Goal: Task Accomplishment & Management: Manage account settings

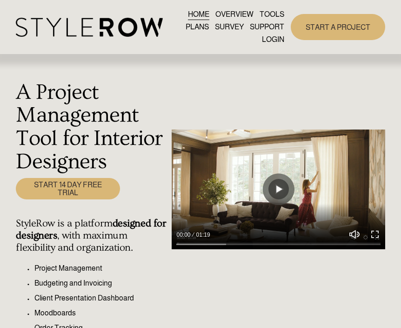
click at [270, 44] on link "LOGIN" at bounding box center [273, 40] width 22 height 13
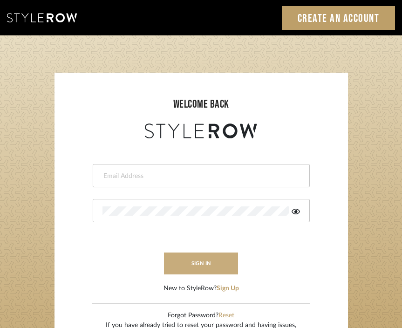
type input "divya.aok@gmail.com"
click at [201, 272] on button "sign in" at bounding box center [201, 263] width 74 height 22
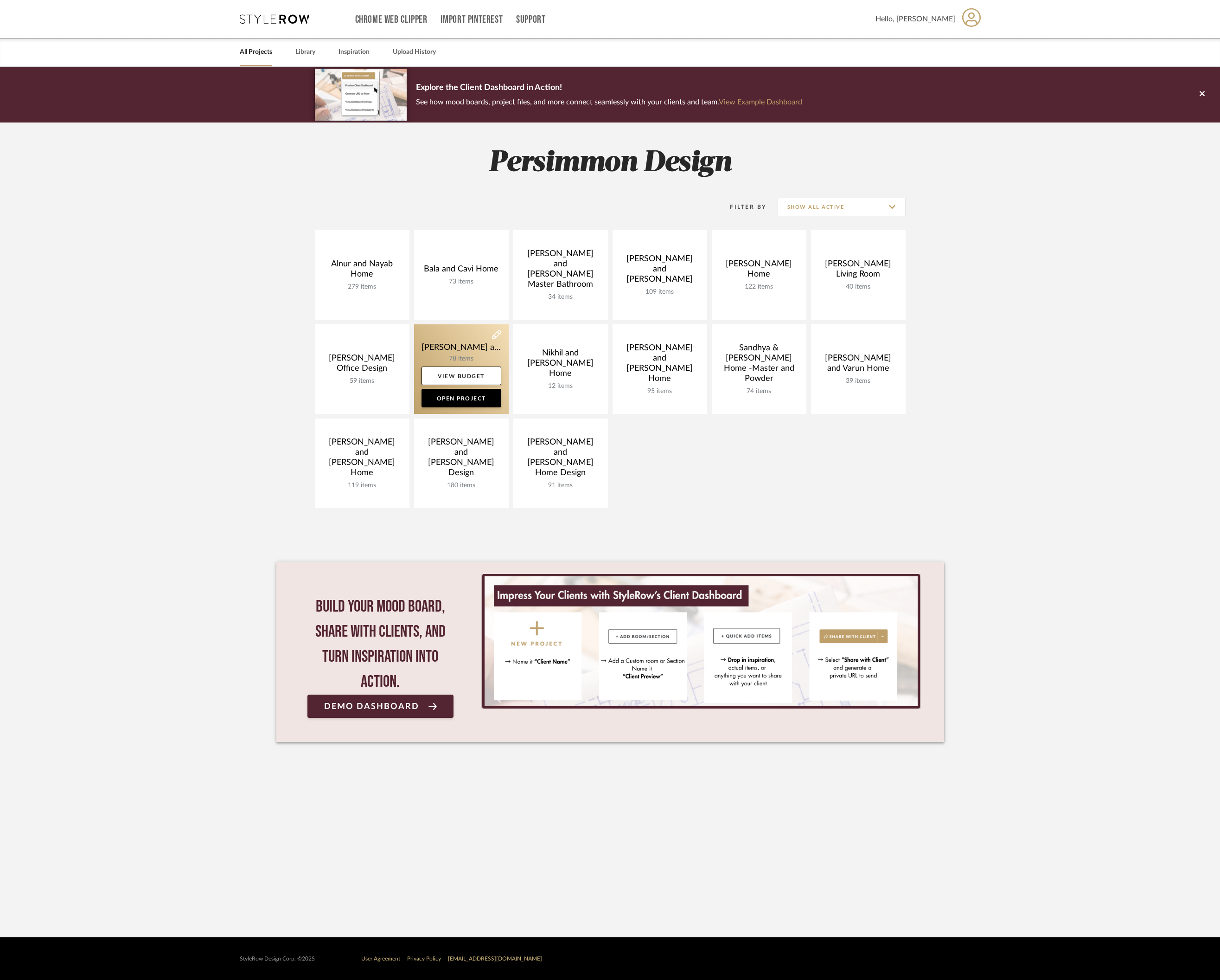
click at [450, 348] on link at bounding box center [461, 369] width 95 height 90
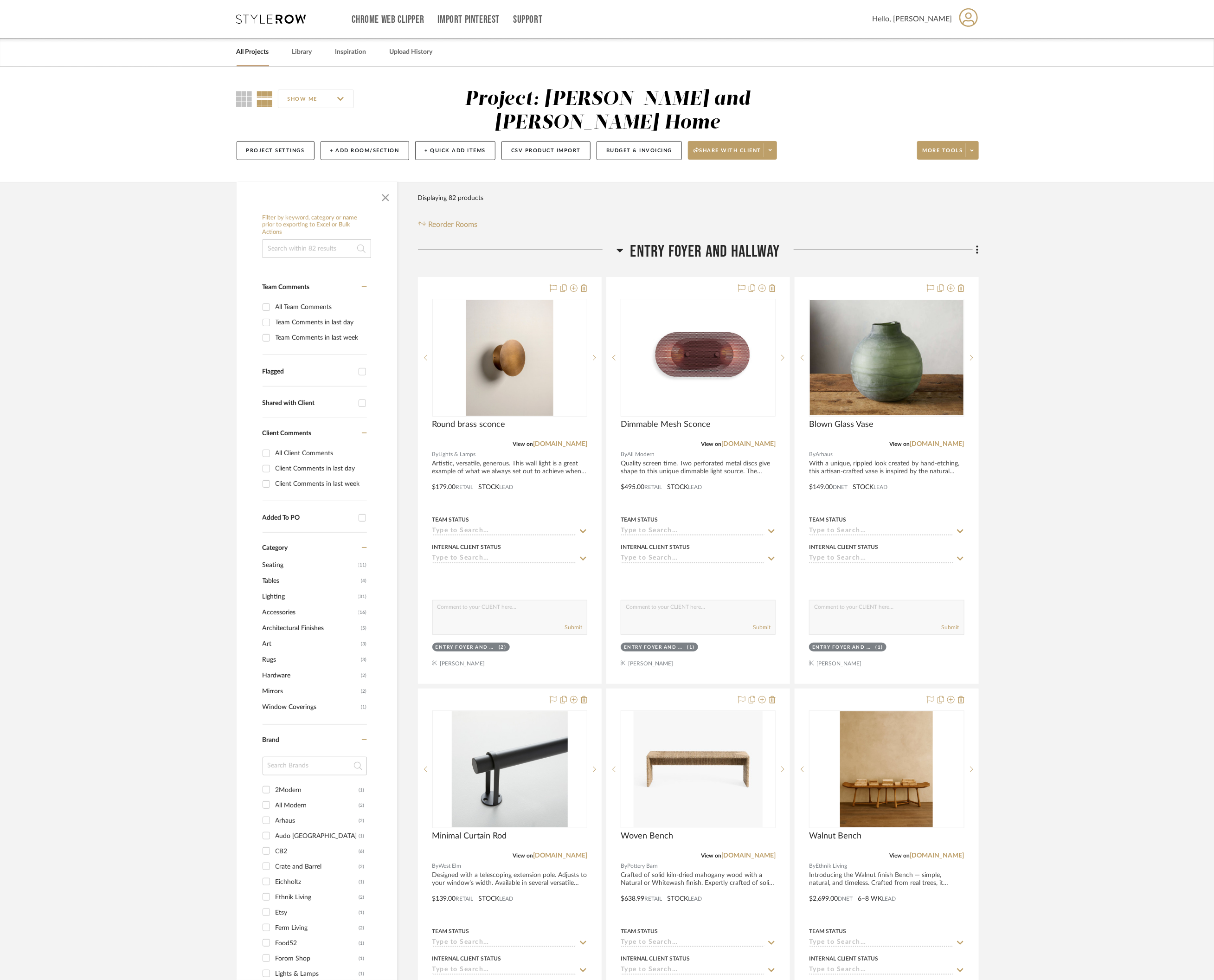
click at [622, 246] on fa-icon at bounding box center [619, 252] width 7 height 13
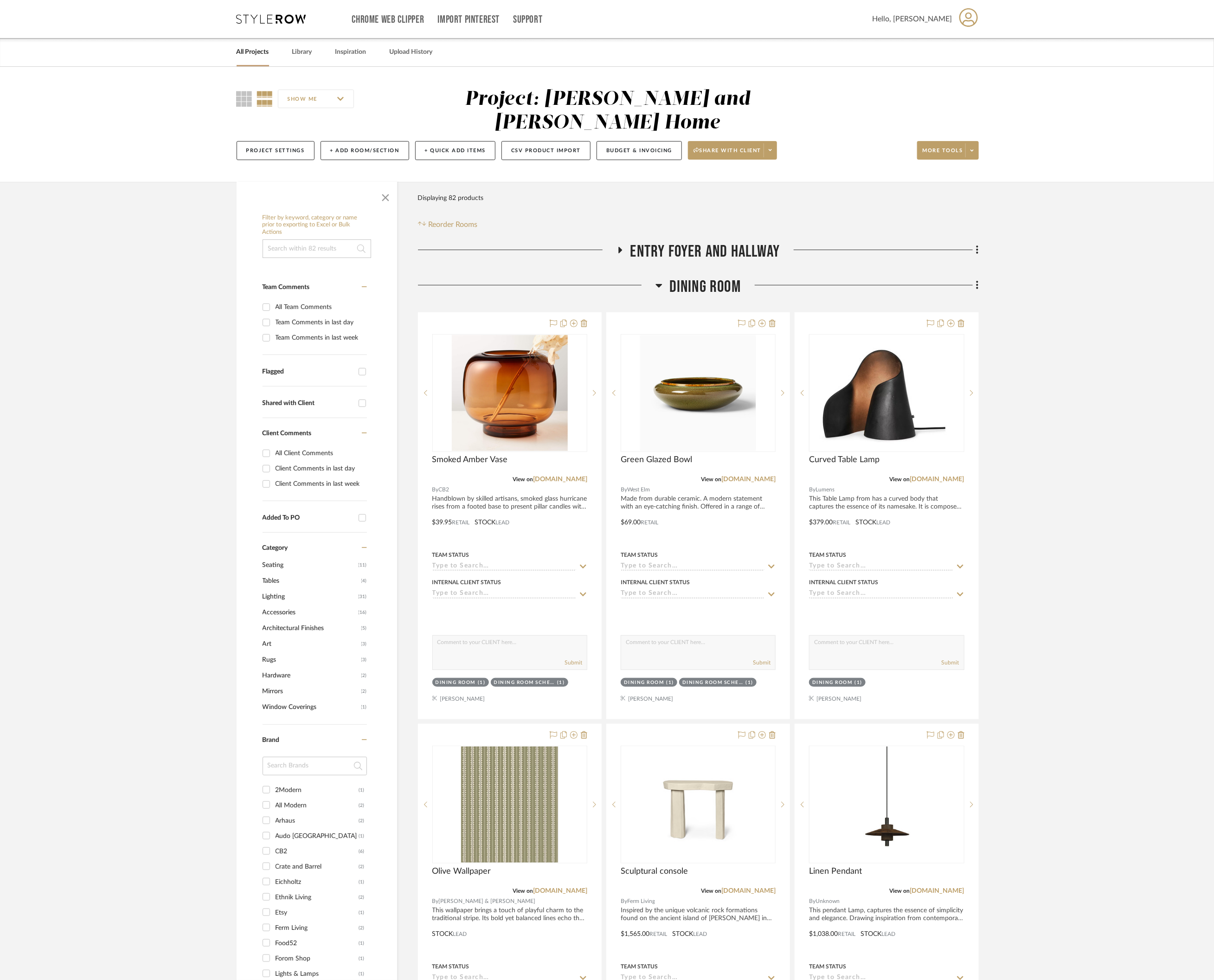
click at [622, 246] on icon at bounding box center [619, 249] width 11 height 7
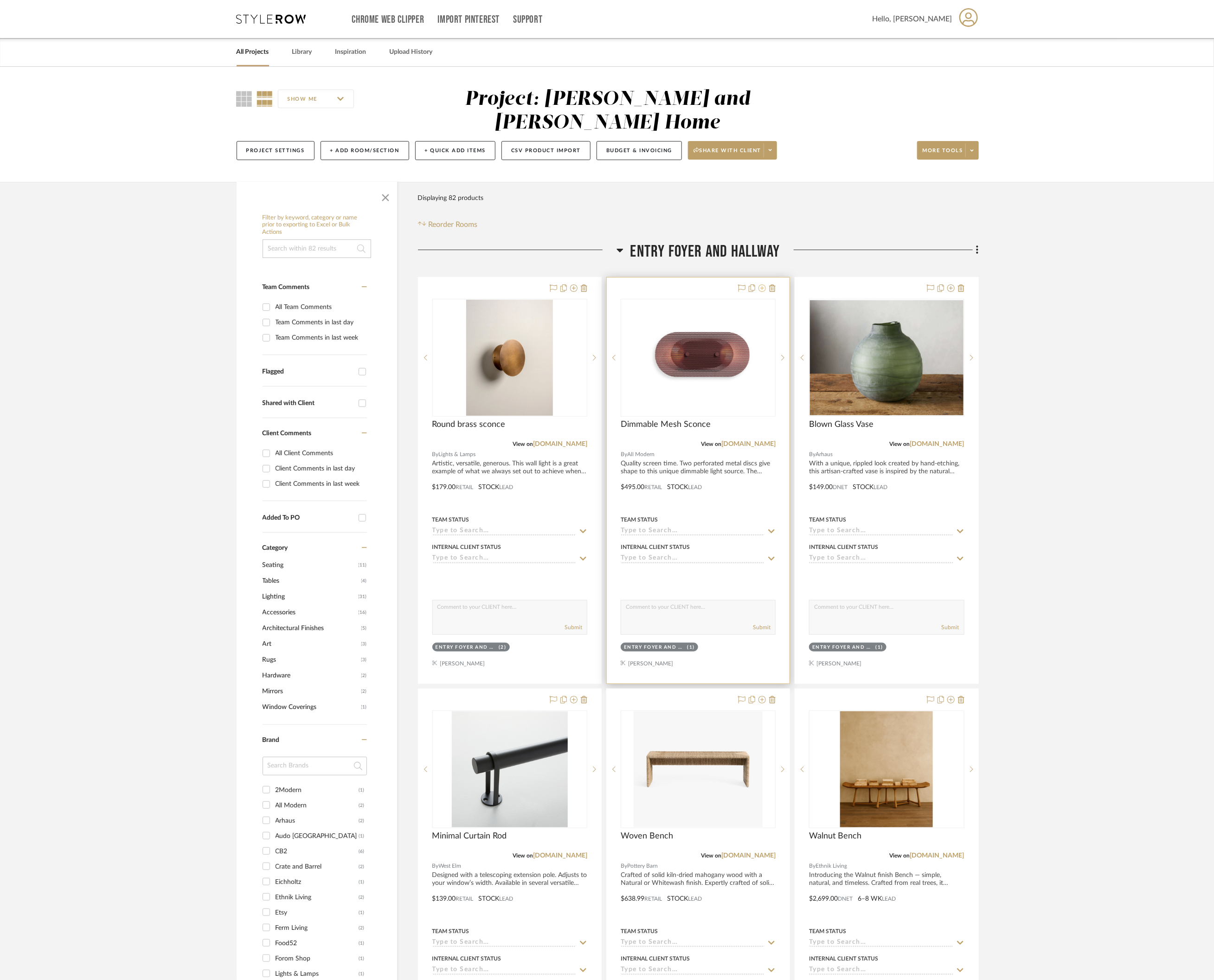
click at [761, 284] on icon at bounding box center [761, 287] width 7 height 7
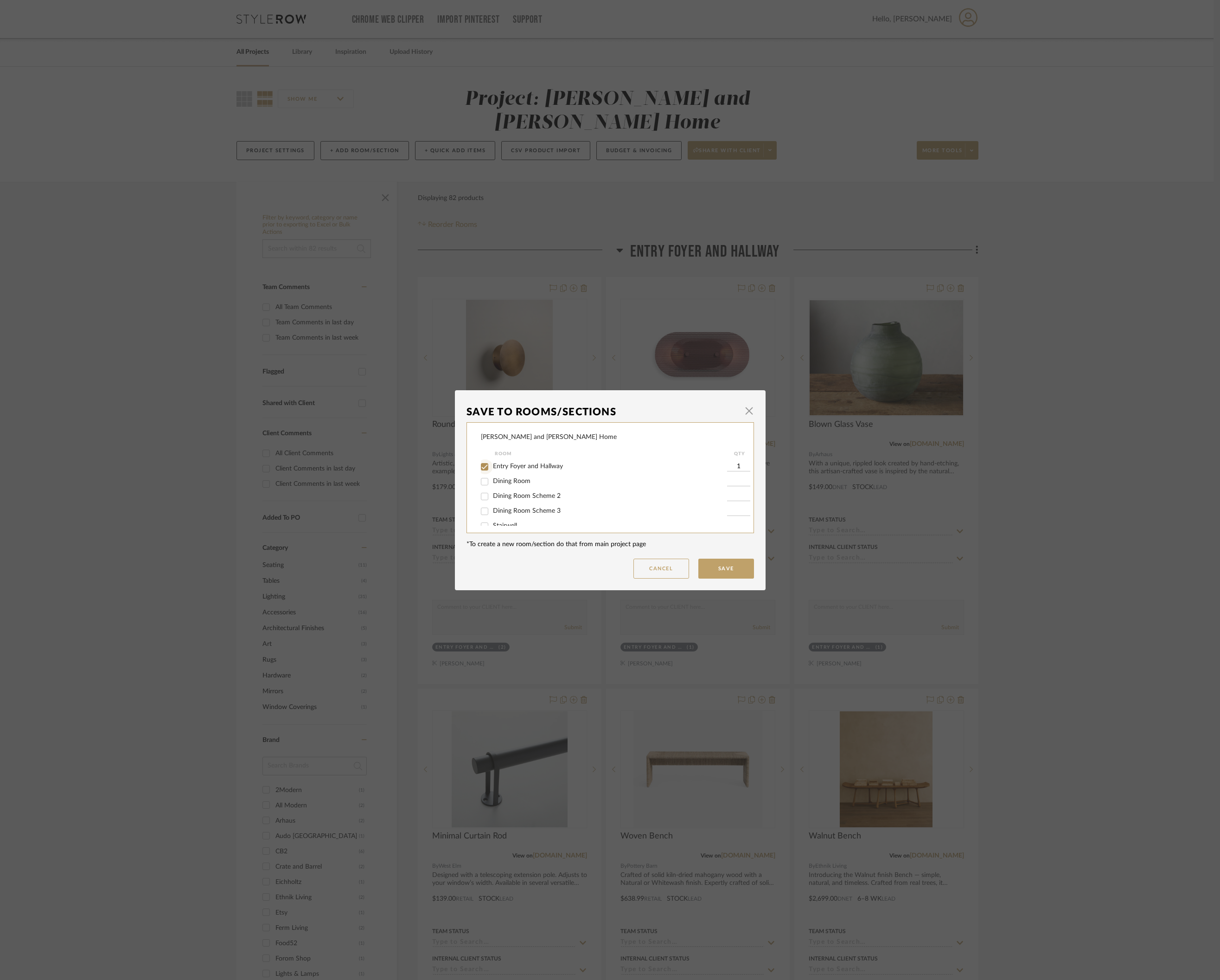
click at [481, 472] on input "Entry Foyer and Hallway" at bounding box center [484, 467] width 15 height 15
checkbox input "false"
click at [727, 567] on button "Save" at bounding box center [727, 568] width 56 height 20
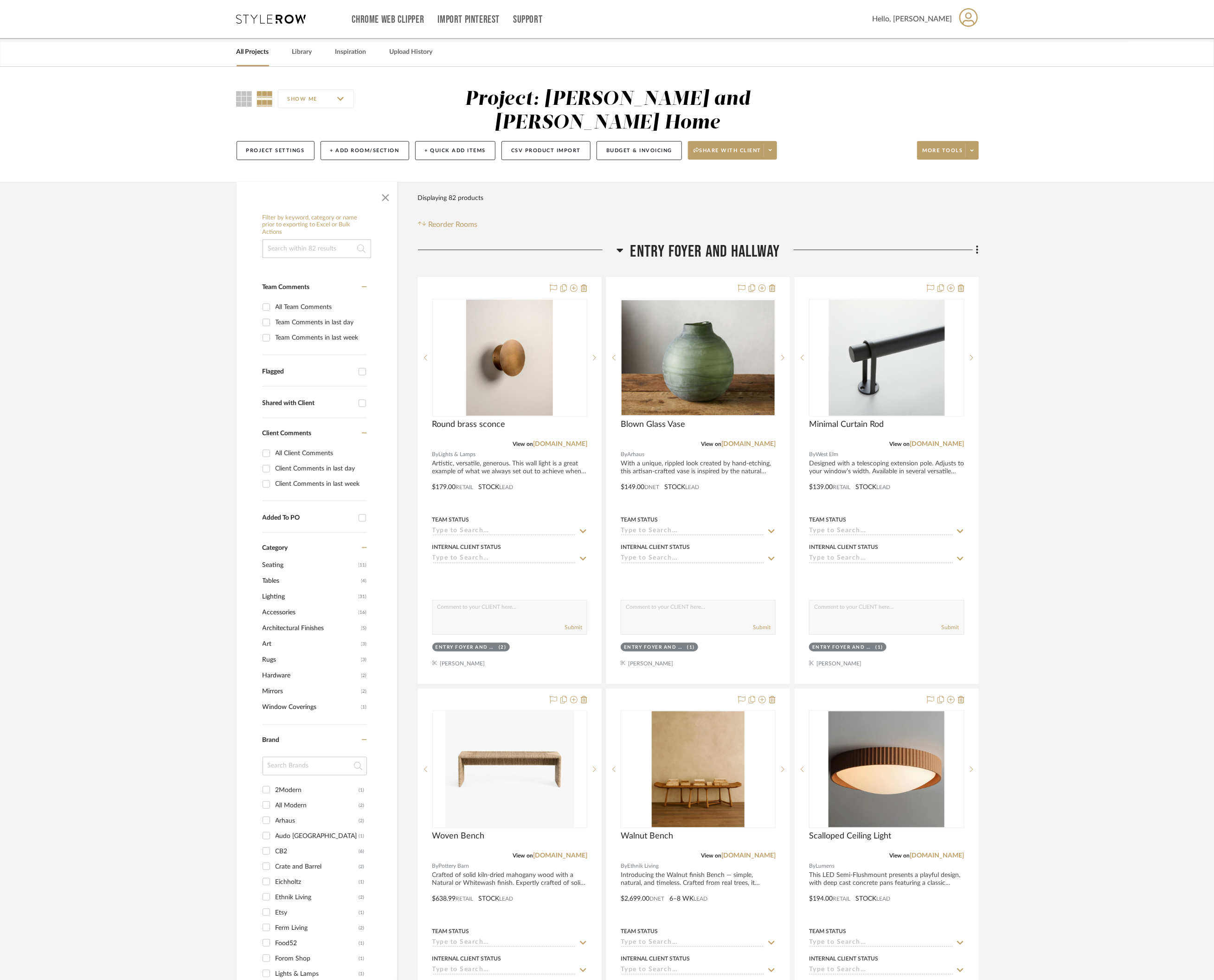
click at [617, 248] on icon at bounding box center [619, 250] width 7 height 4
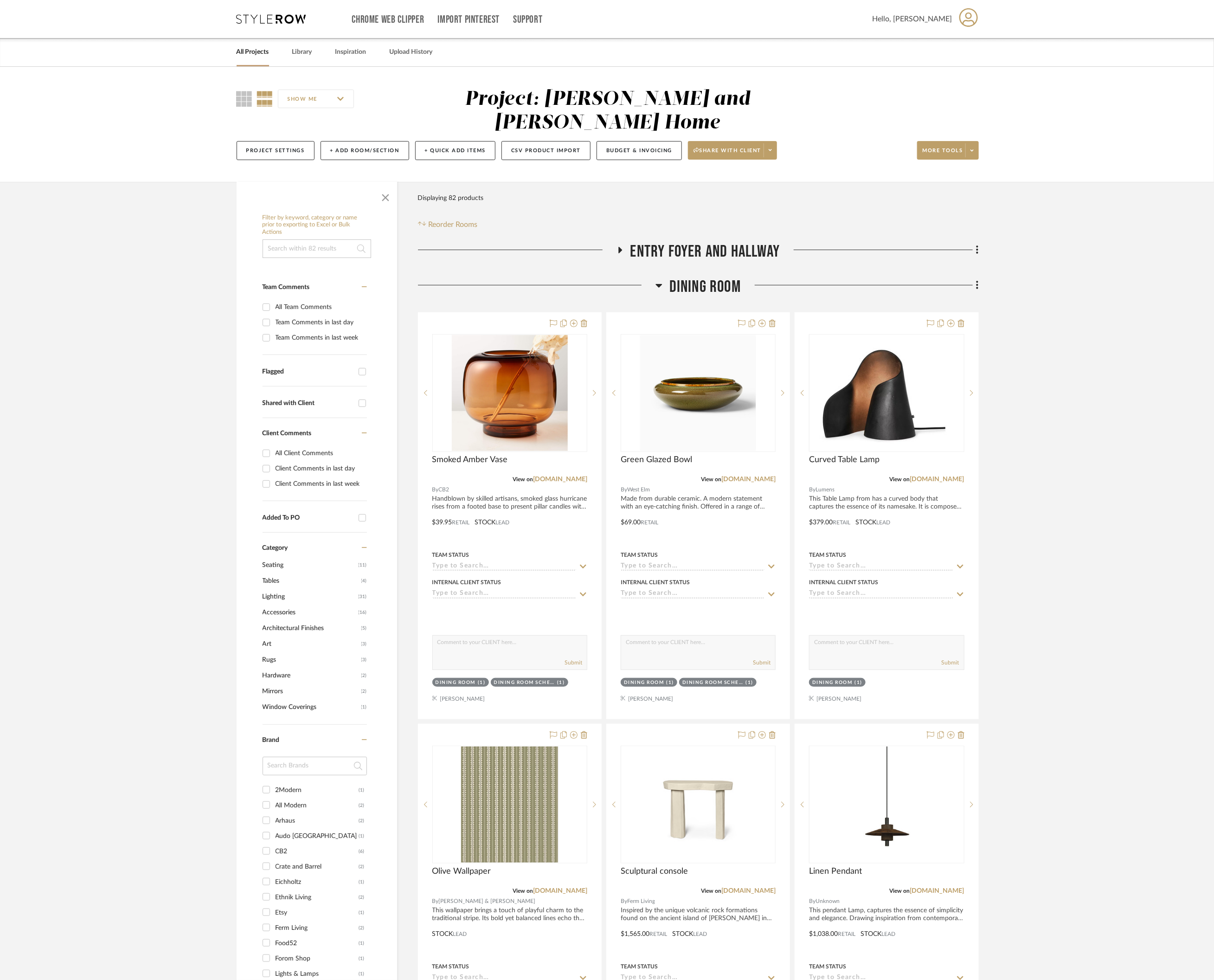
click at [660, 280] on icon at bounding box center [659, 285] width 7 height 11
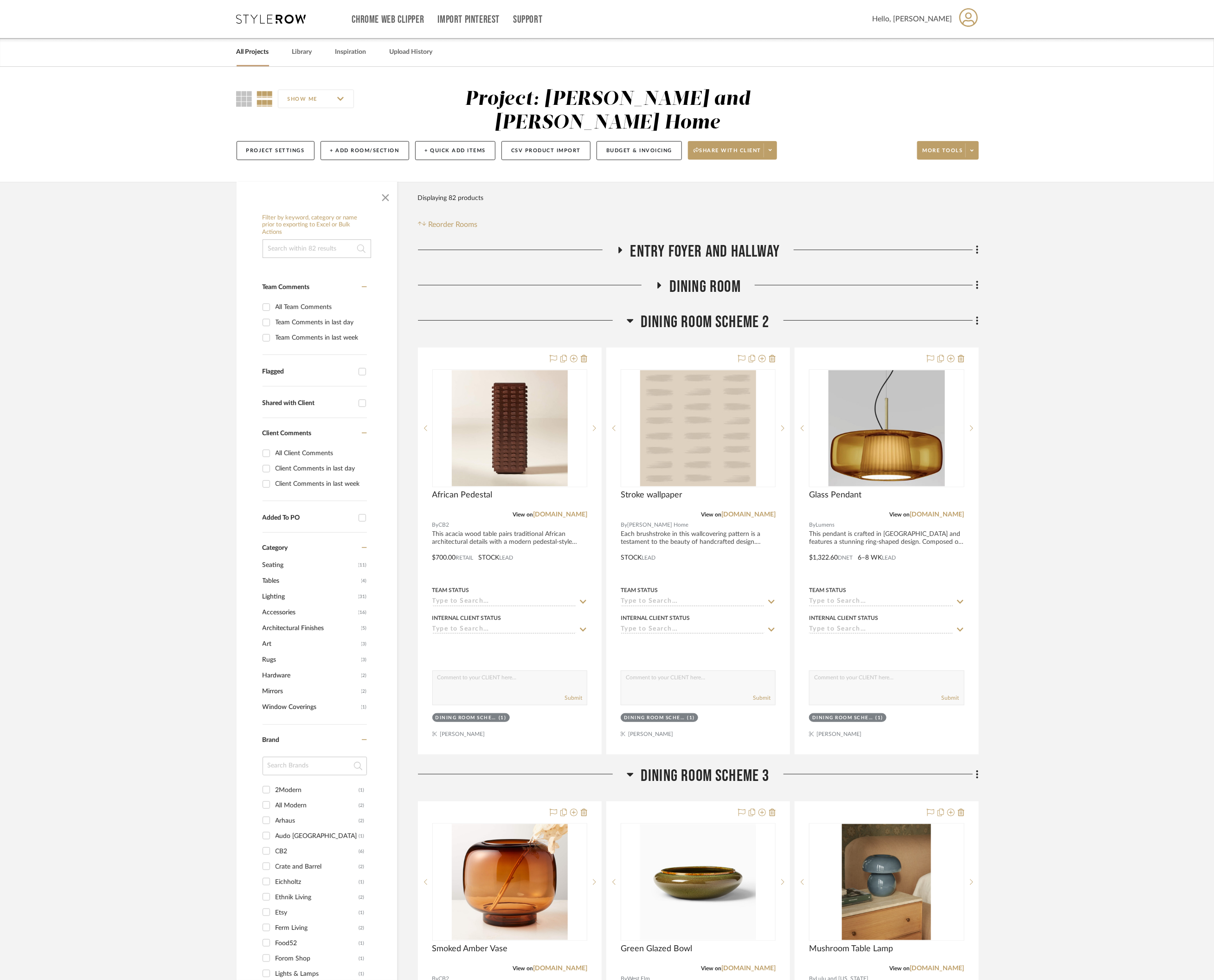
click at [630, 319] on icon at bounding box center [630, 321] width 7 height 4
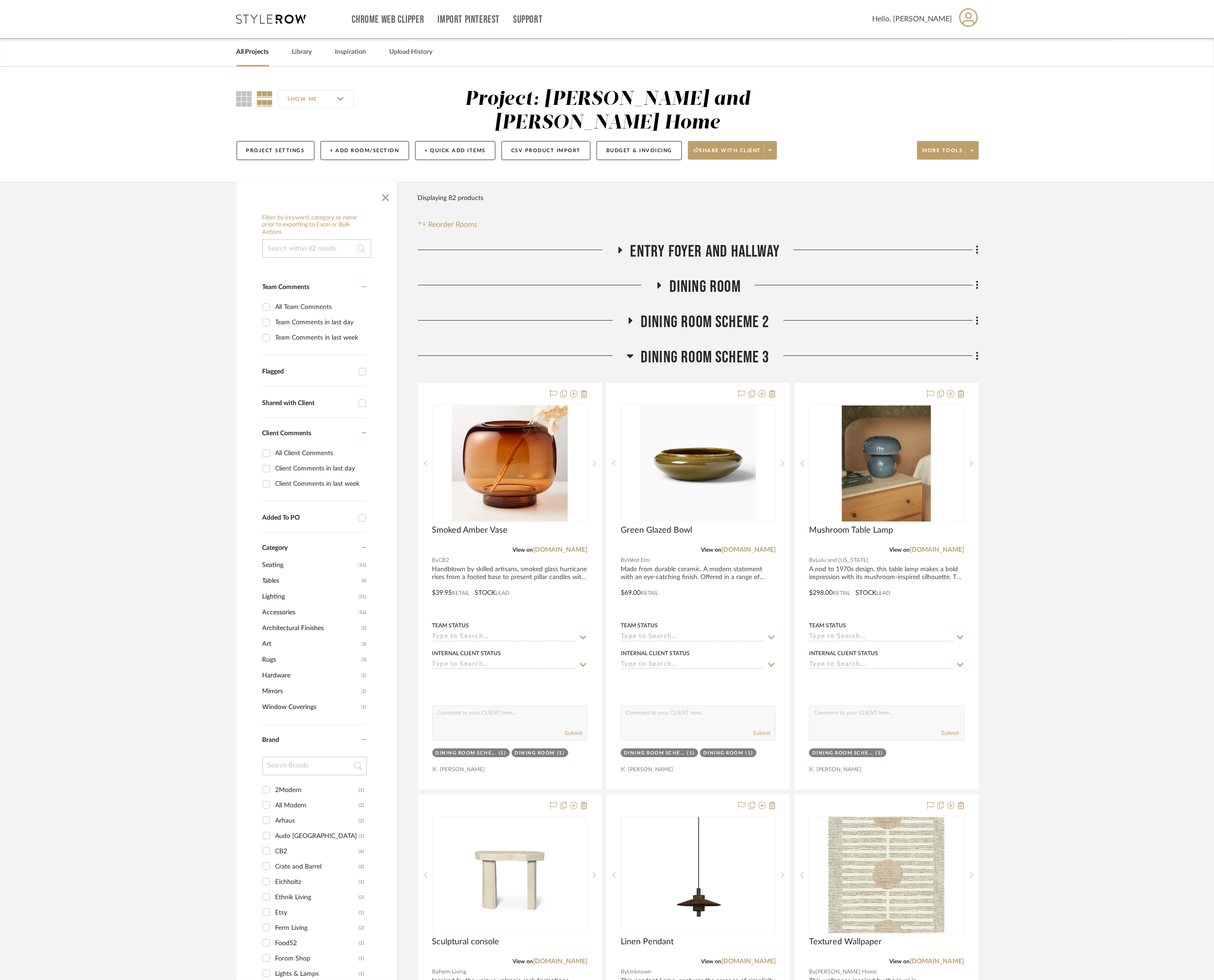
click at [627, 350] on icon at bounding box center [630, 355] width 7 height 11
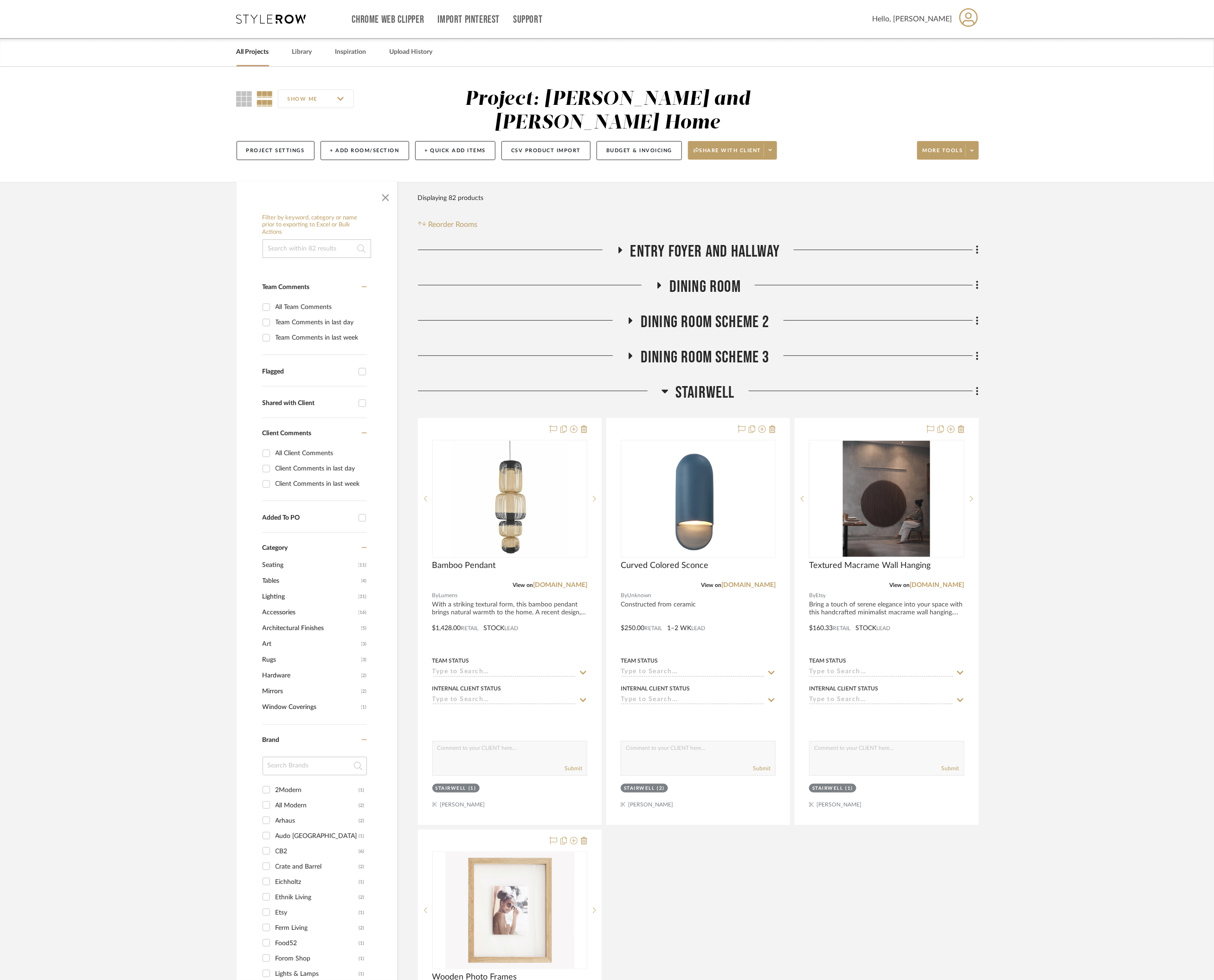
click at [668, 386] on icon at bounding box center [665, 391] width 7 height 11
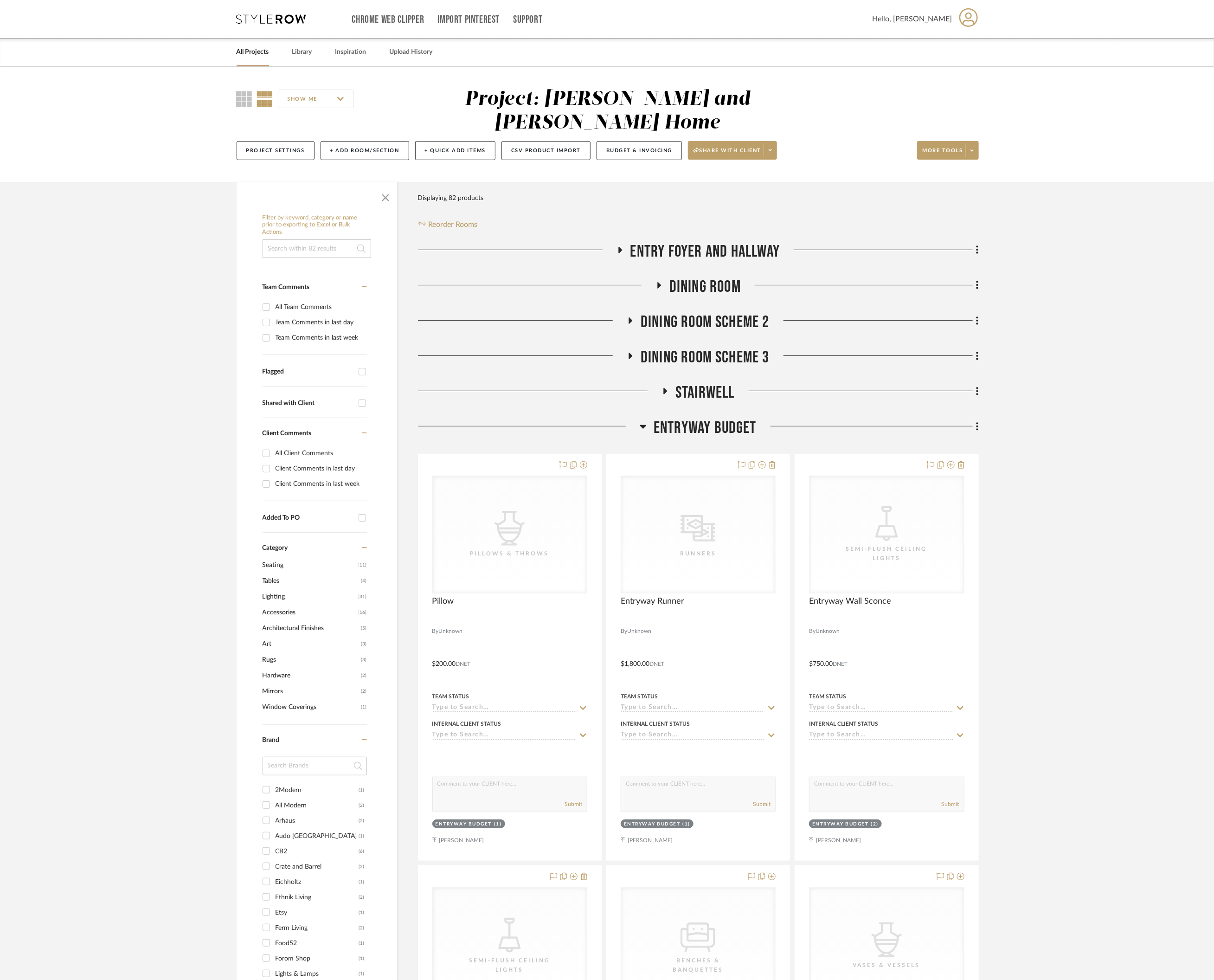
click at [641, 421] on icon at bounding box center [643, 426] width 7 height 11
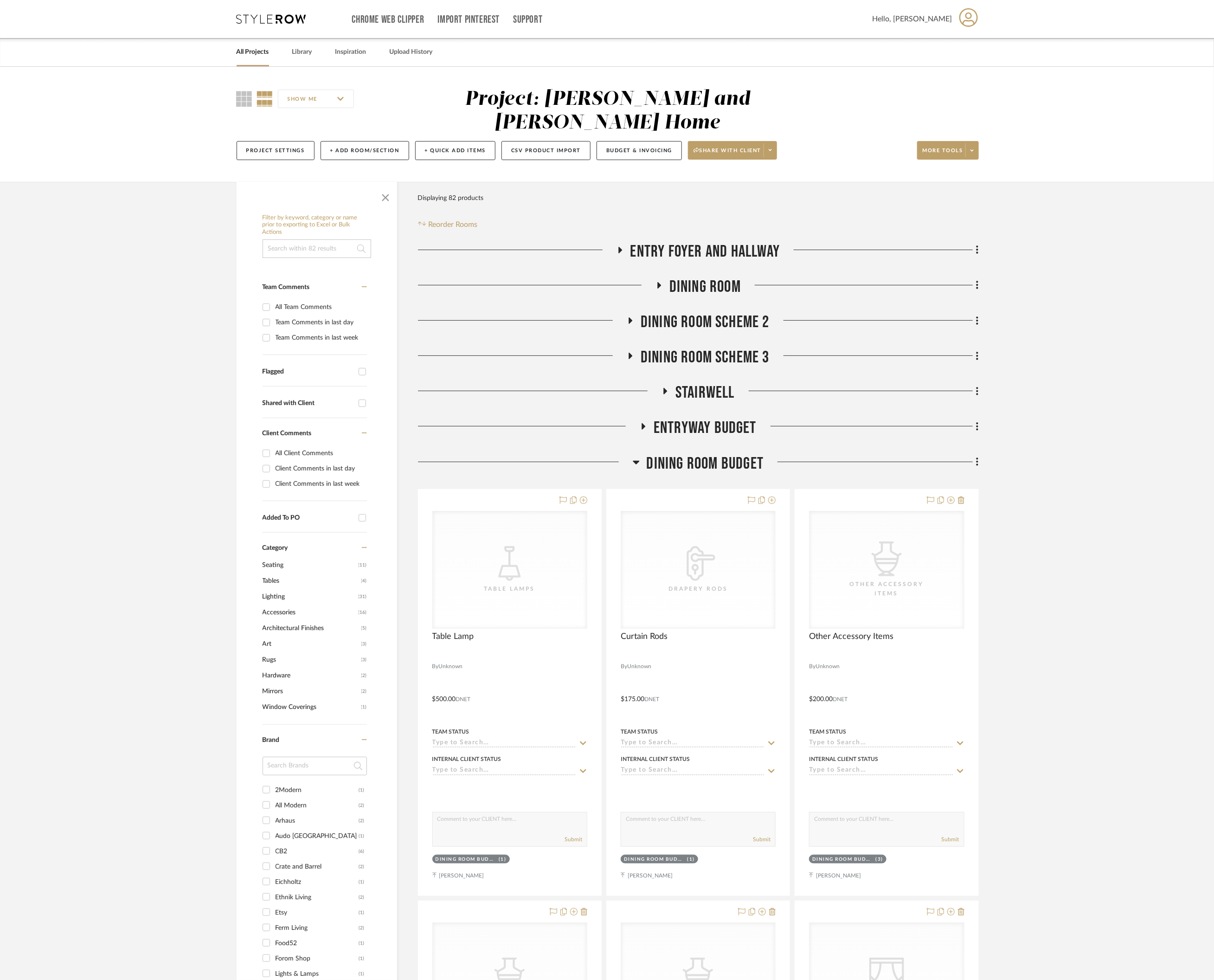
click at [641, 454] on h3 "Dining Room Budget" at bounding box center [699, 464] width 132 height 20
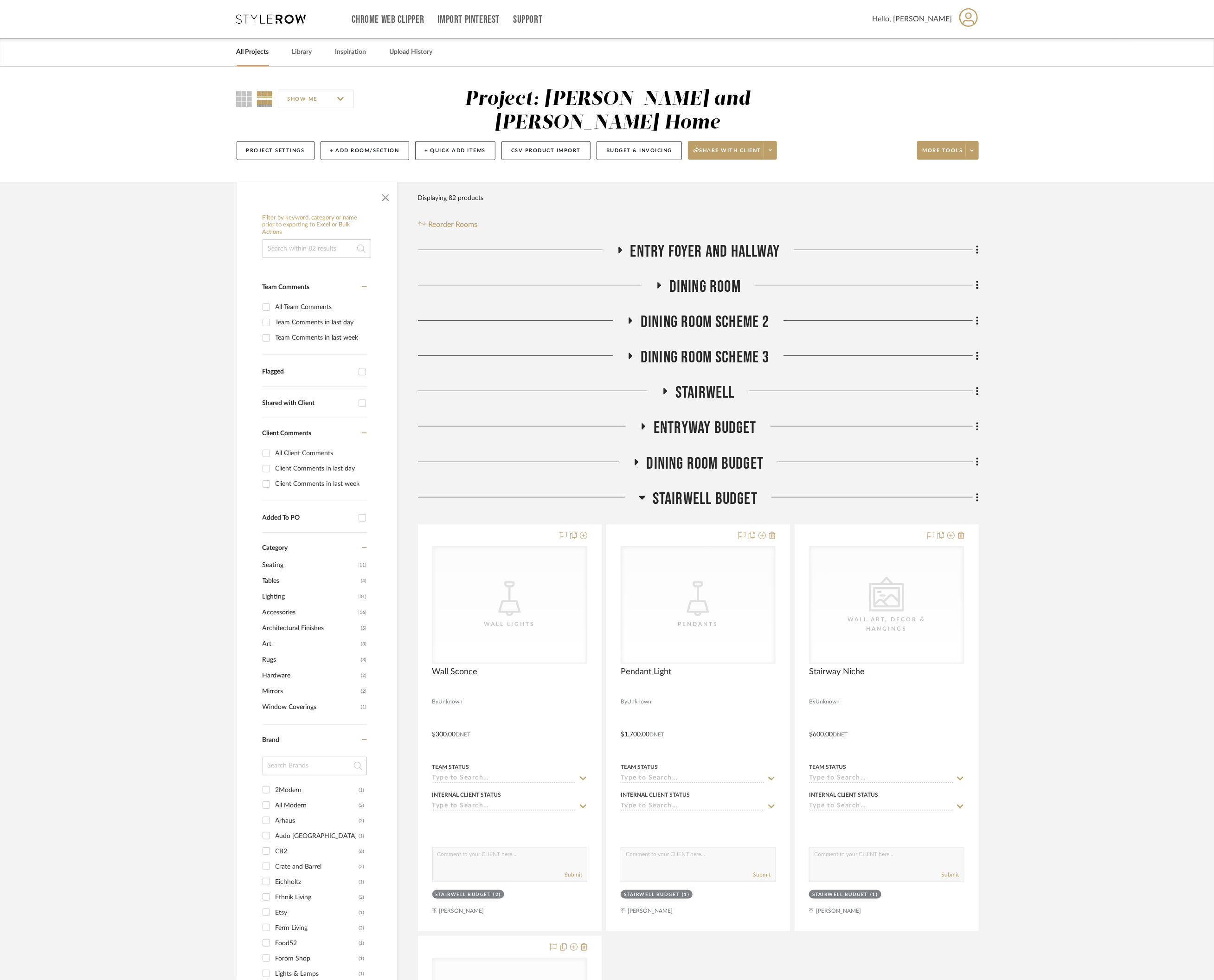
click at [641, 493] on fa-icon at bounding box center [642, 499] width 7 height 13
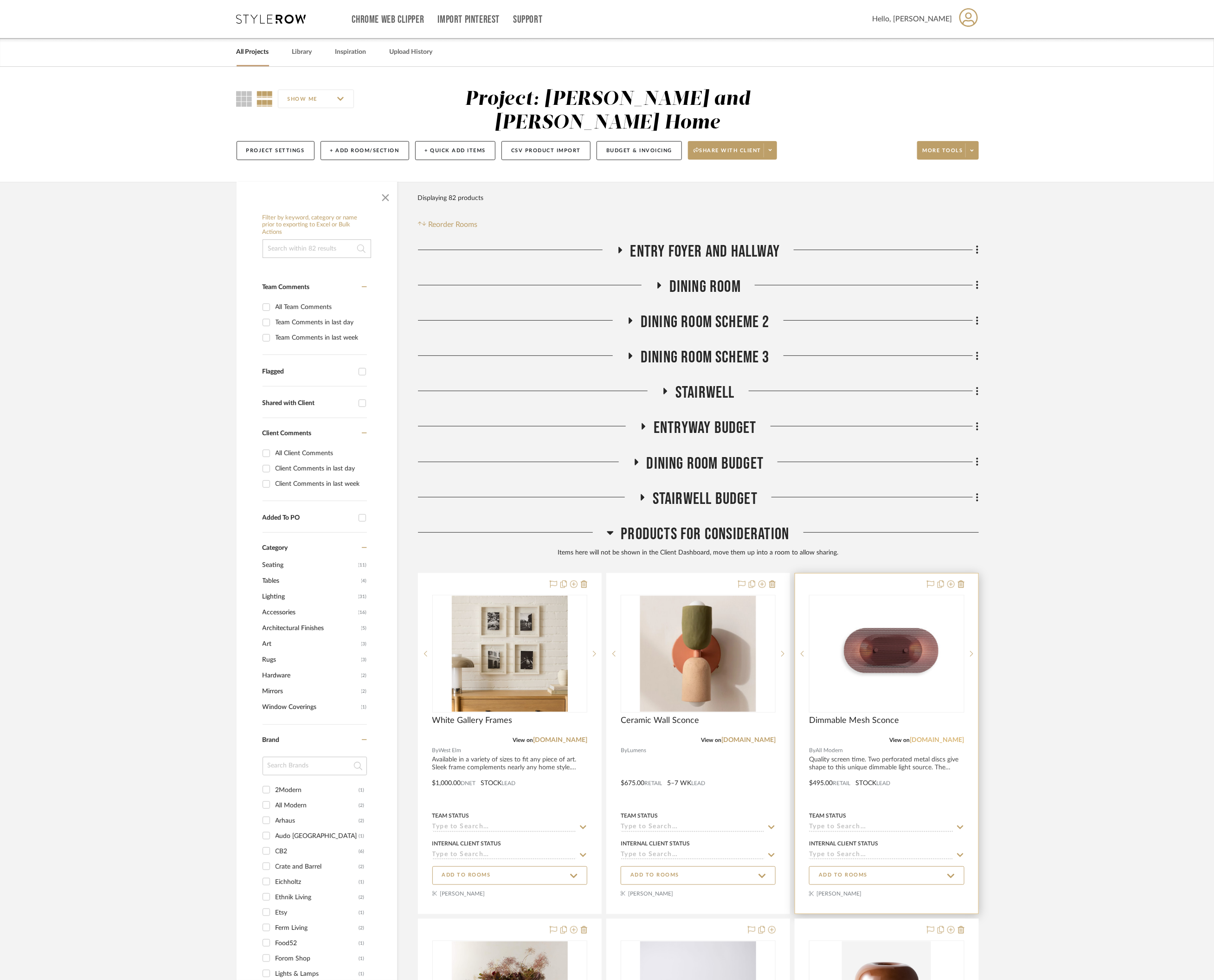
click at [942, 737] on link "allmodern.com" at bounding box center [937, 740] width 54 height 7
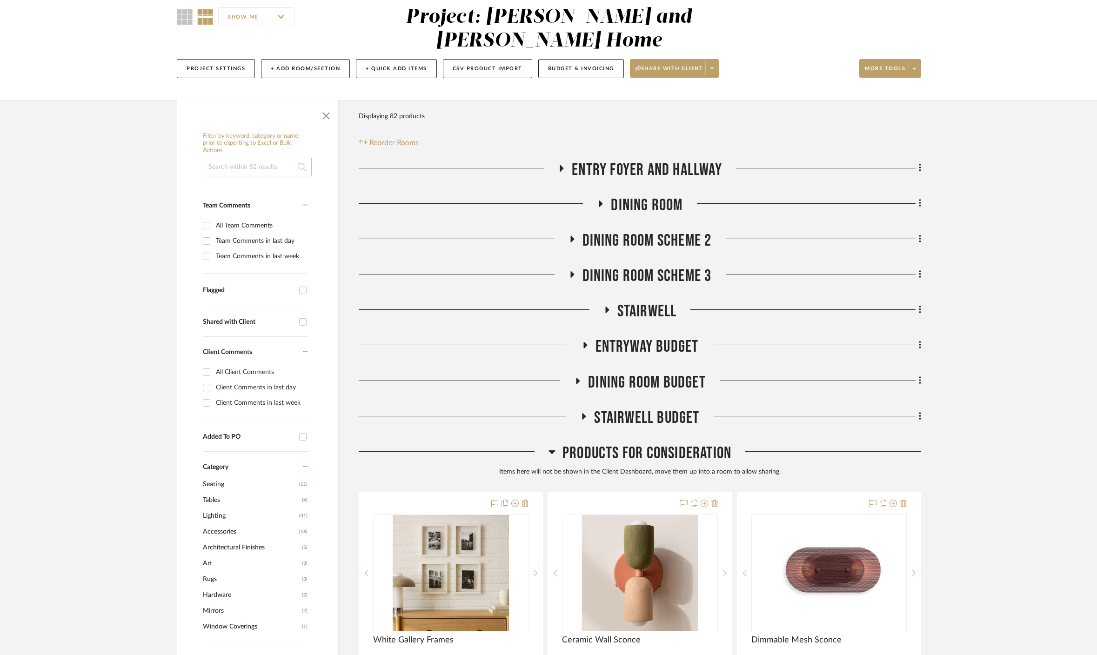
scroll to position [123, 0]
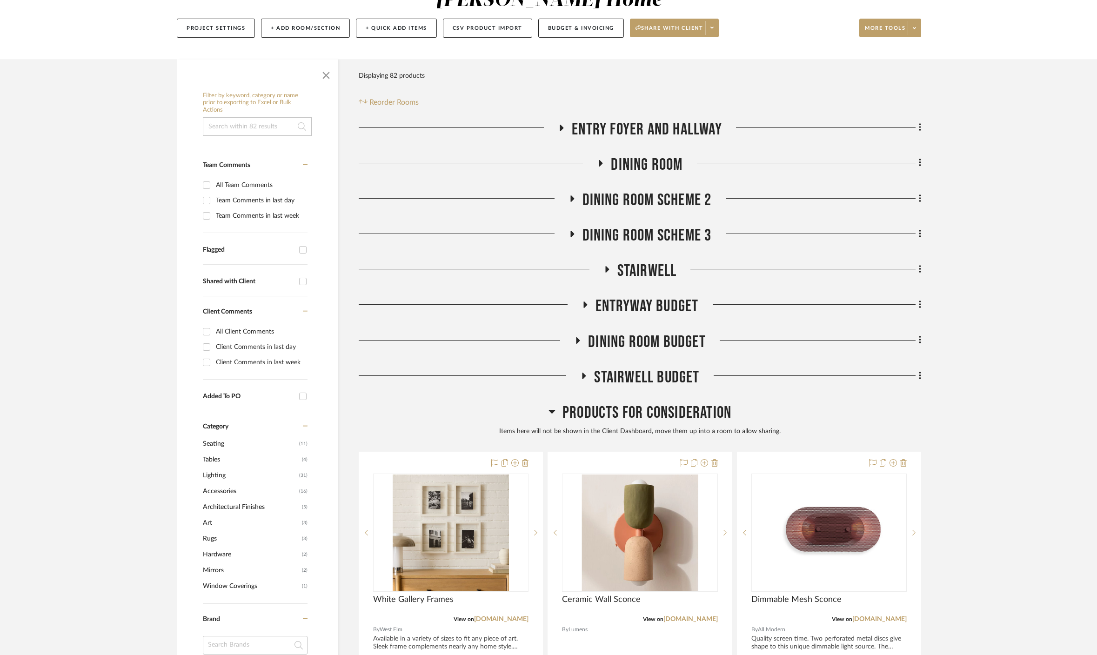
click at [552, 410] on icon at bounding box center [552, 412] width 7 height 4
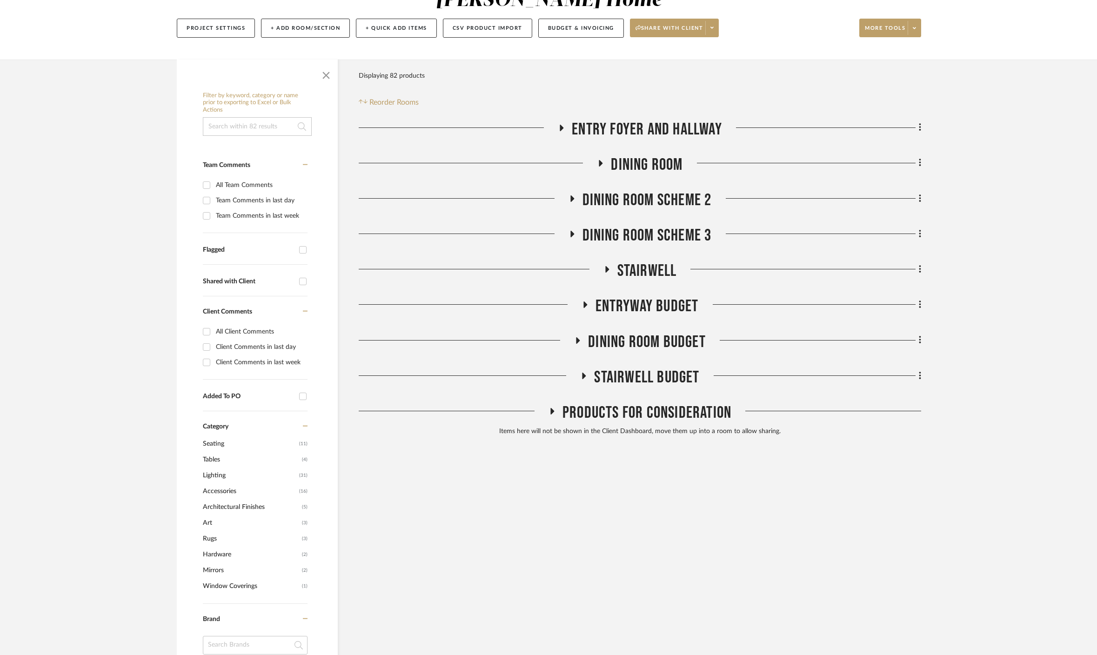
click at [557, 124] on icon at bounding box center [561, 127] width 11 height 7
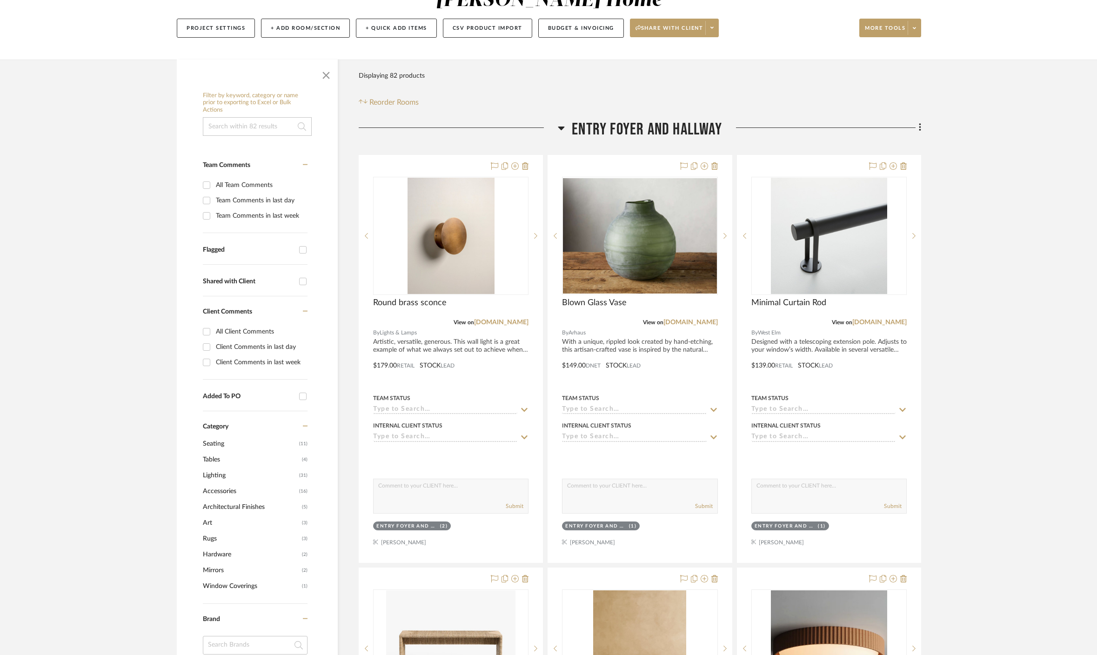
click at [566, 120] on h3 "Entry Foyer and Hallway" at bounding box center [640, 130] width 164 height 20
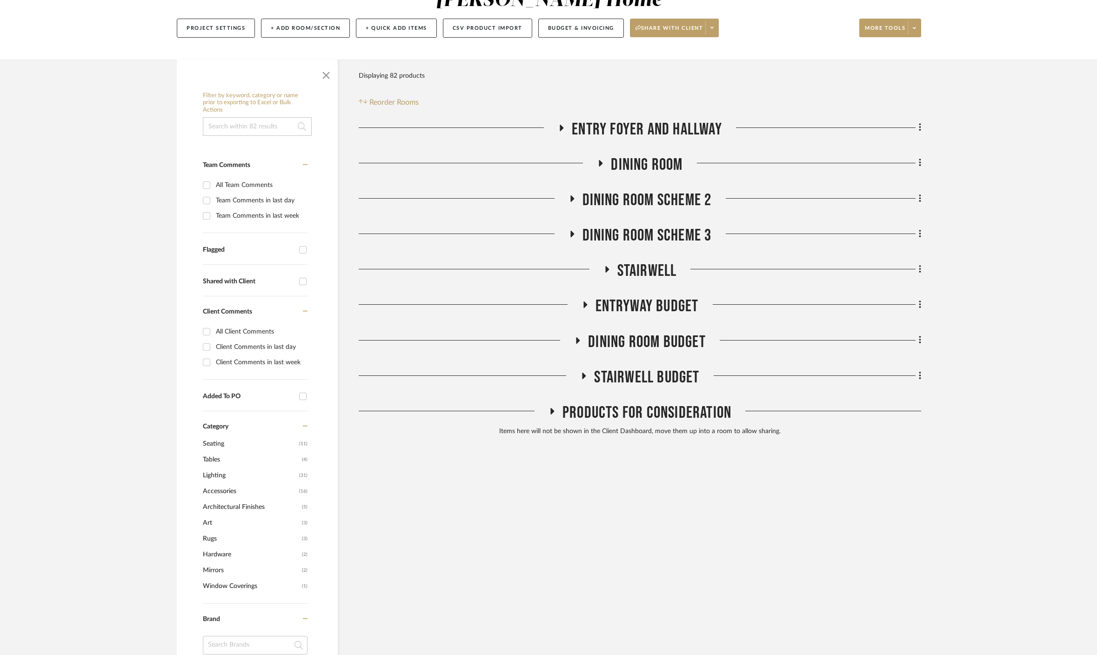
click at [603, 160] on icon at bounding box center [600, 163] width 11 height 7
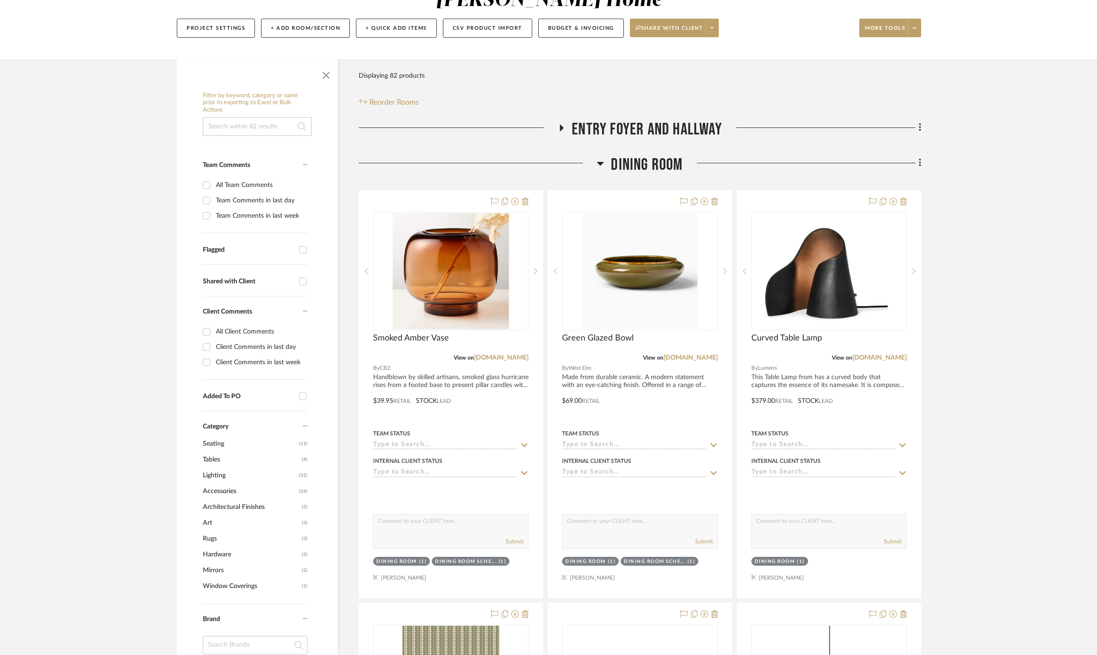
click at [603, 158] on icon at bounding box center [600, 163] width 7 height 11
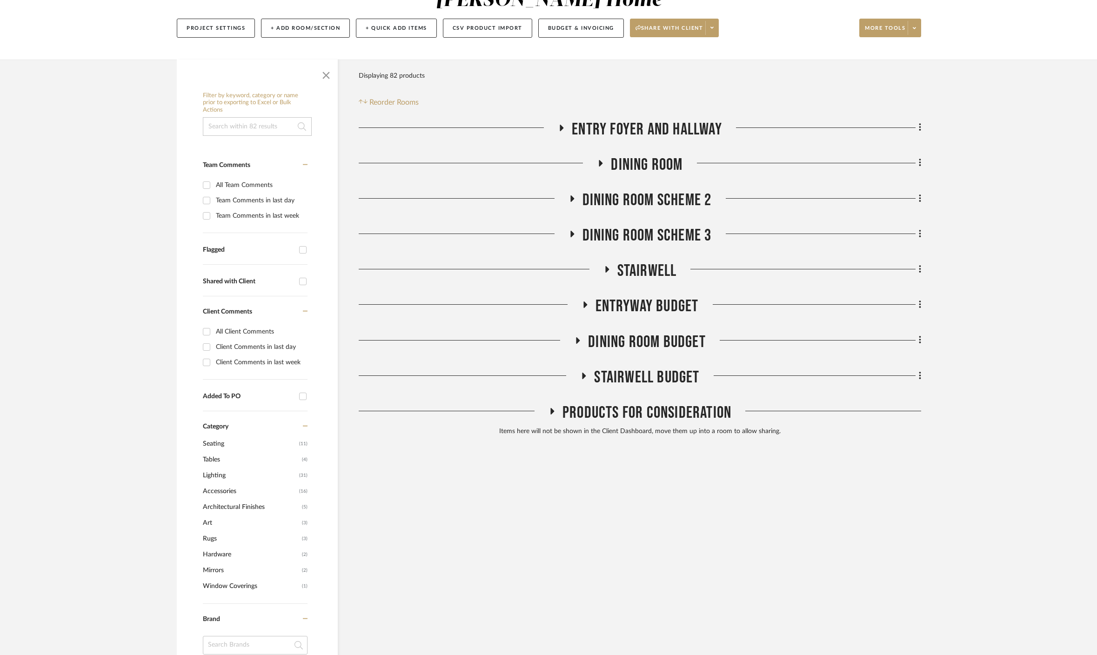
click at [569, 195] on icon at bounding box center [571, 198] width 11 height 7
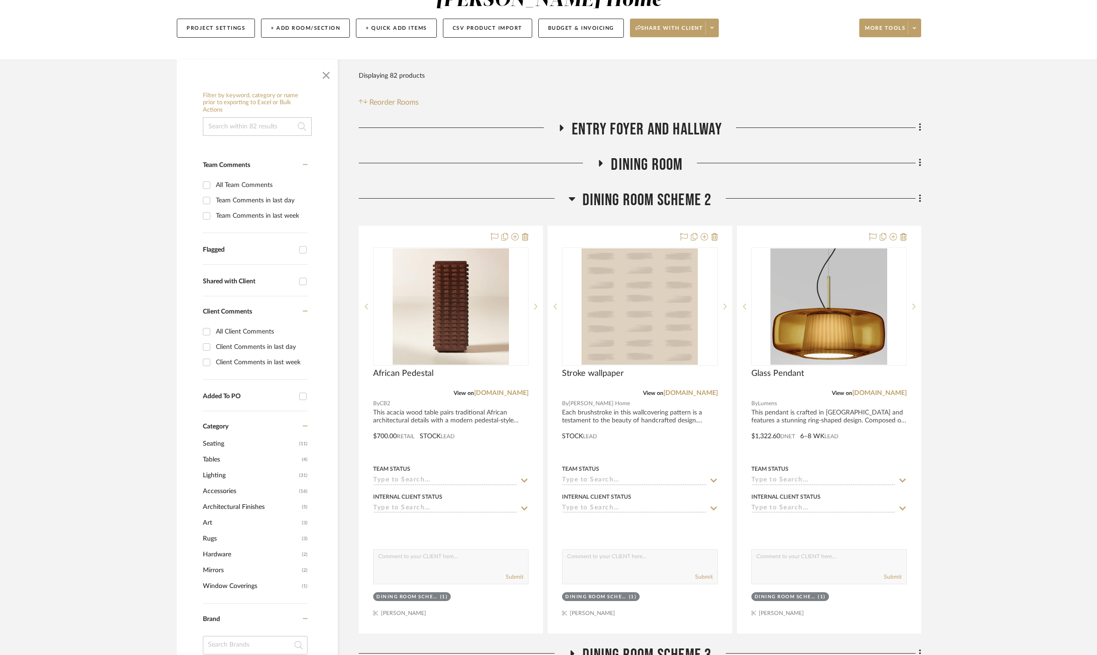
click at [569, 193] on icon at bounding box center [572, 198] width 7 height 11
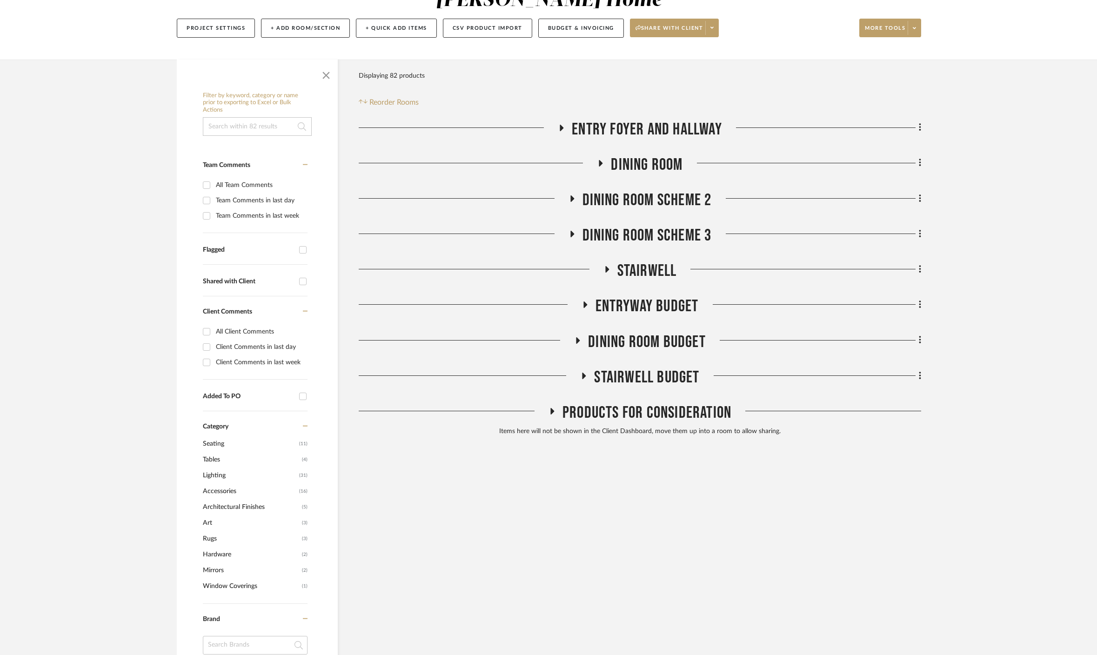
click at [573, 231] on icon at bounding box center [571, 234] width 11 height 7
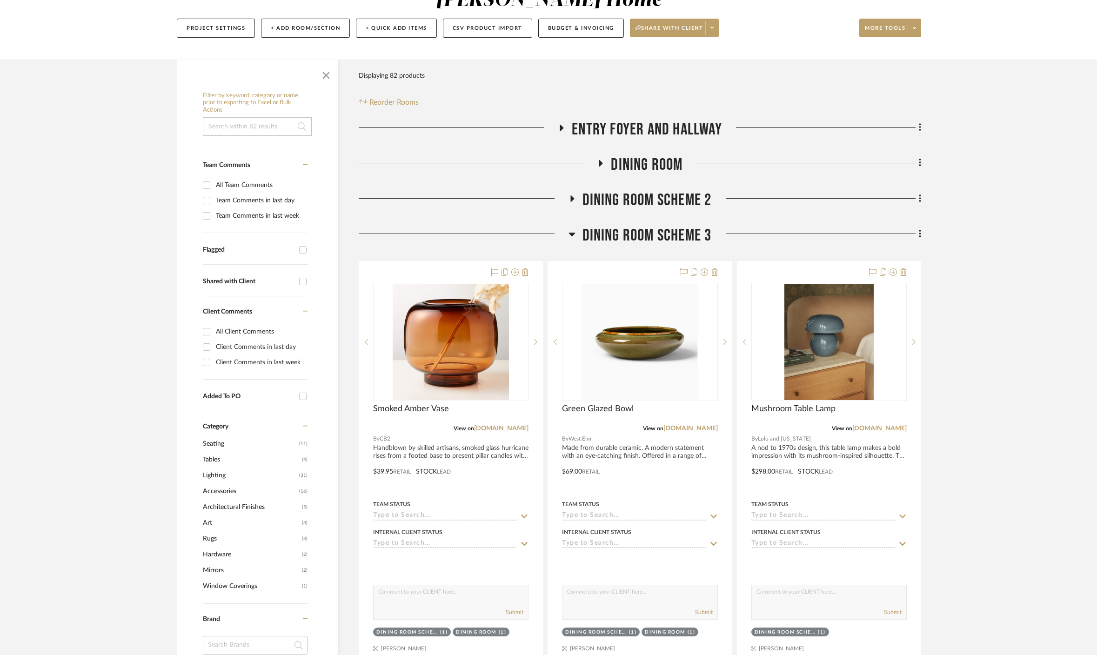
click at [573, 233] on icon at bounding box center [572, 235] width 7 height 4
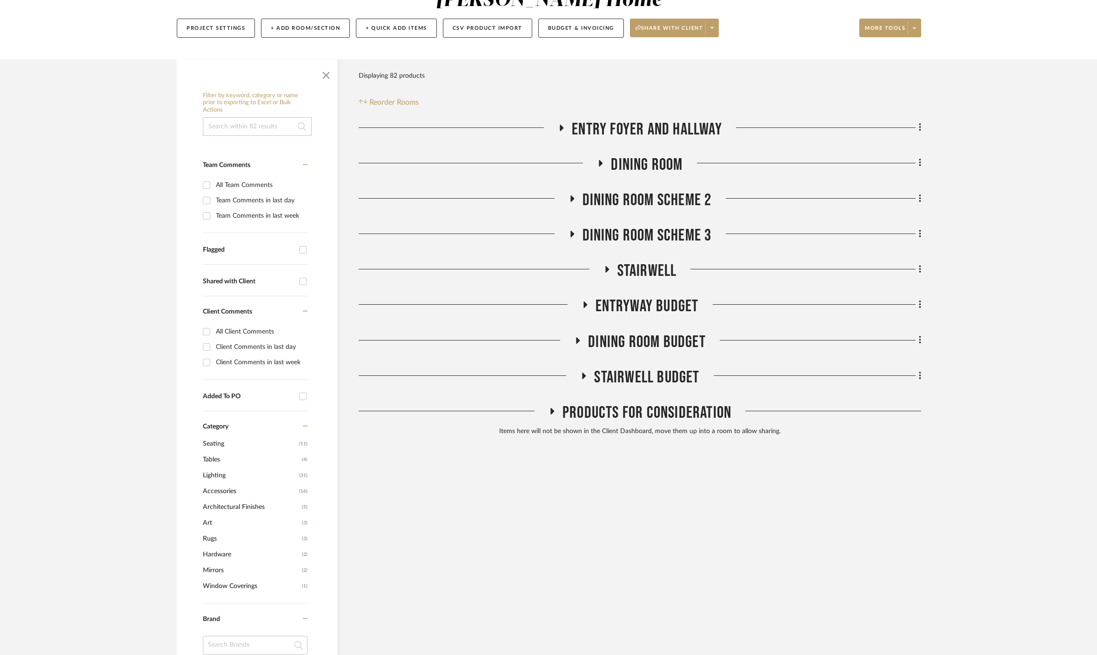
click at [609, 266] on icon at bounding box center [606, 269] width 11 height 7
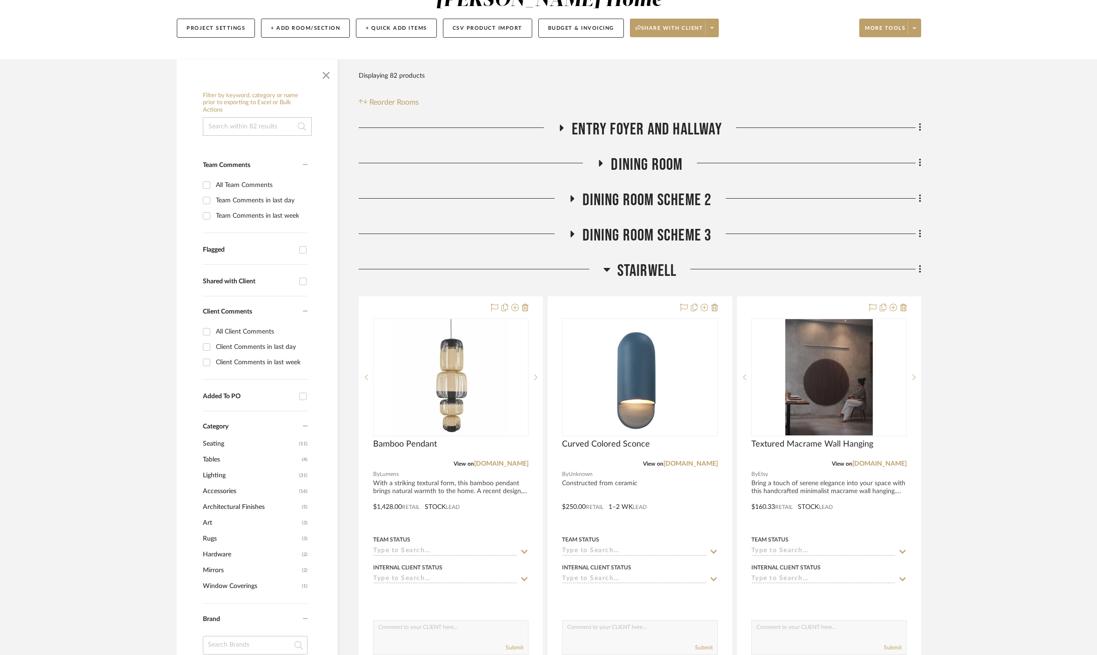
click at [609, 268] on icon at bounding box center [607, 270] width 7 height 4
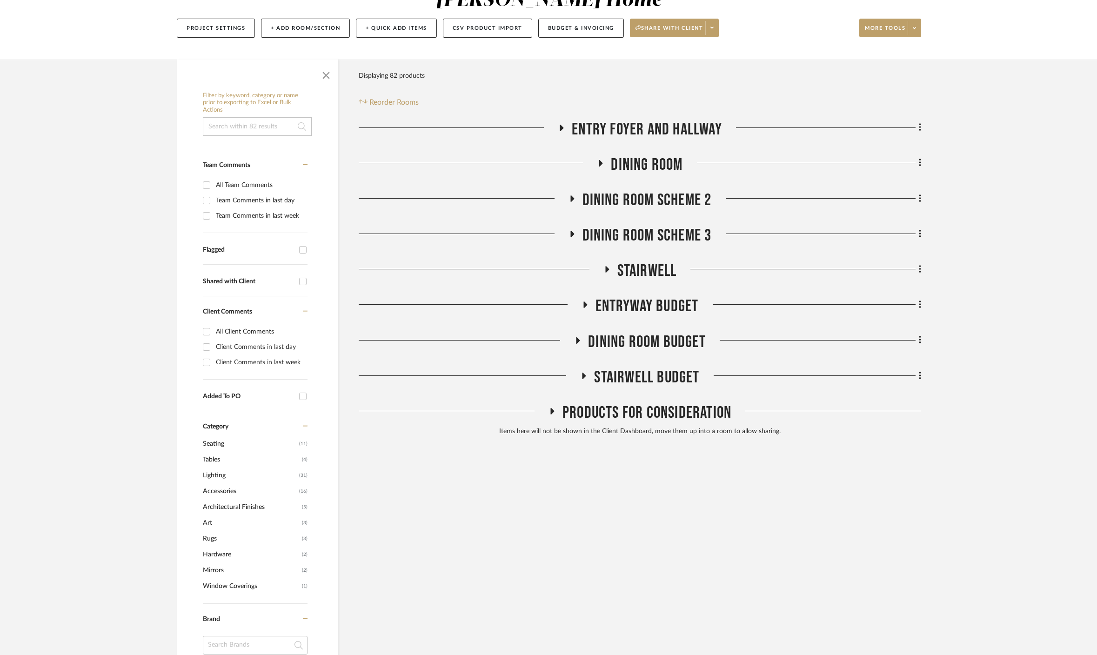
click at [583, 302] on icon at bounding box center [584, 305] width 11 height 7
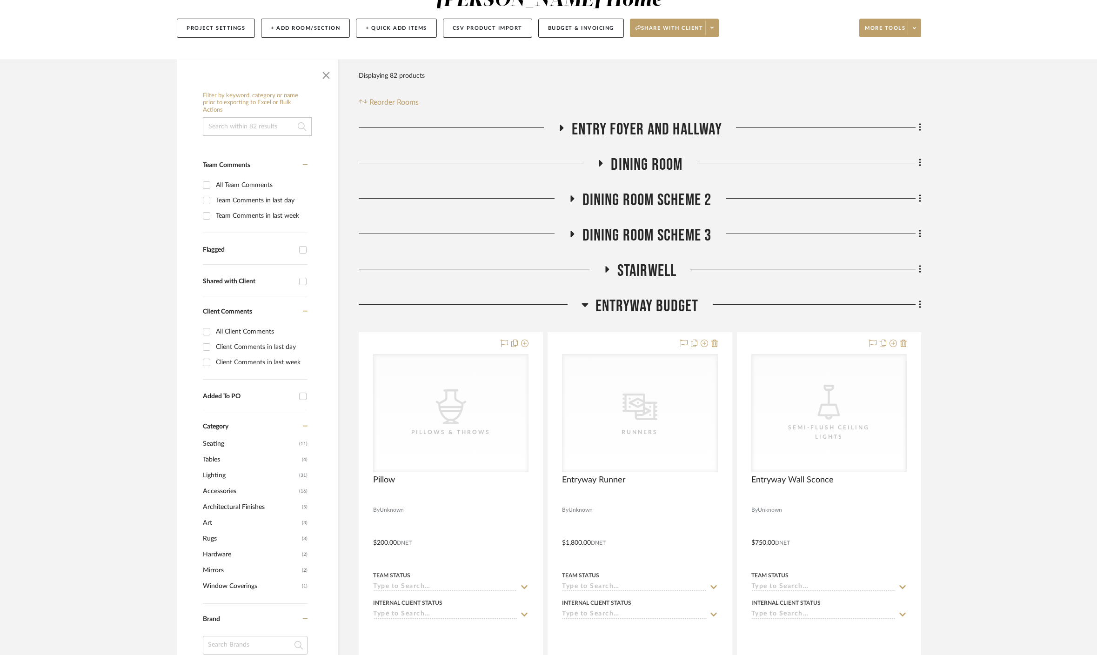
click at [582, 303] on icon at bounding box center [585, 305] width 7 height 4
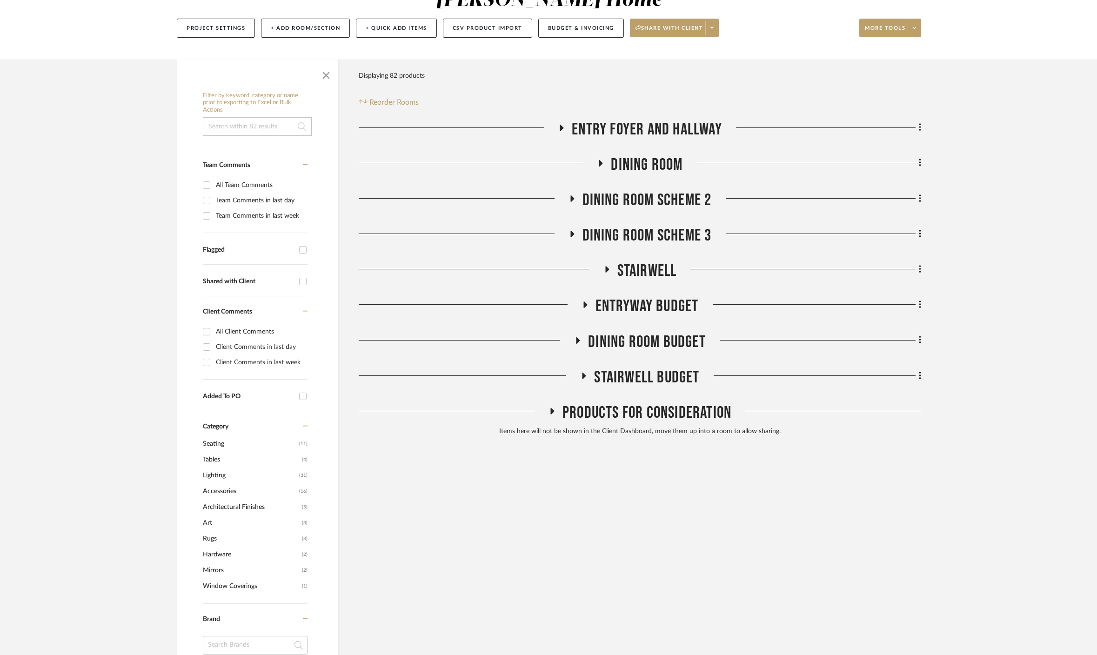
click at [574, 337] on icon at bounding box center [577, 340] width 11 height 7
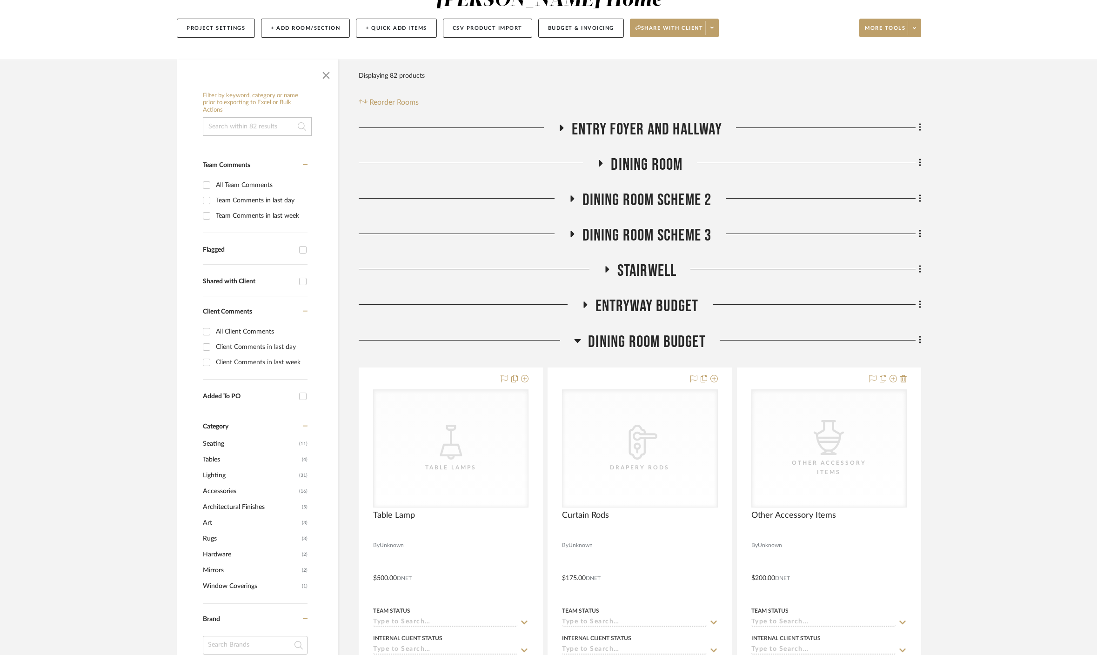
click at [579, 335] on icon at bounding box center [577, 340] width 7 height 11
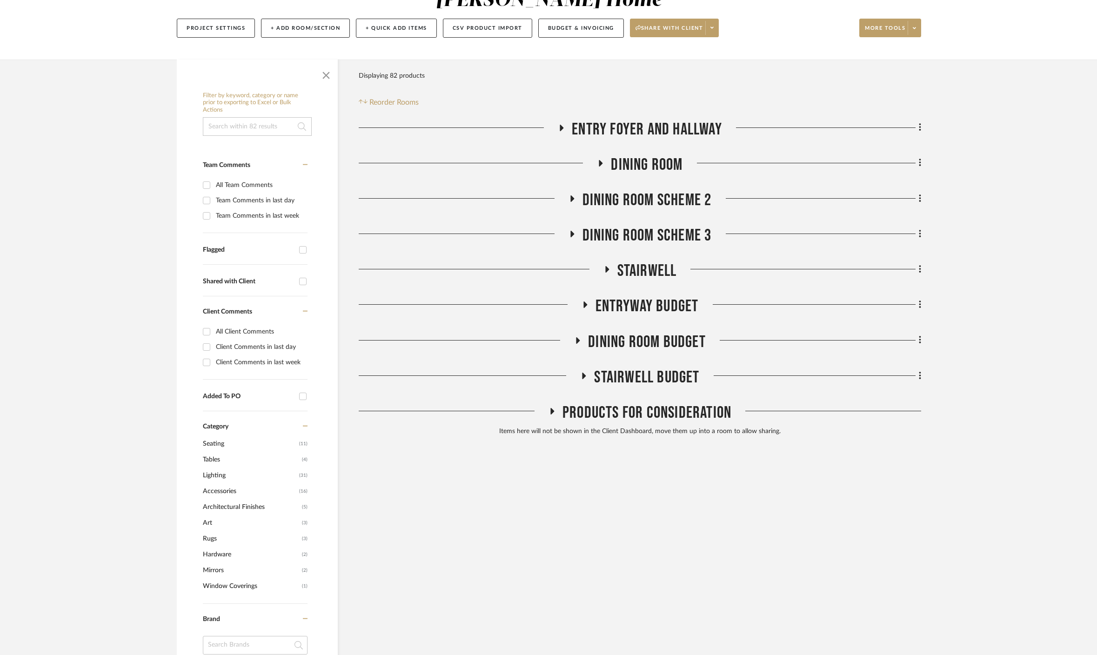
click at [585, 372] on icon at bounding box center [583, 375] width 11 height 7
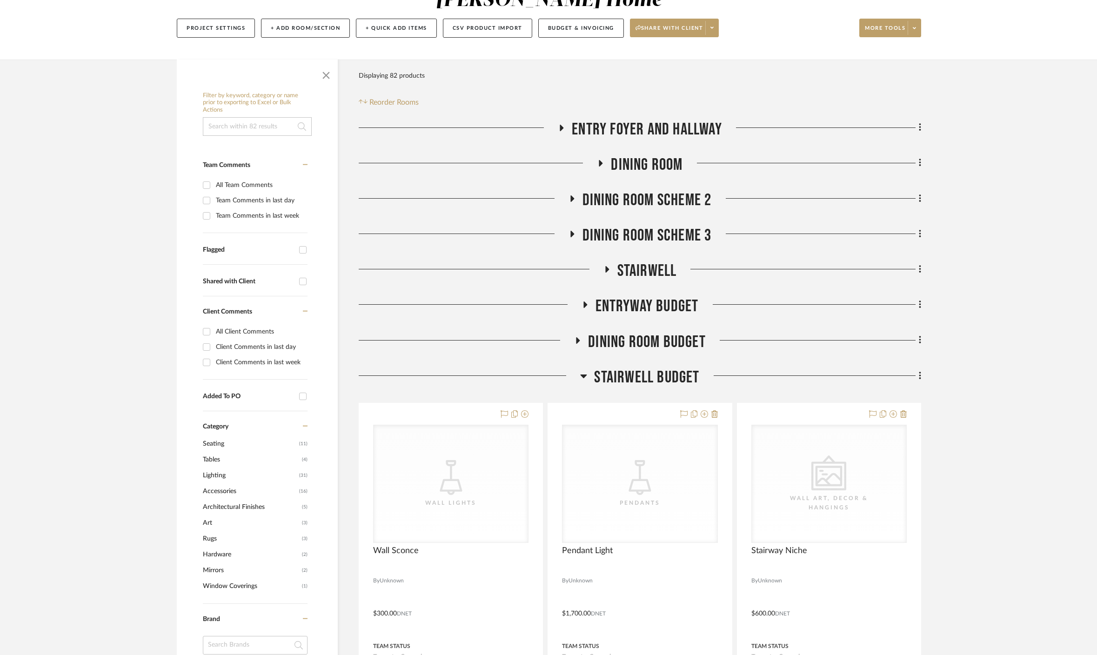
click at [584, 370] on icon at bounding box center [583, 375] width 7 height 11
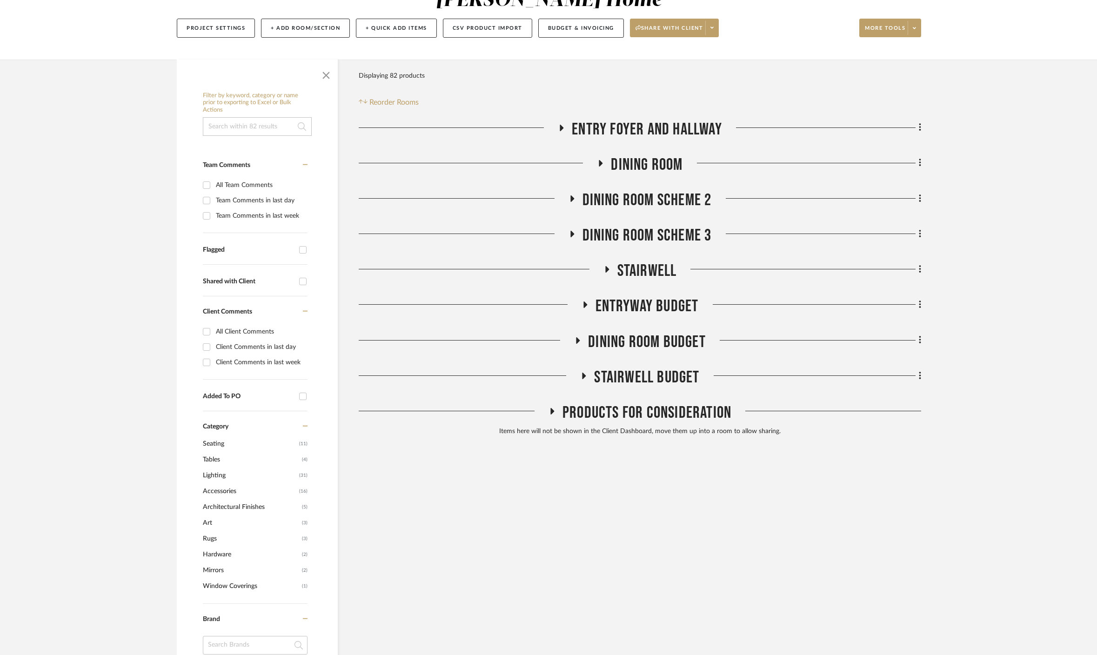
click at [555, 408] on icon at bounding box center [551, 411] width 11 height 7
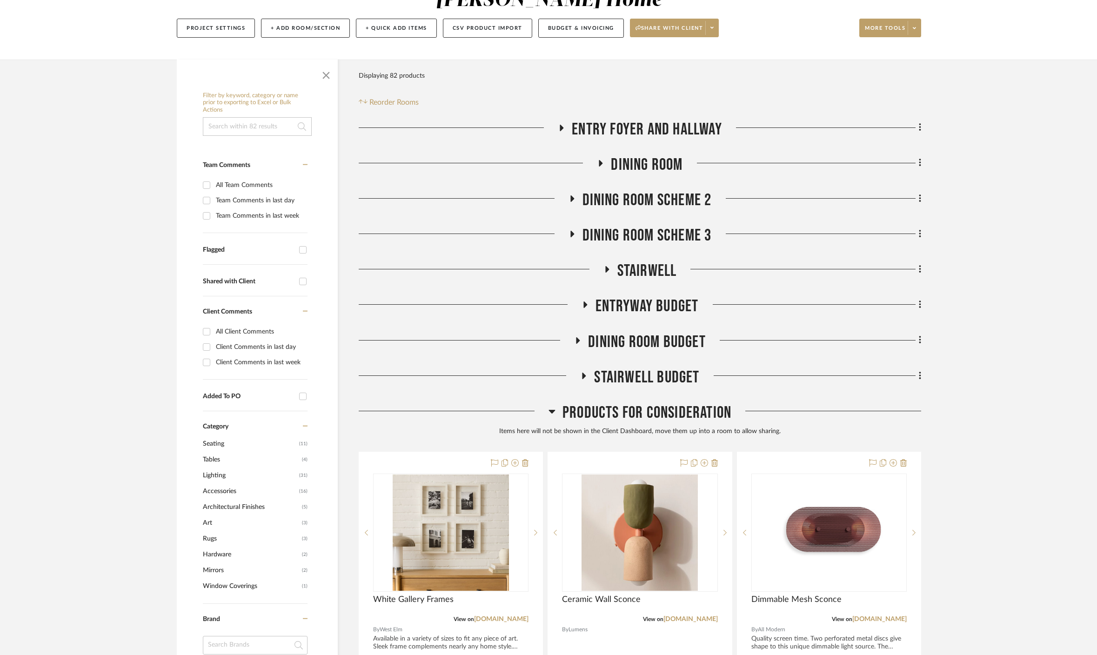
click at [554, 406] on icon at bounding box center [552, 411] width 7 height 11
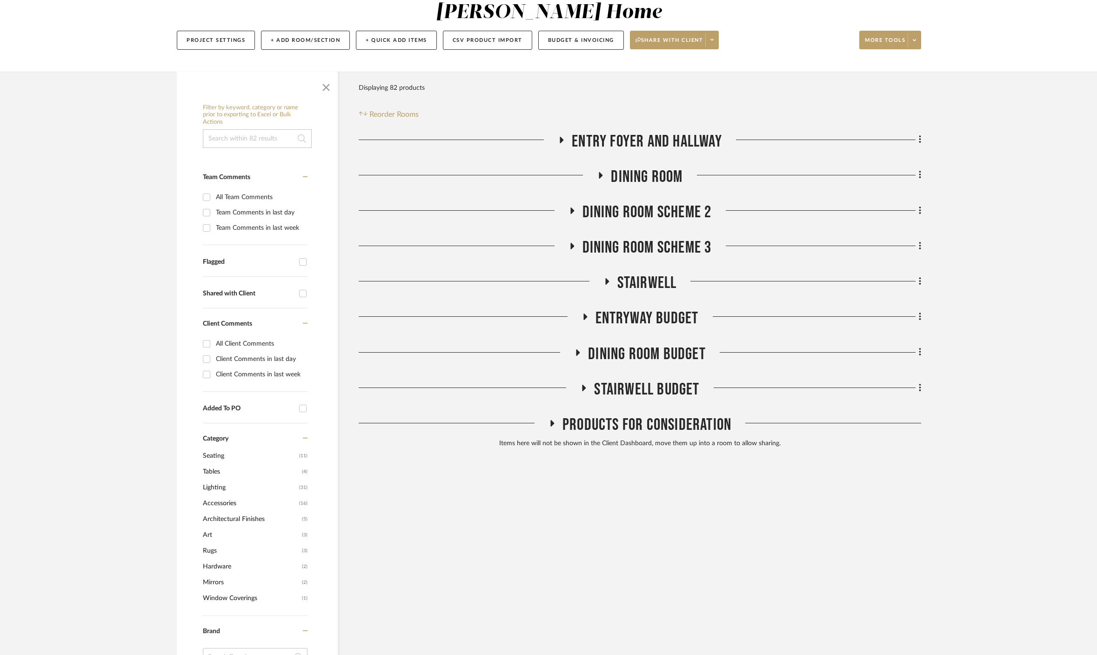
scroll to position [93, 0]
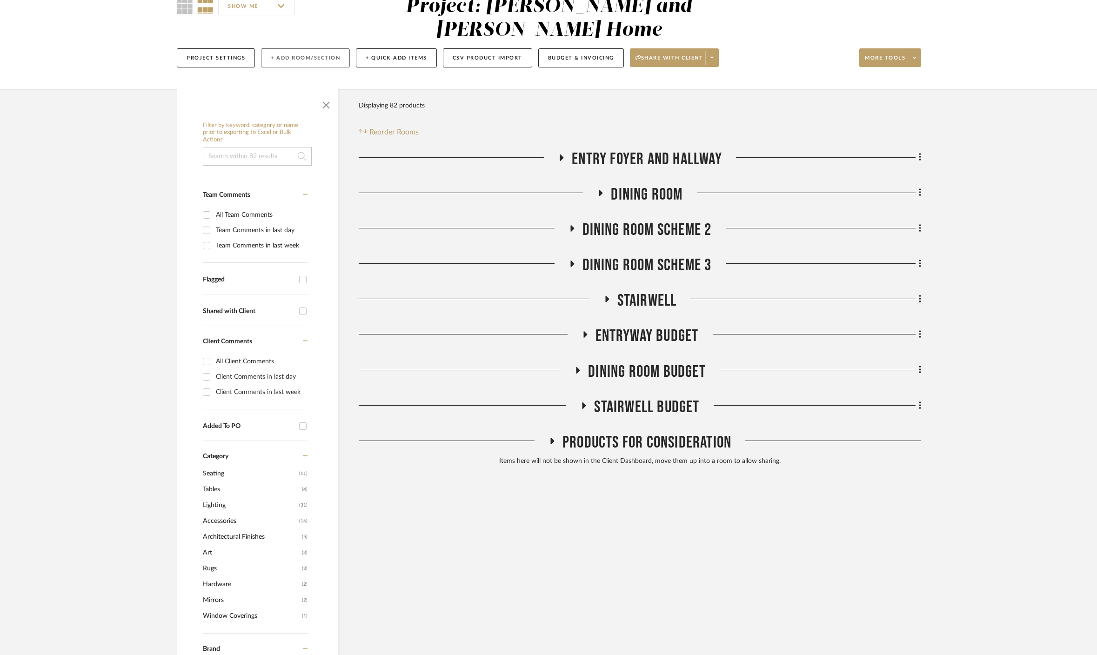
click at [322, 48] on button "+ Add Room/Section" at bounding box center [305, 57] width 89 height 19
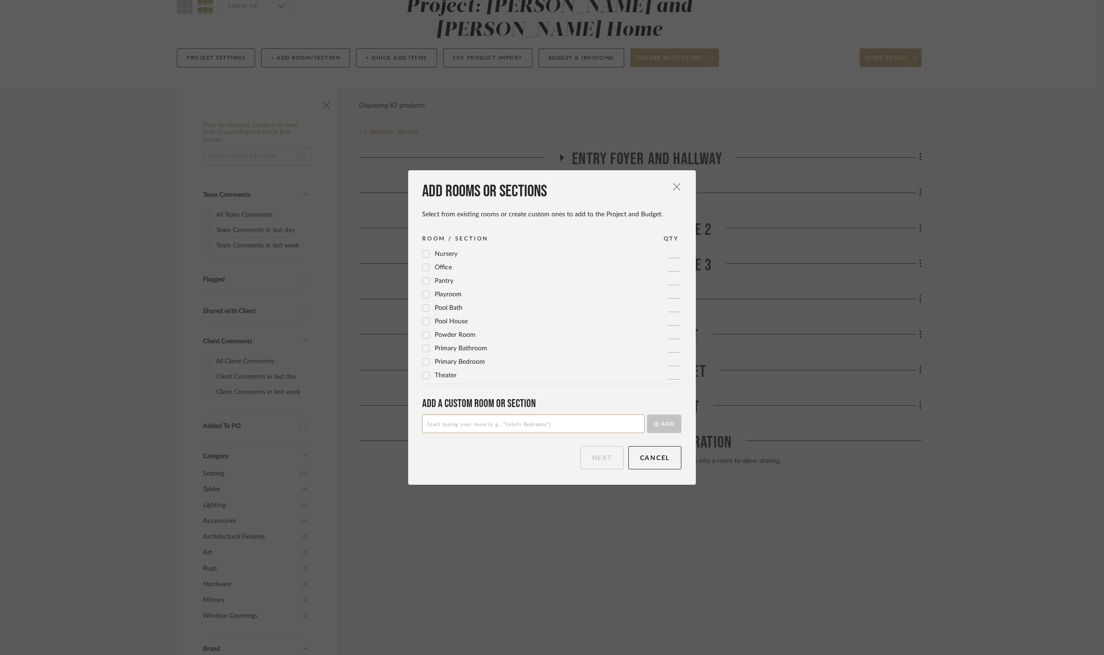
scroll to position [0, 0]
click at [461, 418] on input at bounding box center [533, 424] width 222 height 19
type input "Dining Room Scheme 4"
click at [675, 418] on button "Add" at bounding box center [664, 424] width 34 height 19
click at [613, 456] on button "Next" at bounding box center [601, 457] width 43 height 23
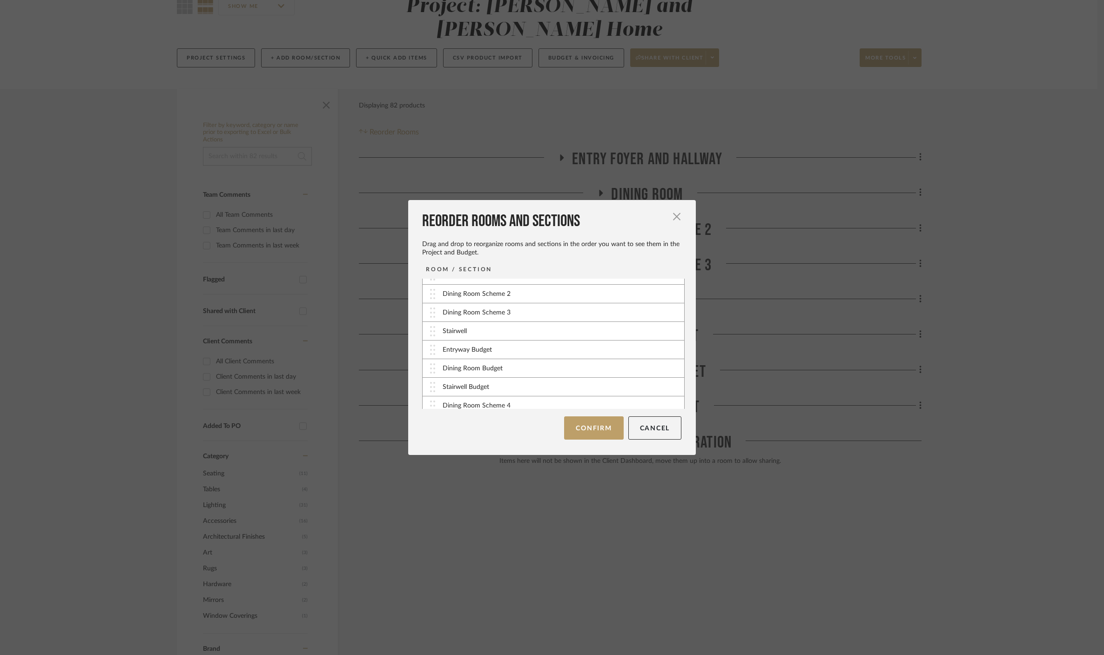
scroll to position [38, 0]
drag, startPoint x: 486, startPoint y: 402, endPoint x: 486, endPoint y: 325, distance: 76.8
click at [593, 436] on button "Confirm" at bounding box center [593, 427] width 59 height 23
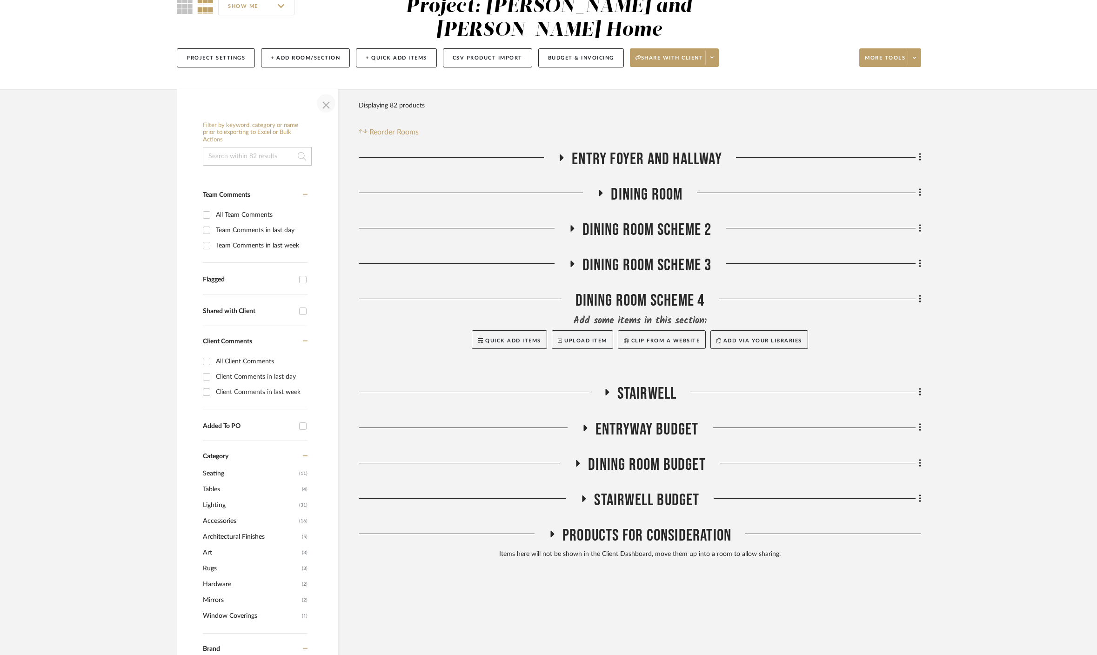
scroll to position [0, 0]
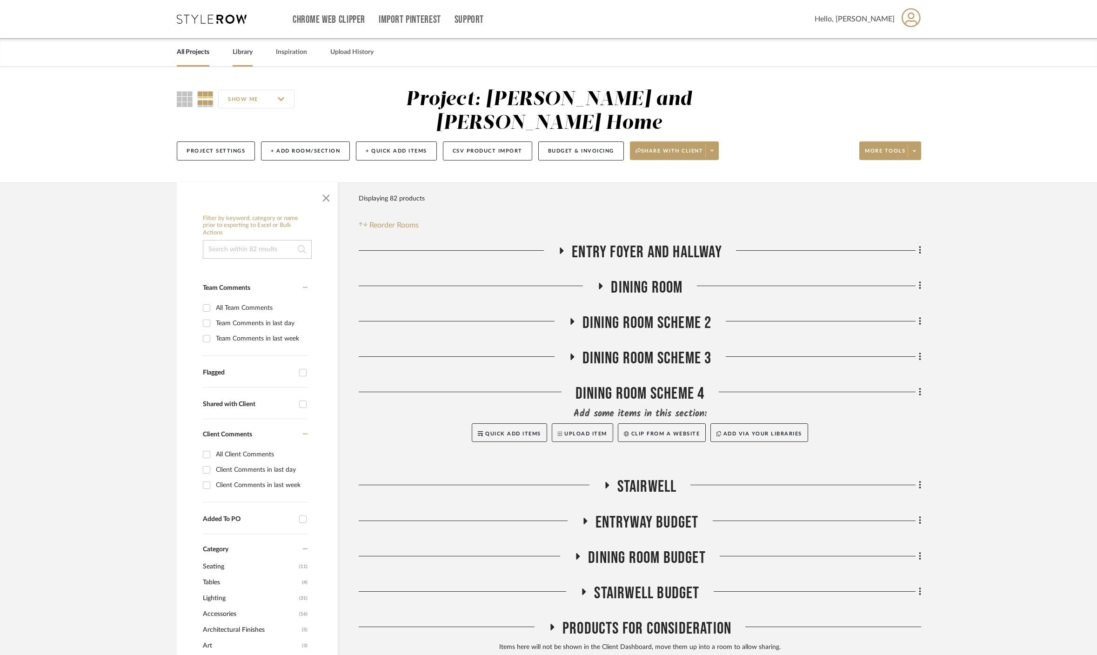
click at [242, 60] on div "Library" at bounding box center [243, 52] width 20 height 28
click at [243, 56] on link "Library" at bounding box center [243, 52] width 20 height 13
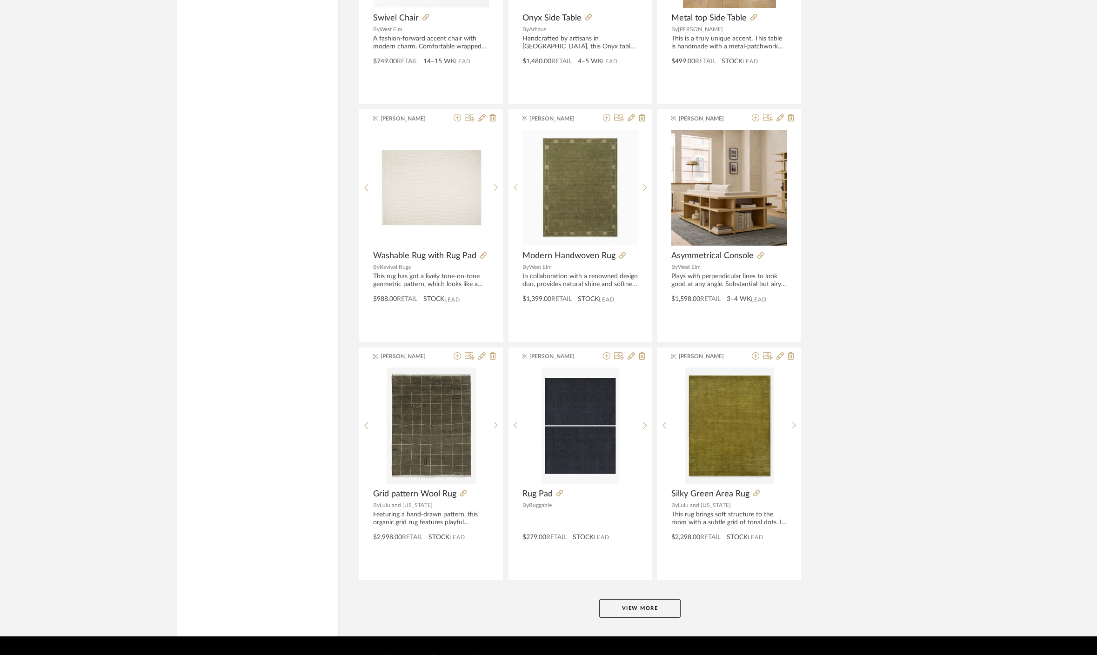
scroll to position [1996, 0]
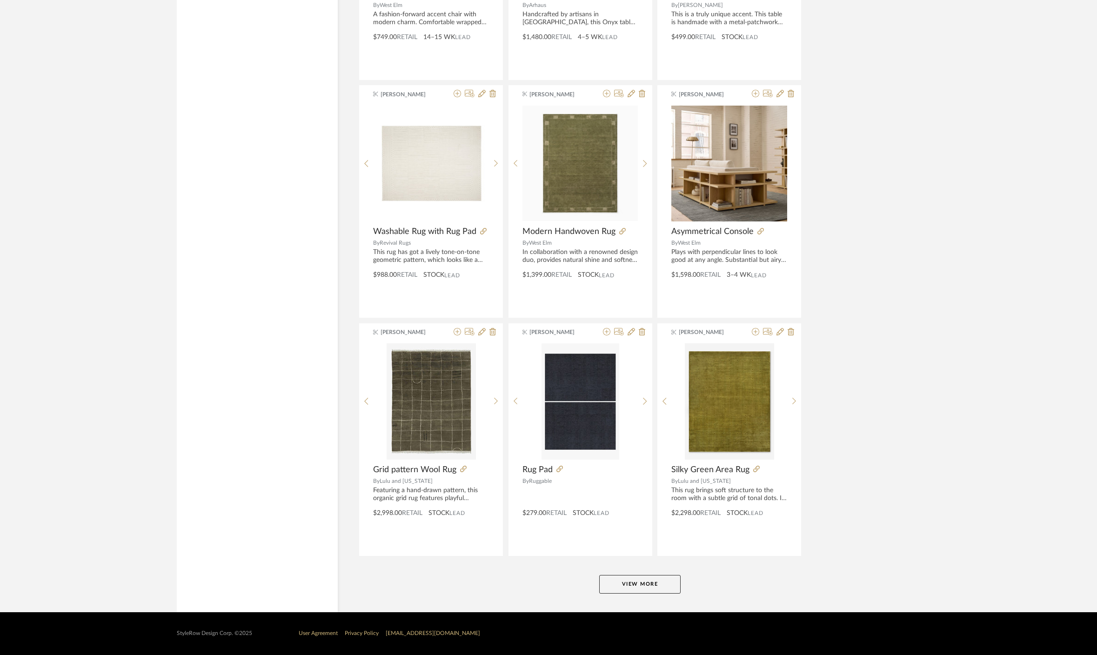
click at [649, 583] on button "View More" at bounding box center [639, 584] width 81 height 19
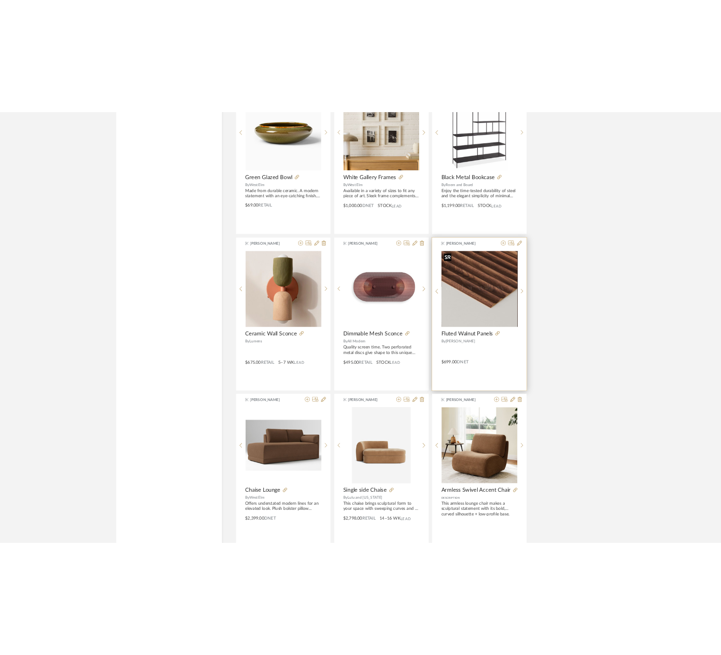
scroll to position [3082, 0]
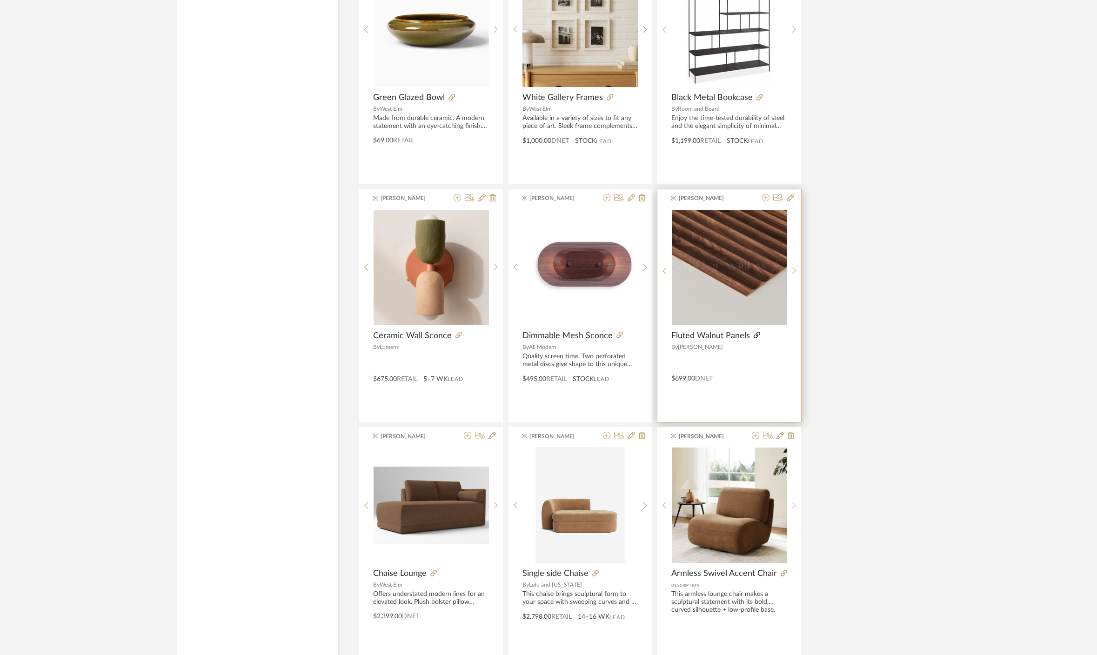
click at [759, 336] on icon at bounding box center [757, 335] width 7 height 7
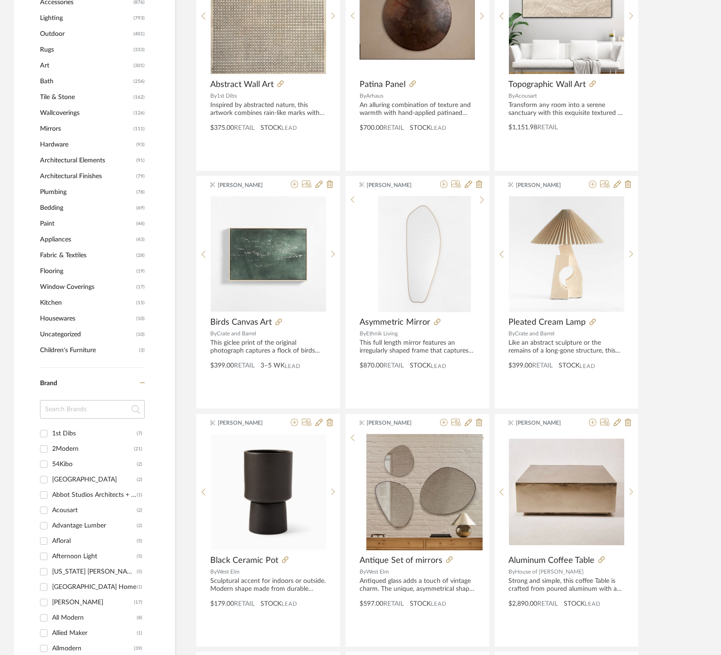
scroll to position [0, 0]
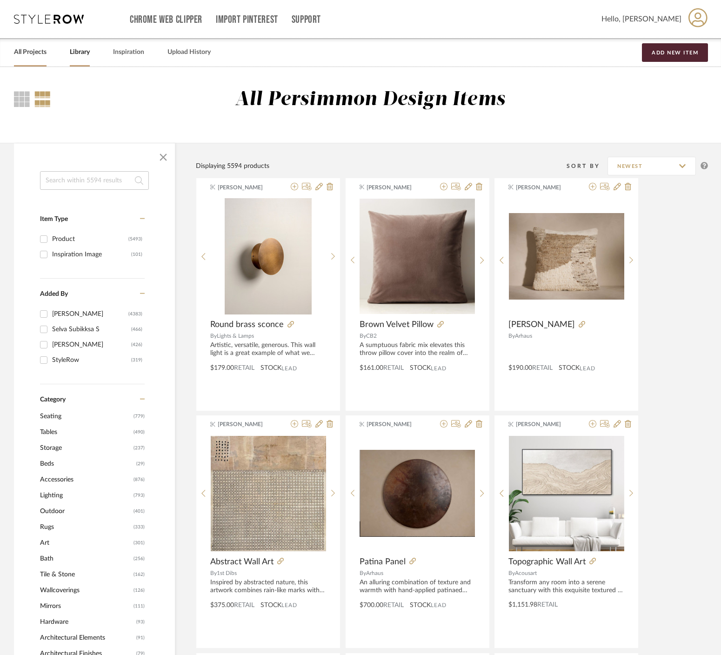
click at [36, 54] on link "All Projects" at bounding box center [30, 52] width 33 height 13
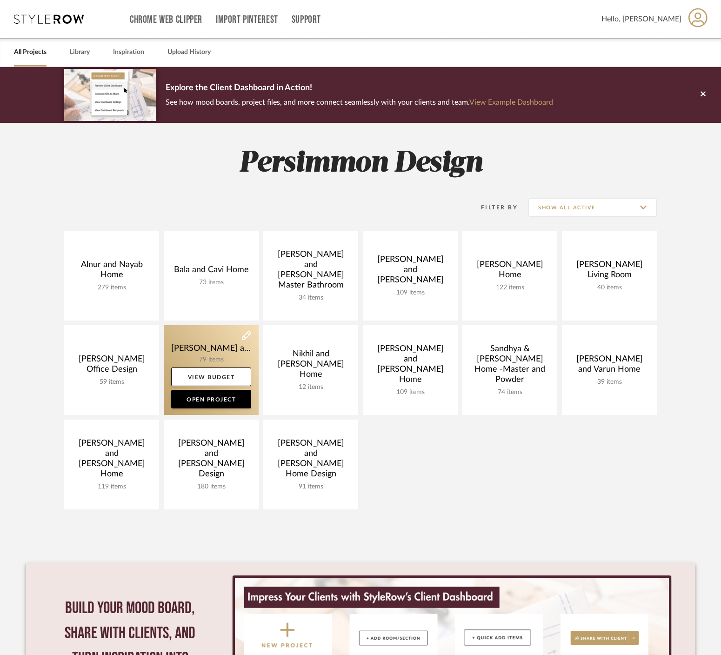
click at [196, 350] on link at bounding box center [211, 370] width 95 height 90
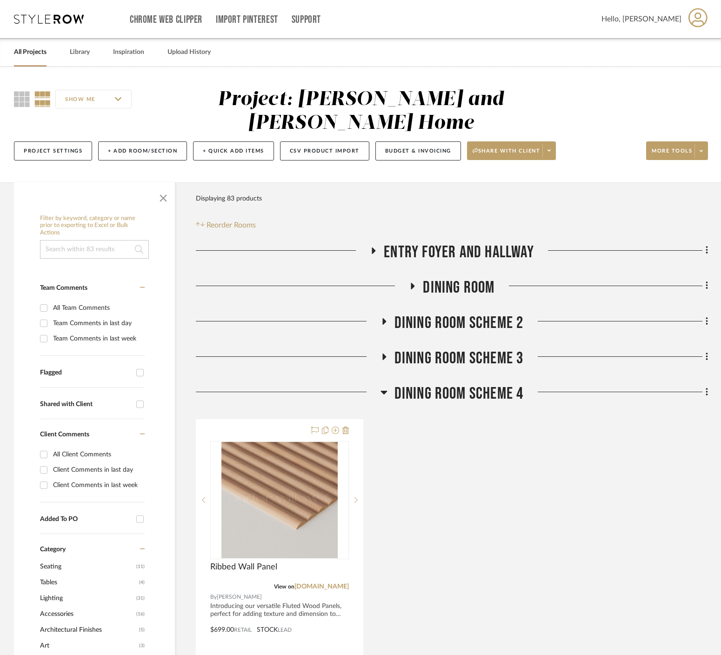
click at [388, 318] on icon at bounding box center [383, 321] width 11 height 7
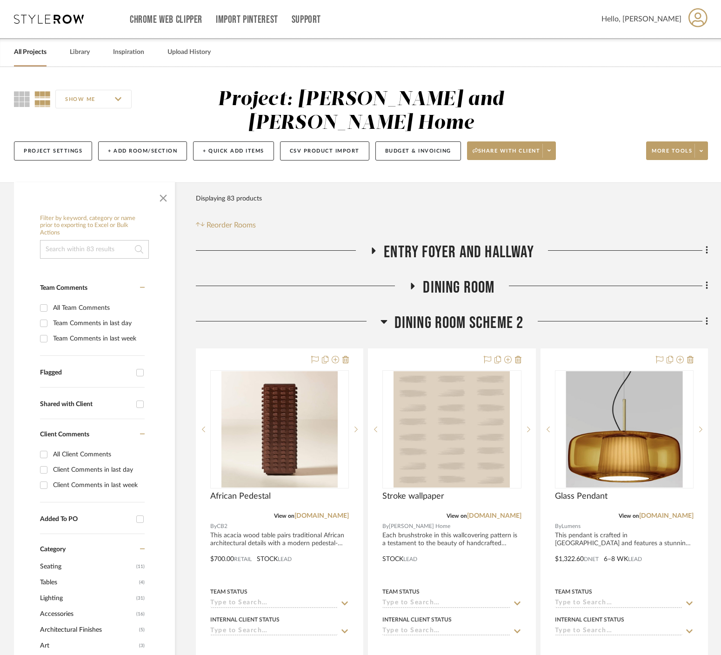
click at [385, 320] on icon at bounding box center [384, 322] width 7 height 4
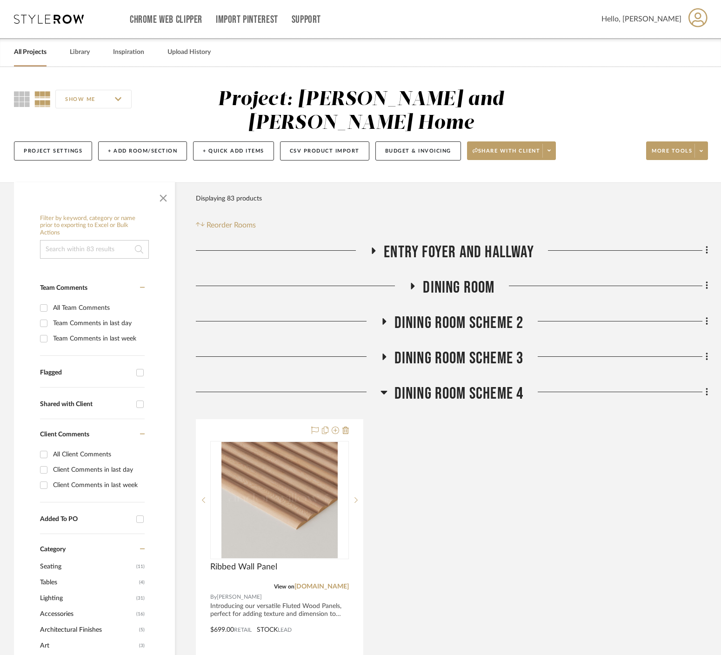
click at [417, 282] on icon at bounding box center [412, 285] width 11 height 7
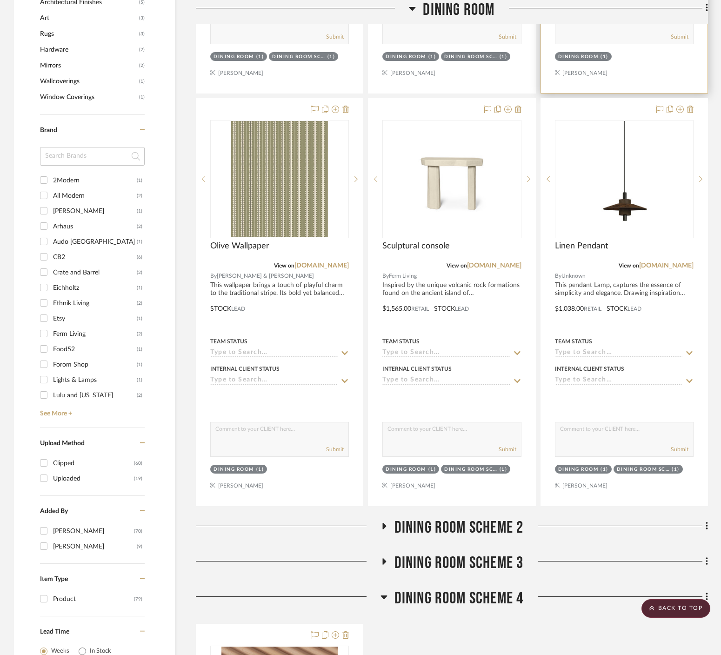
scroll to position [407, 0]
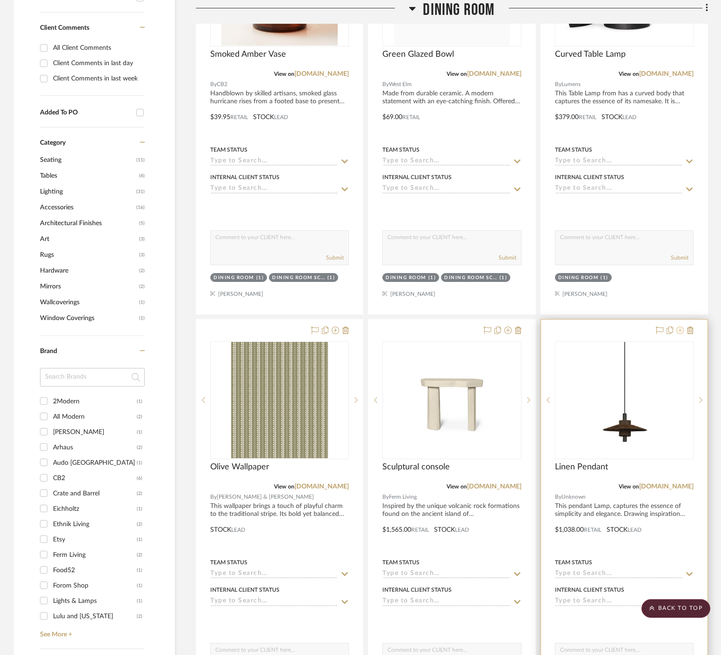
click at [680, 327] on icon at bounding box center [680, 330] width 7 height 7
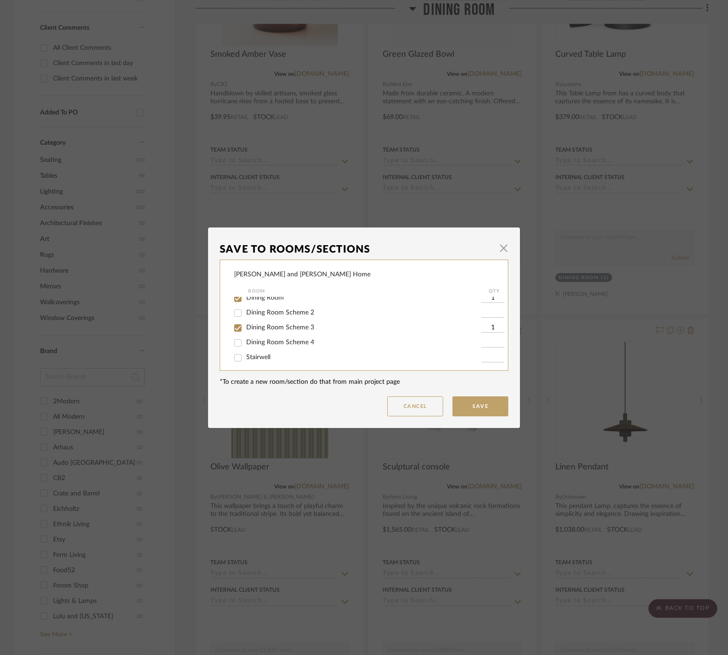
scroll to position [21, 0]
click at [285, 345] on span "Dining Room Scheme 4" at bounding box center [280, 342] width 68 height 7
click at [245, 345] on input "Dining Room Scheme 4" at bounding box center [237, 342] width 15 height 15
checkbox input "true"
type input "1"
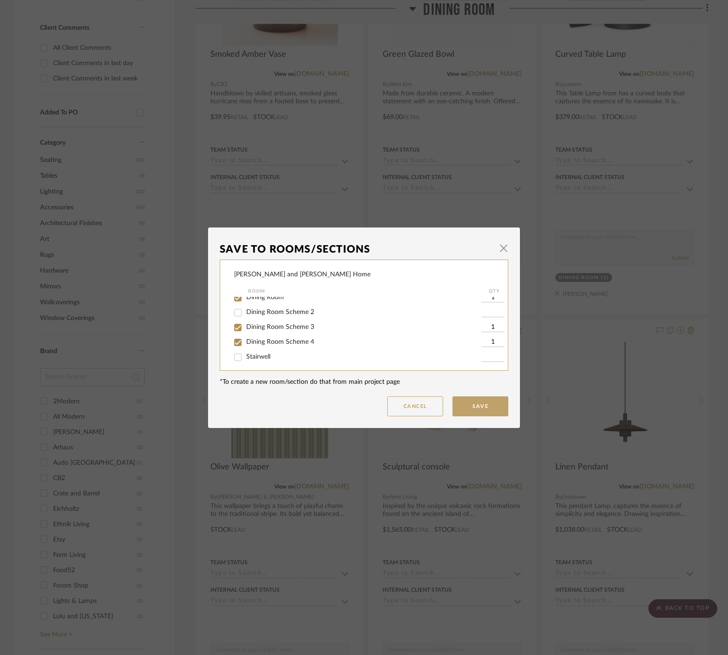
click at [496, 358] on input at bounding box center [492, 357] width 23 height 9
type input "1"
click at [490, 407] on button "Save" at bounding box center [480, 406] width 56 height 20
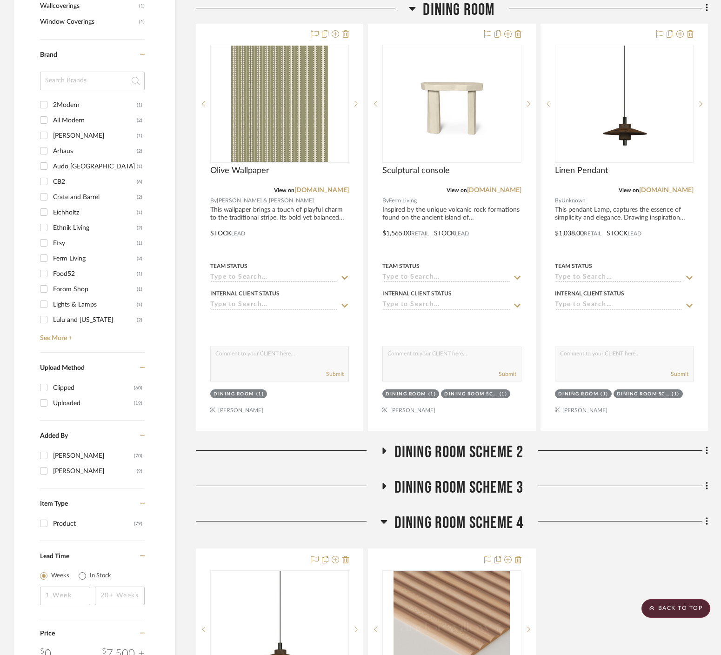
scroll to position [676, 0]
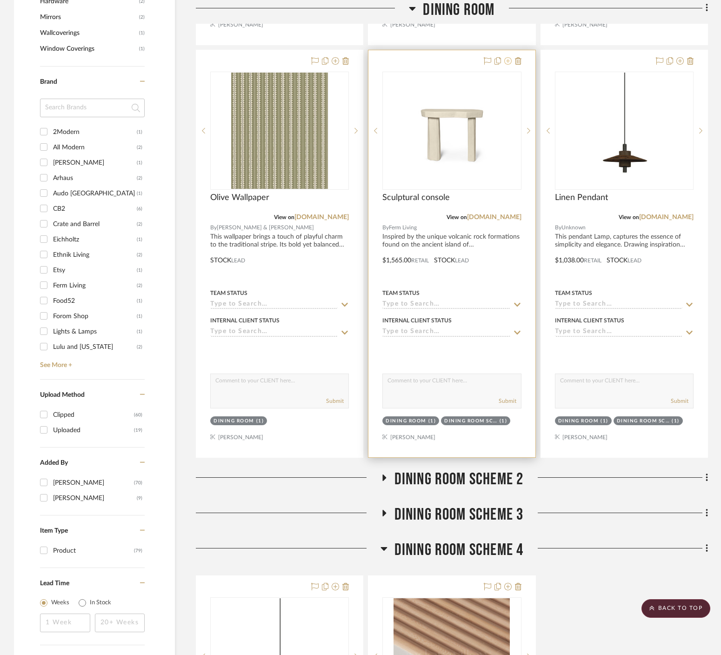
click at [508, 57] on icon at bounding box center [507, 60] width 7 height 7
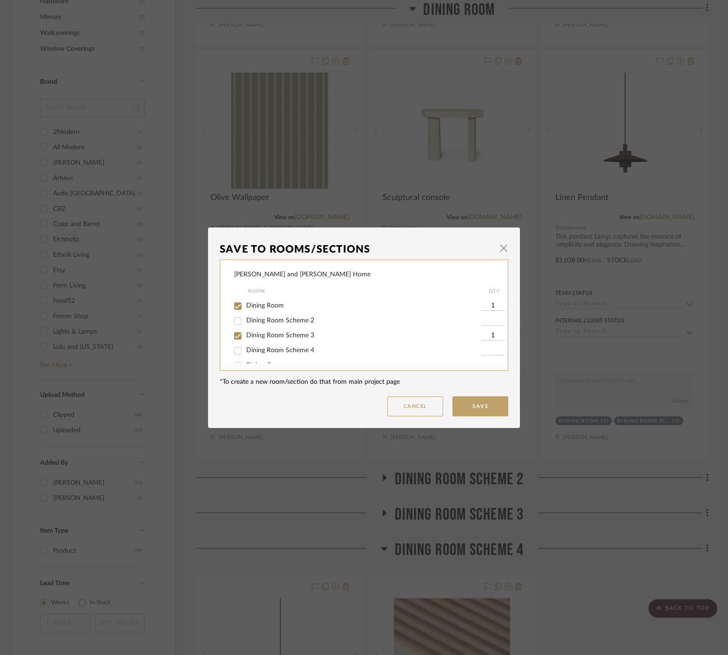
scroll to position [32, 0]
click at [492, 336] on input at bounding box center [492, 331] width 23 height 9
type input "1"
drag, startPoint x: 262, startPoint y: 333, endPoint x: 342, endPoint y: 347, distance: 81.2
click at [263, 333] on span "Dining Room Scheme 4" at bounding box center [280, 331] width 68 height 7
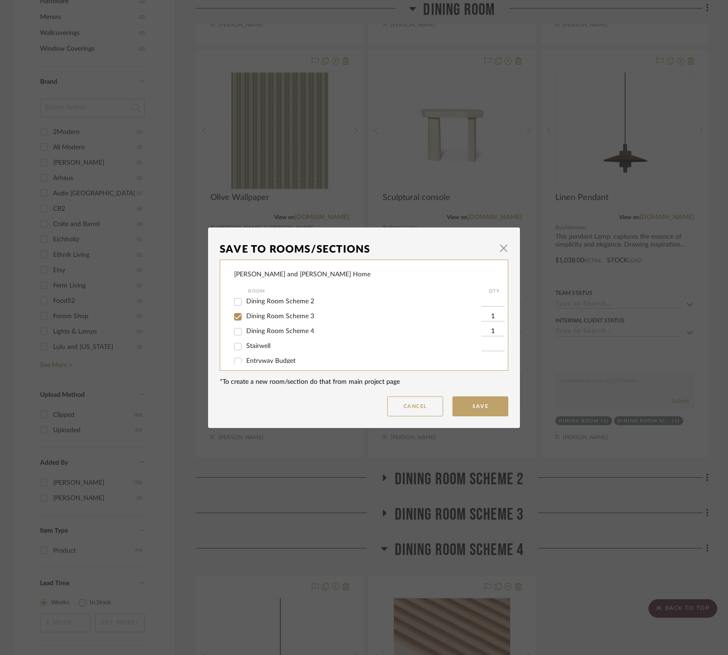
click at [245, 333] on input "Dining Room Scheme 4" at bounding box center [237, 331] width 15 height 15
checkbox input "true"
click at [483, 405] on button "Save" at bounding box center [480, 406] width 56 height 20
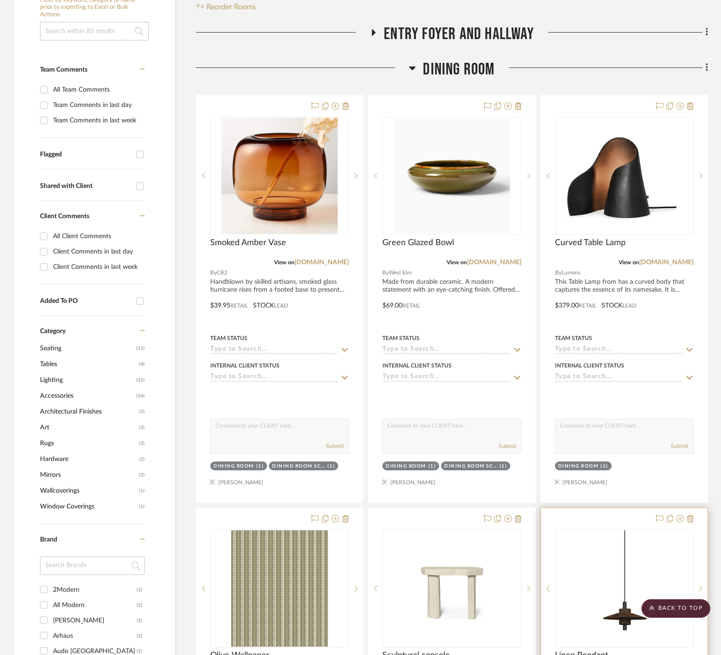
scroll to position [209, 0]
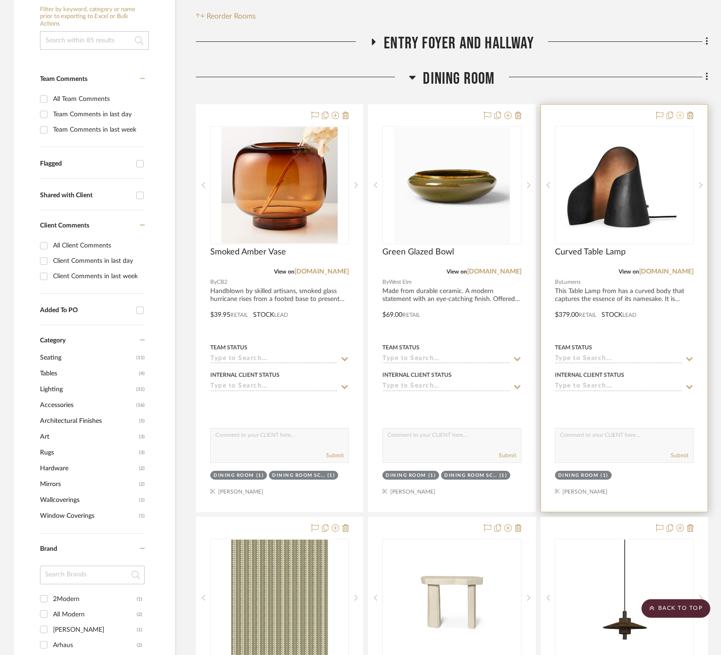
click at [682, 112] on icon at bounding box center [680, 115] width 7 height 7
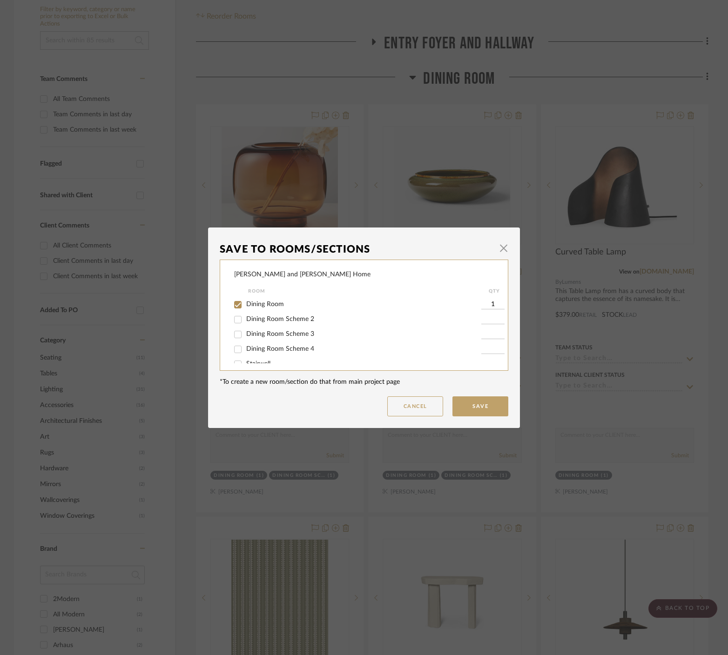
scroll to position [15, 0]
click at [300, 349] on span "Dining Room Scheme 4" at bounding box center [280, 348] width 68 height 7
click at [245, 349] on input "Dining Room Scheme 4" at bounding box center [237, 348] width 15 height 15
checkbox input "true"
type input "1"
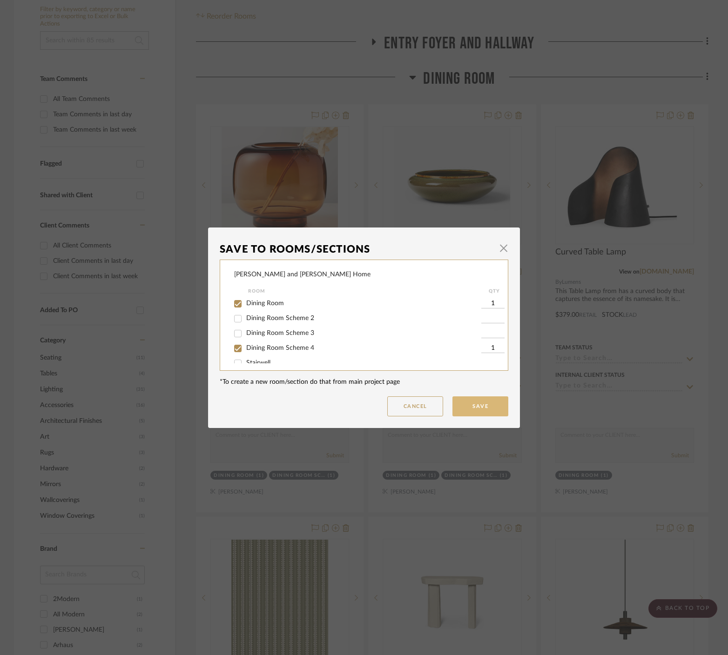
click at [477, 410] on button "Save" at bounding box center [480, 406] width 56 height 20
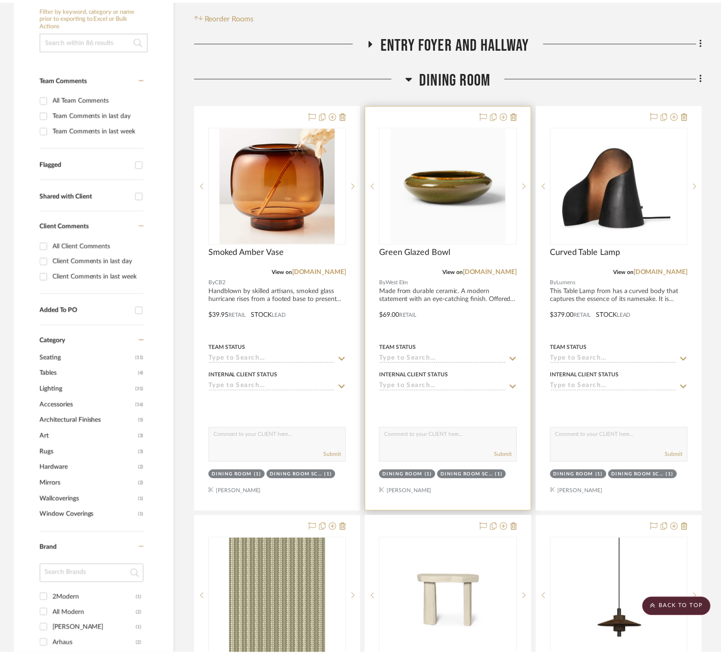
scroll to position [209, 0]
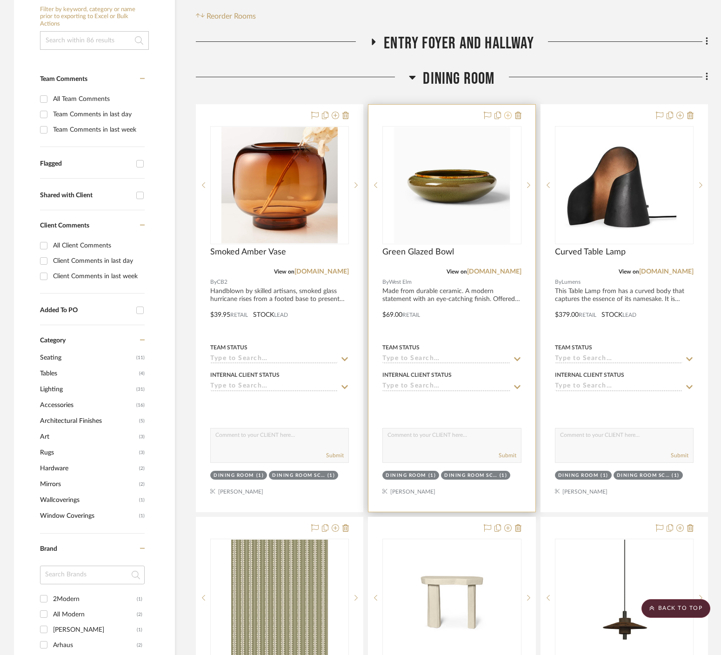
click at [510, 112] on icon at bounding box center [507, 115] width 7 height 7
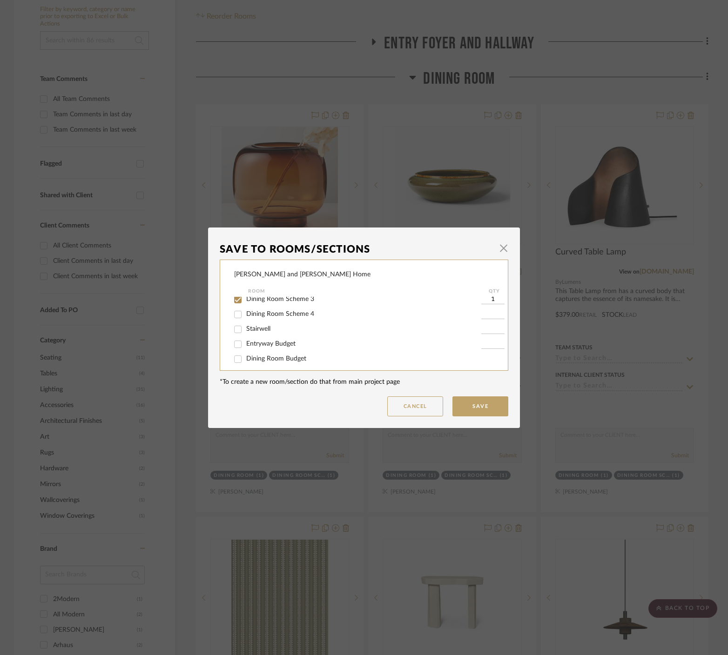
scroll to position [67, 0]
click at [298, 299] on span "Dining Room Scheme 4" at bounding box center [280, 296] width 68 height 7
click at [245, 299] on input "Dining Room Scheme 4" at bounding box center [237, 296] width 15 height 15
checkbox input "true"
type input "1"
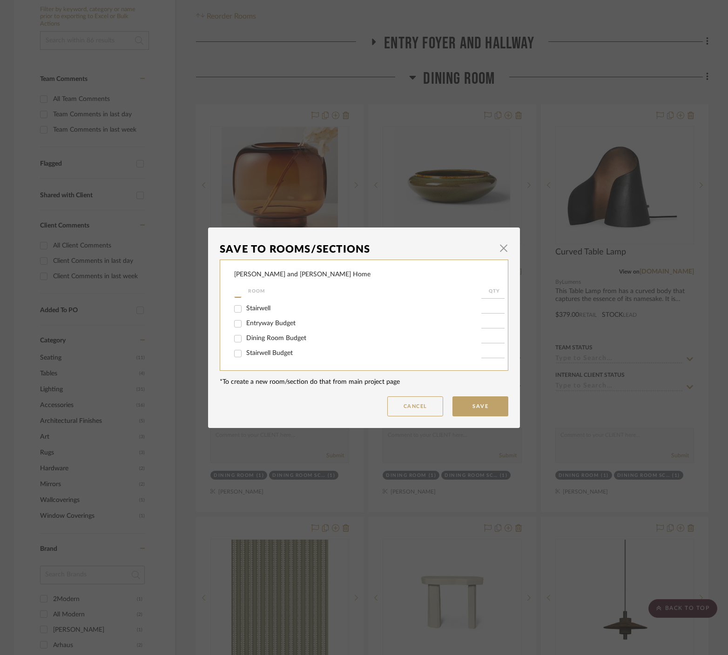
scroll to position [41, 0]
click at [496, 407] on button "Save" at bounding box center [480, 406] width 56 height 20
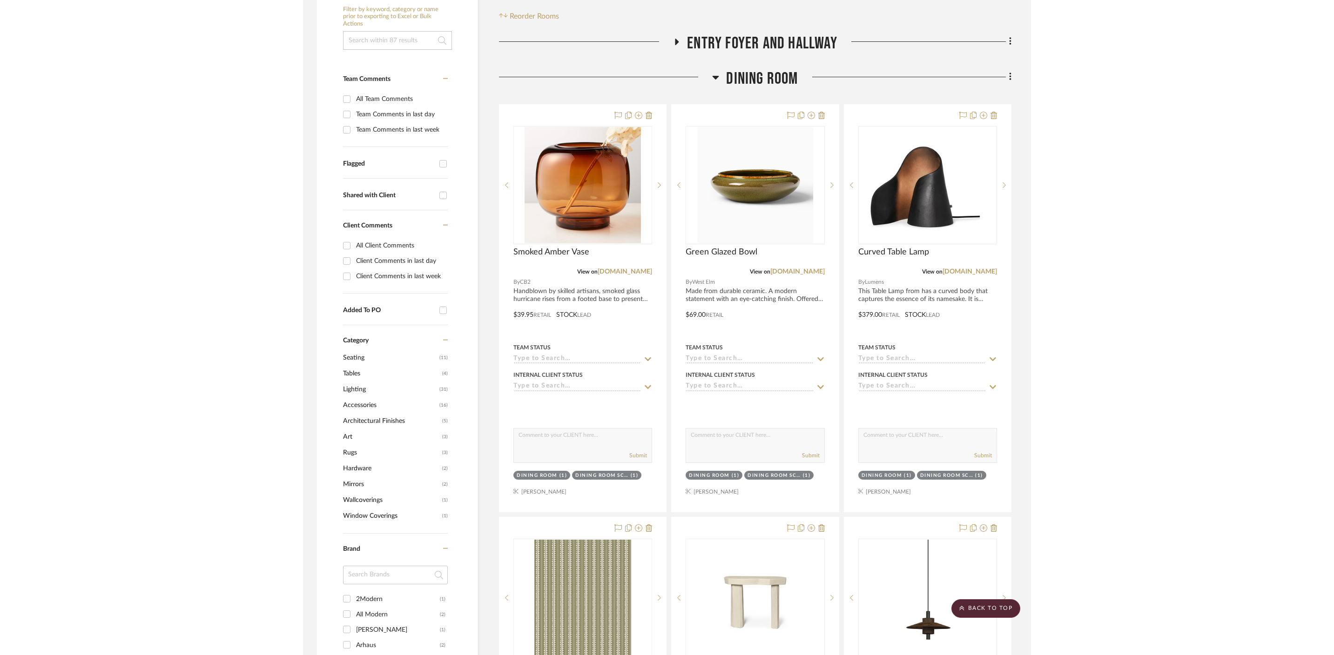
scroll to position [209, 0]
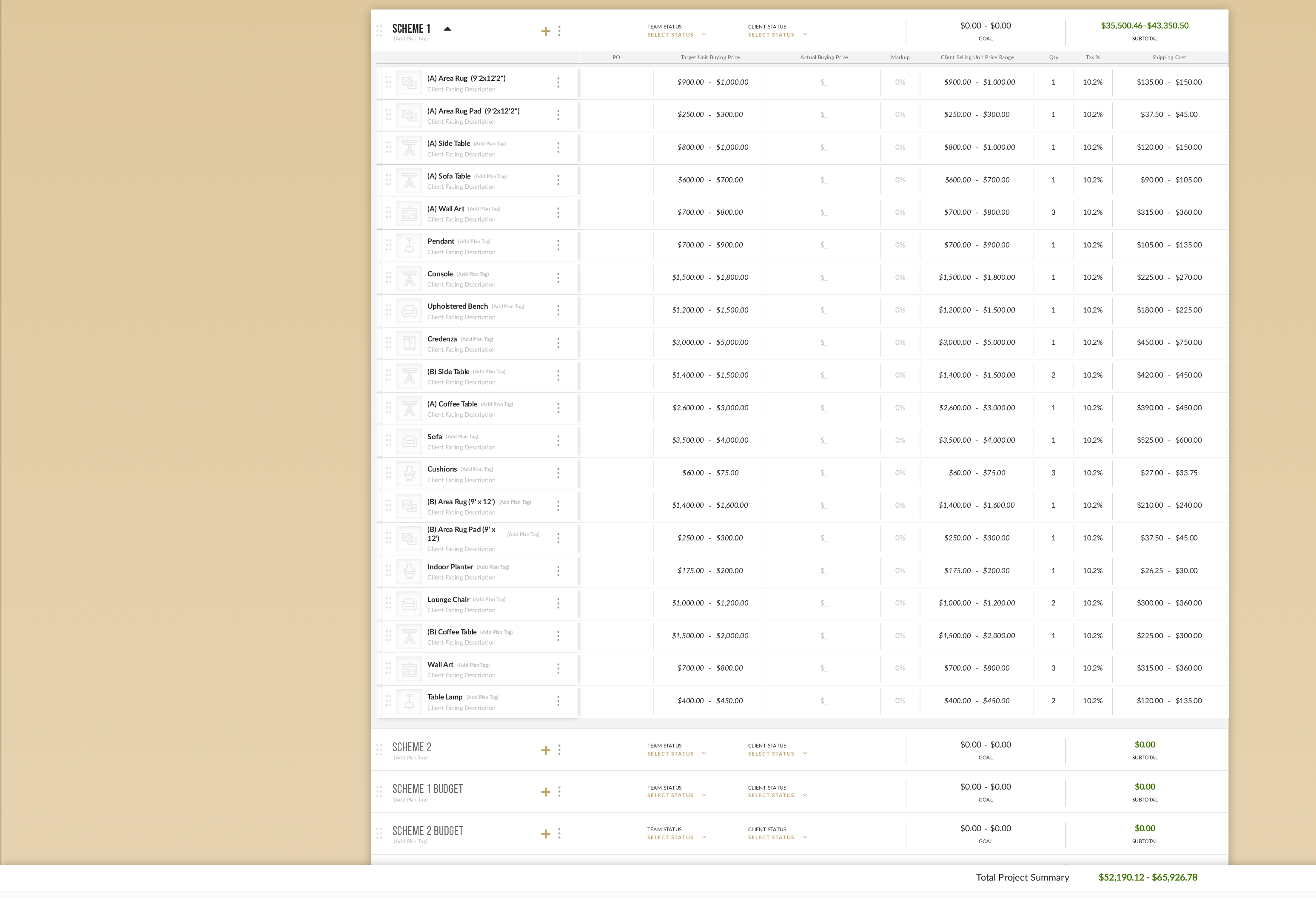
scroll to position [0, 19]
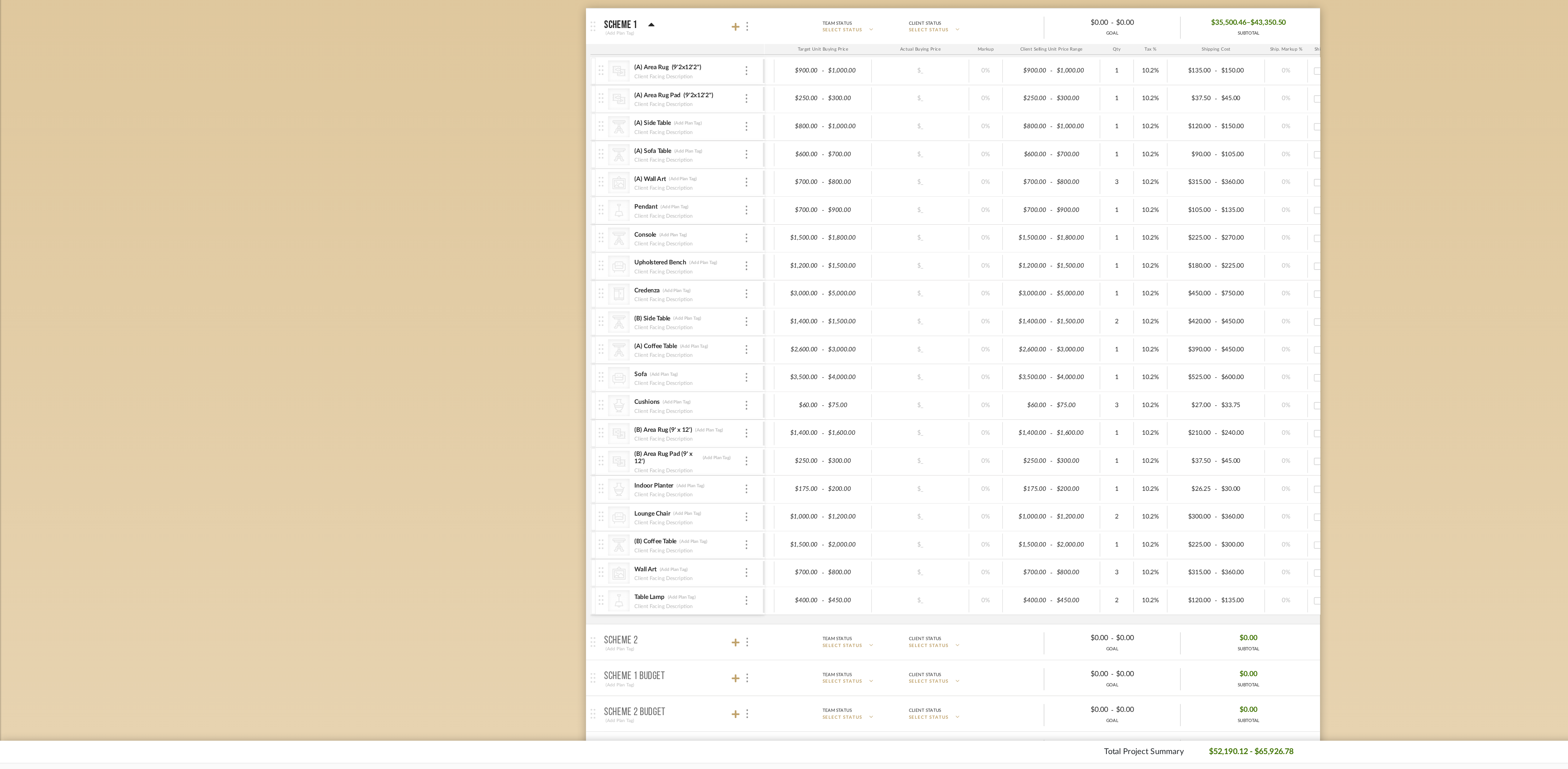
click at [306, 287] on div "Budget Tracker: [PERSON_NAME] and [PERSON_NAME] Home Non-Transparent Last Updat…" at bounding box center [784, 573] width 1568 height 1042
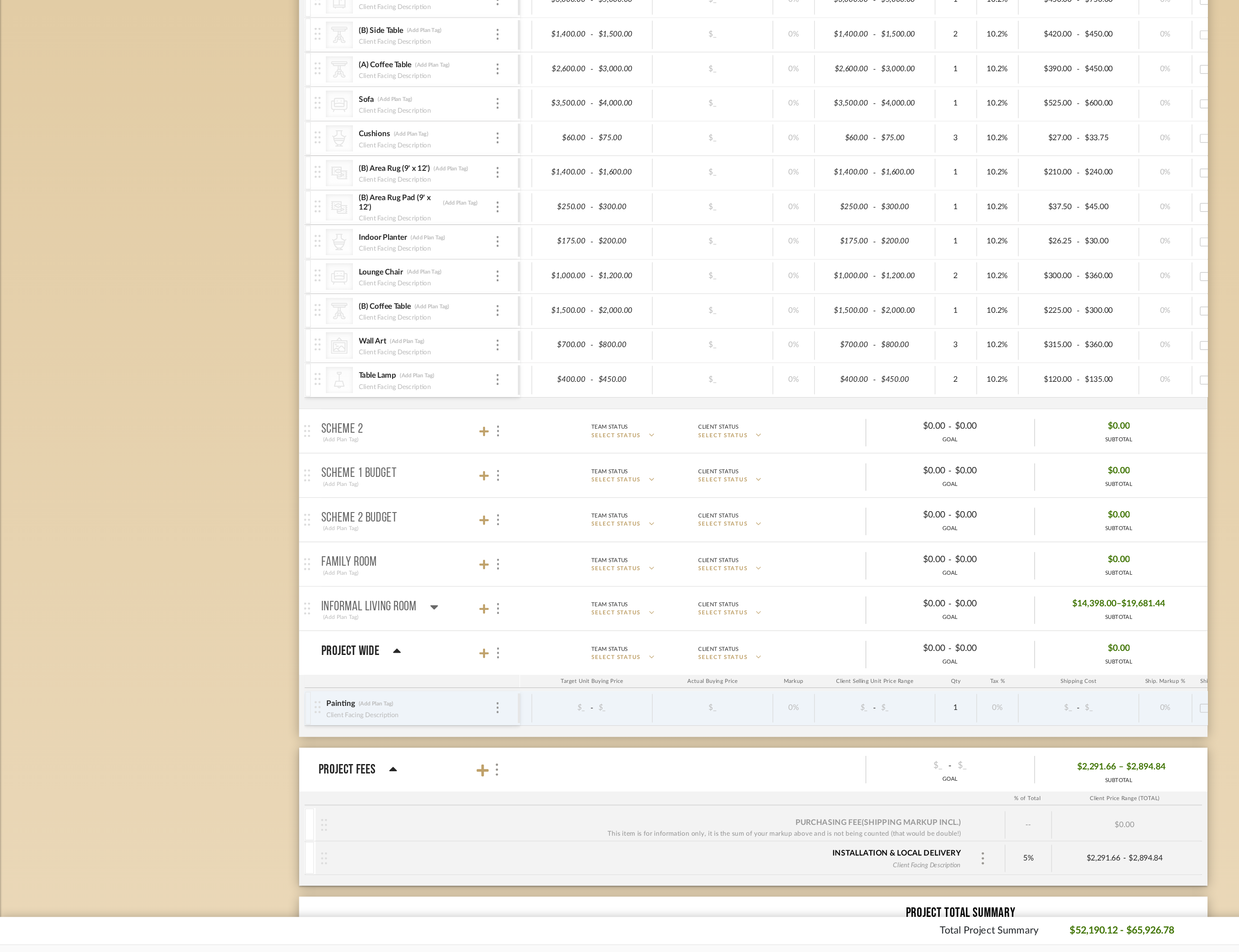
scroll to position [300, 0]
click at [397, 527] on icon at bounding box center [398, 522] width 8 height 9
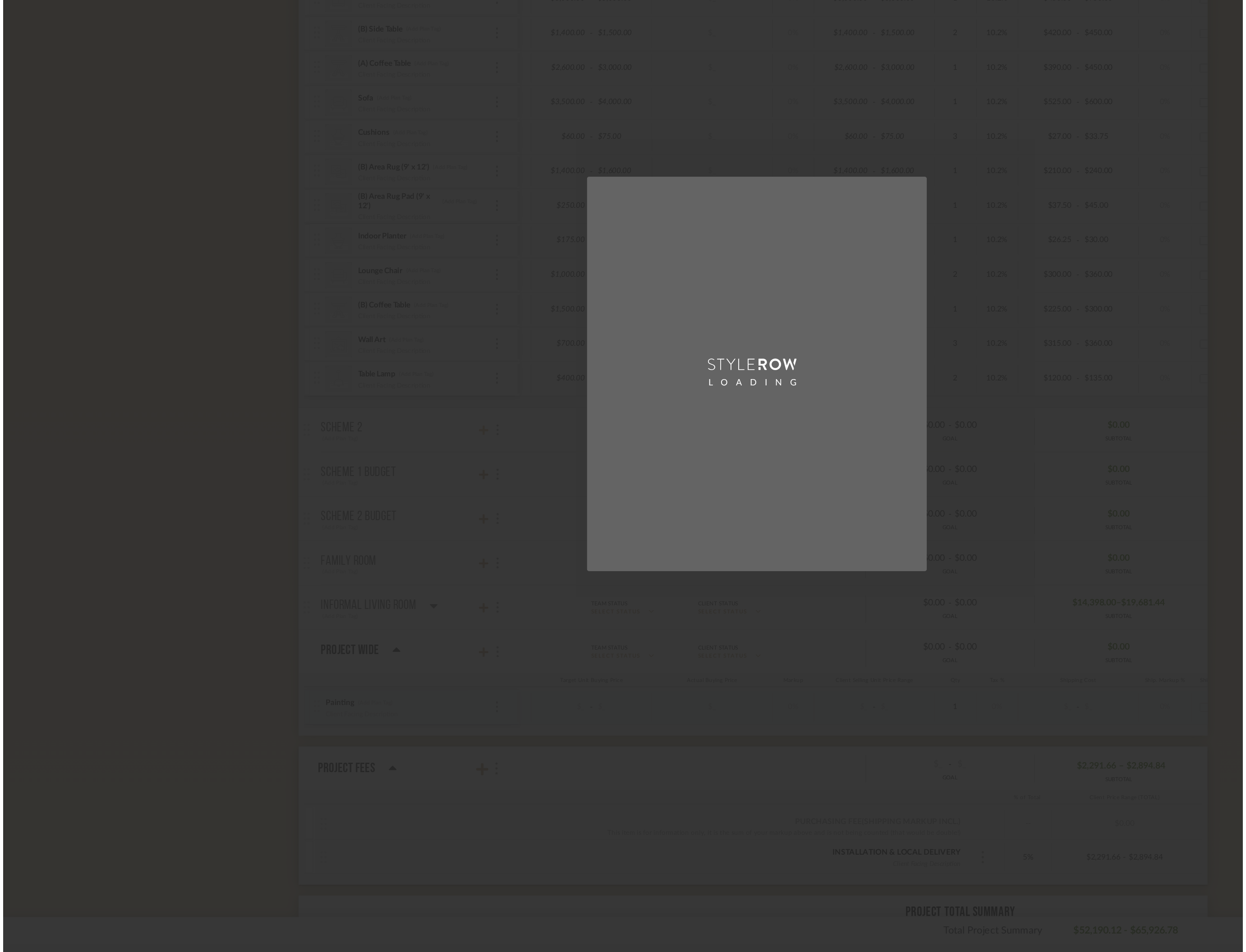
scroll to position [0, 0]
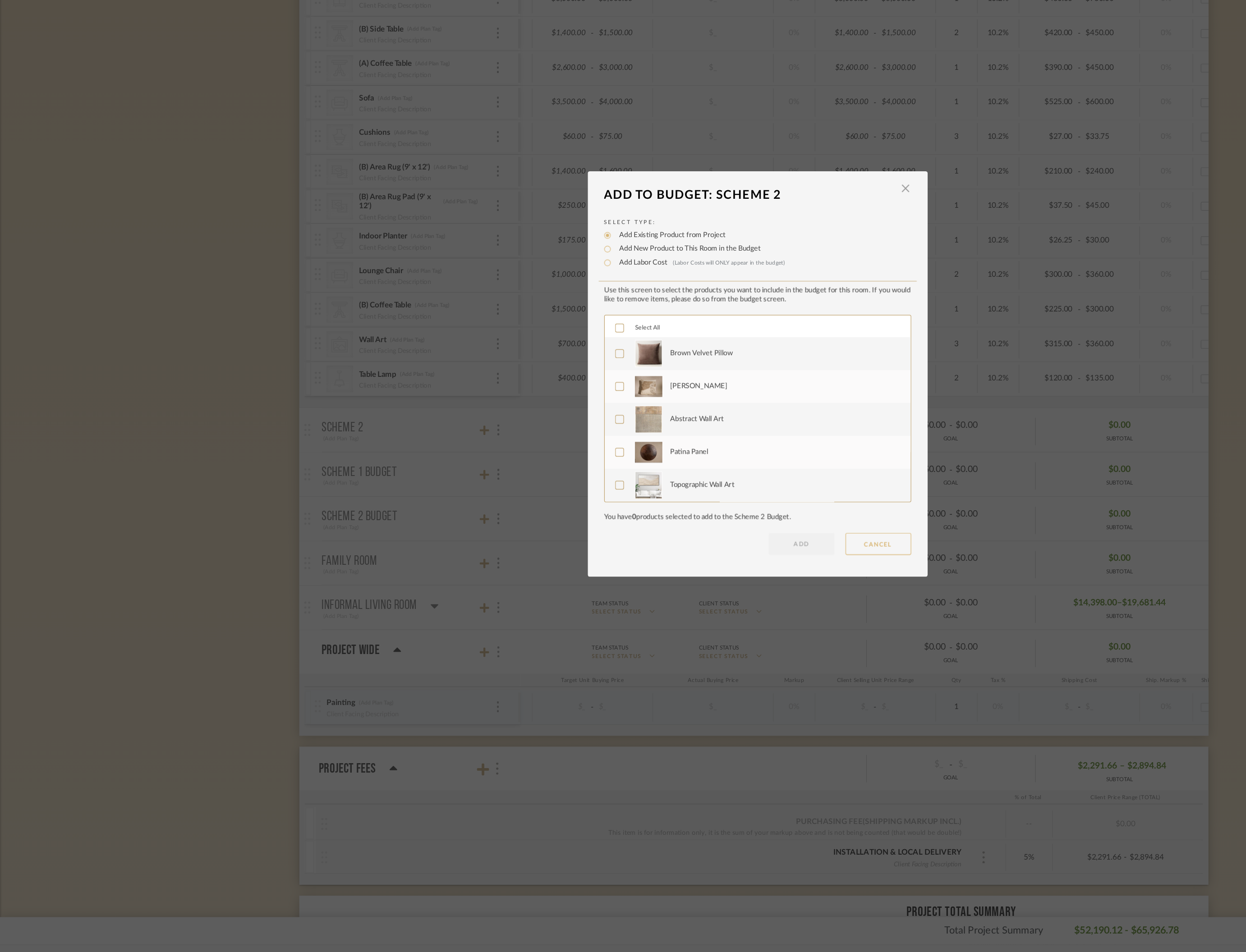
click at [718, 619] on button "CANCEL" at bounding box center [723, 615] width 54 height 18
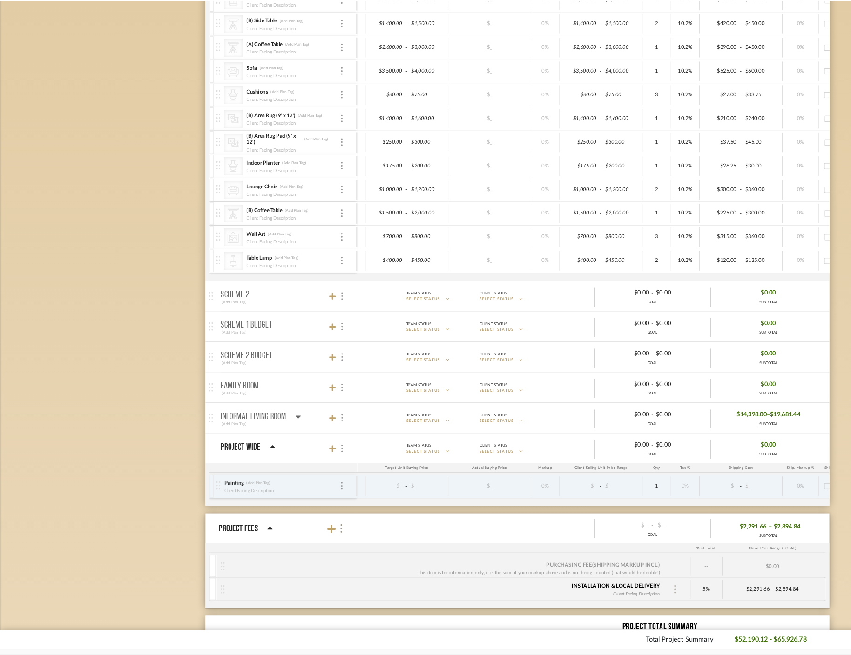
scroll to position [0, 39]
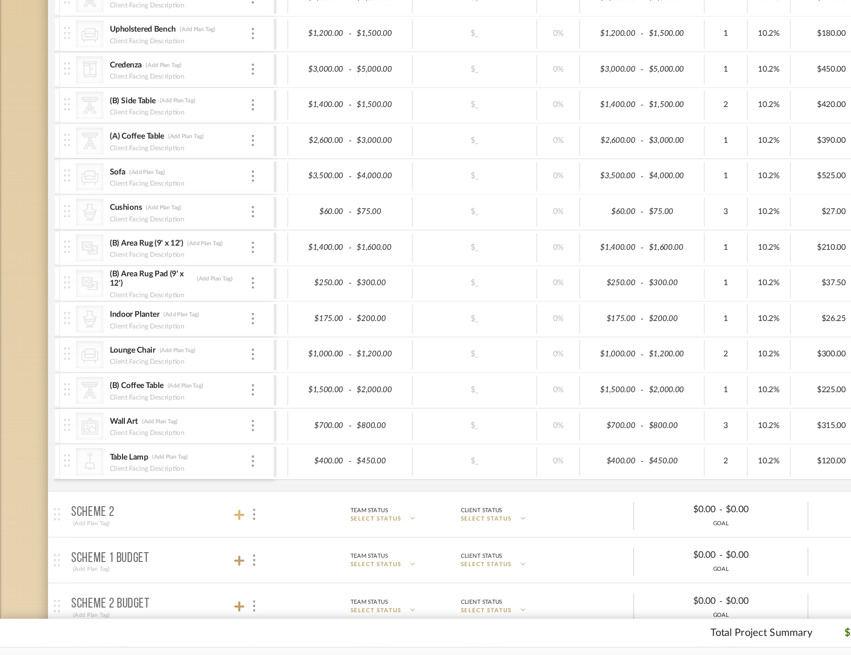
click at [195, 539] on icon at bounding box center [197, 539] width 8 height 8
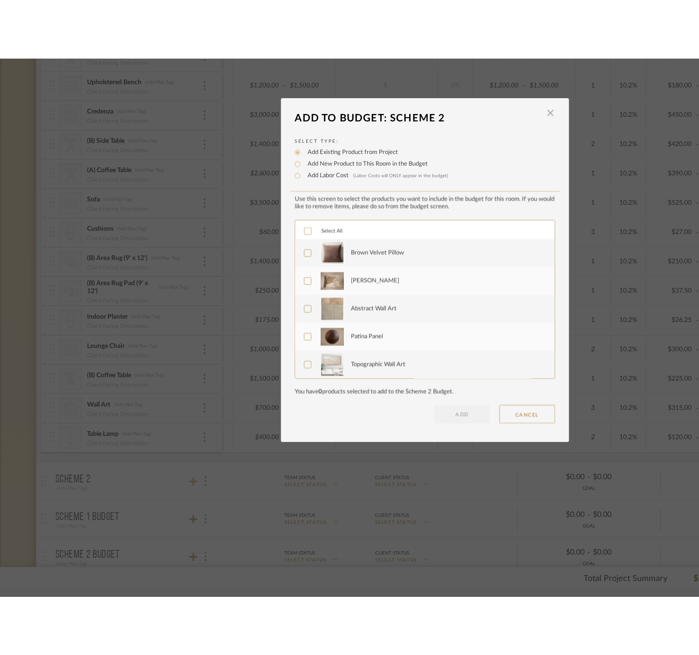
scroll to position [0, 0]
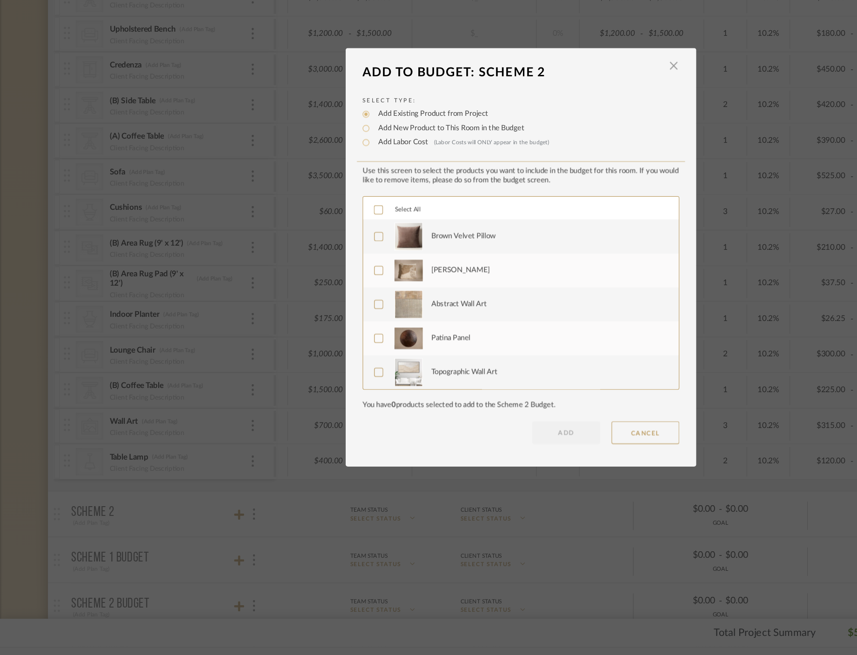
click at [341, 221] on label "Add New Product to This Room in the Budget" at bounding box center [369, 221] width 125 height 9
click at [307, 221] on input "Add New Product to This Room in the Budget" at bounding box center [300, 221] width 11 height 11
radio input "true"
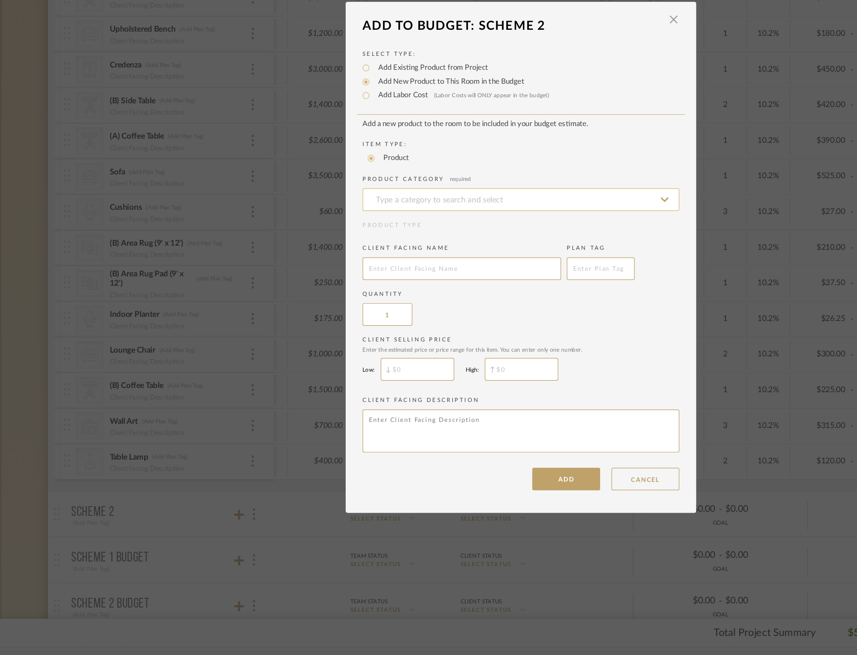
click at [335, 281] on input at bounding box center [428, 280] width 261 height 19
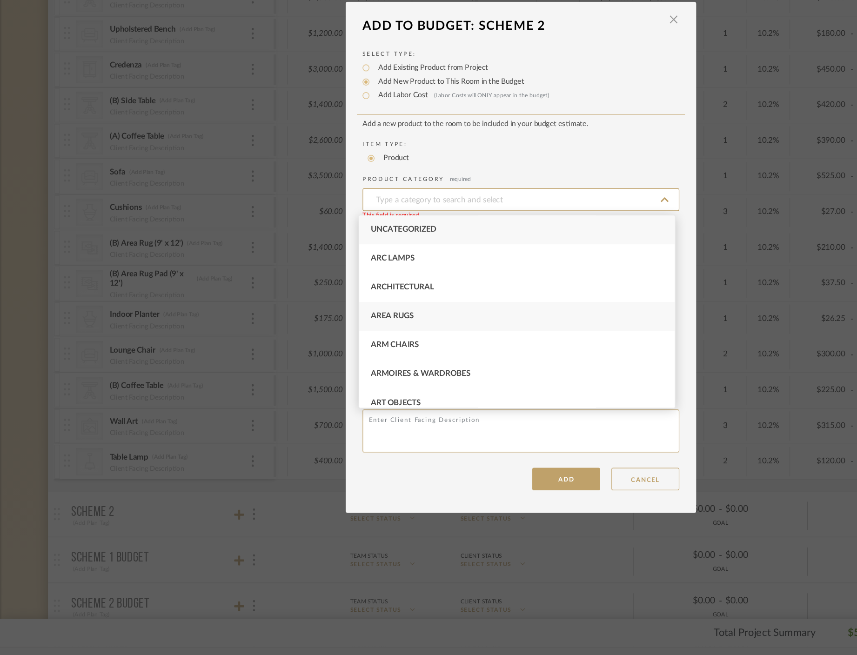
click at [338, 378] on span "Area Rugs" at bounding box center [323, 376] width 36 height 7
type input "Area Rugs"
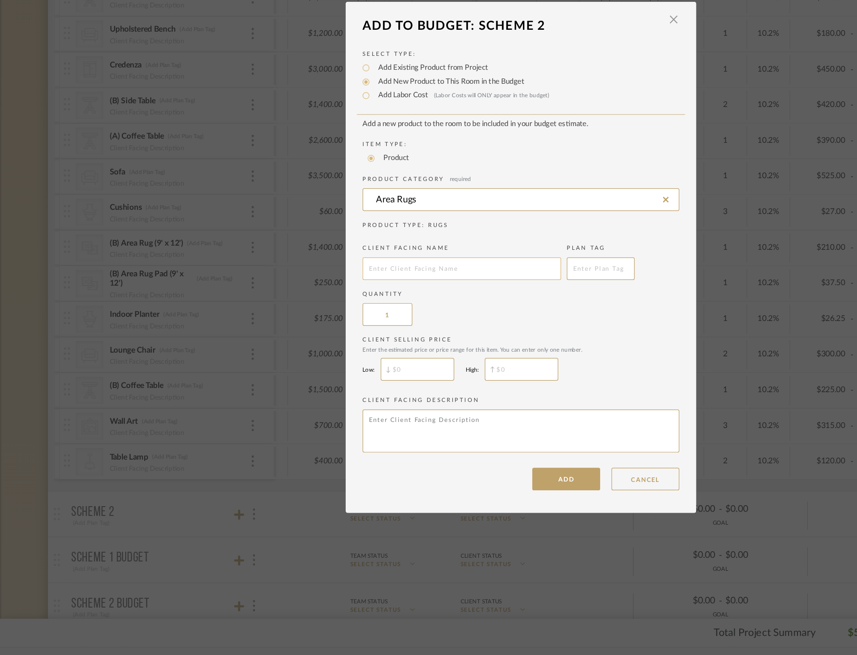
click at [342, 341] on input "text" at bounding box center [379, 337] width 163 height 19
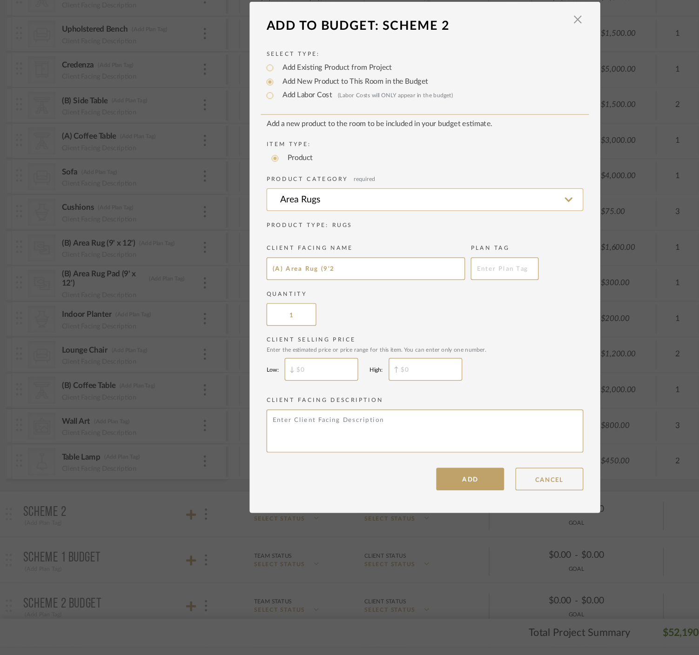
click at [291, 285] on input "Area Rugs" at bounding box center [349, 280] width 261 height 19
click at [286, 339] on input "(A) Area Rug (9'2" at bounding box center [300, 337] width 163 height 19
type input "(A) Area Rug (9'x12')"
click at [263, 418] on input "$" at bounding box center [264, 419] width 60 height 19
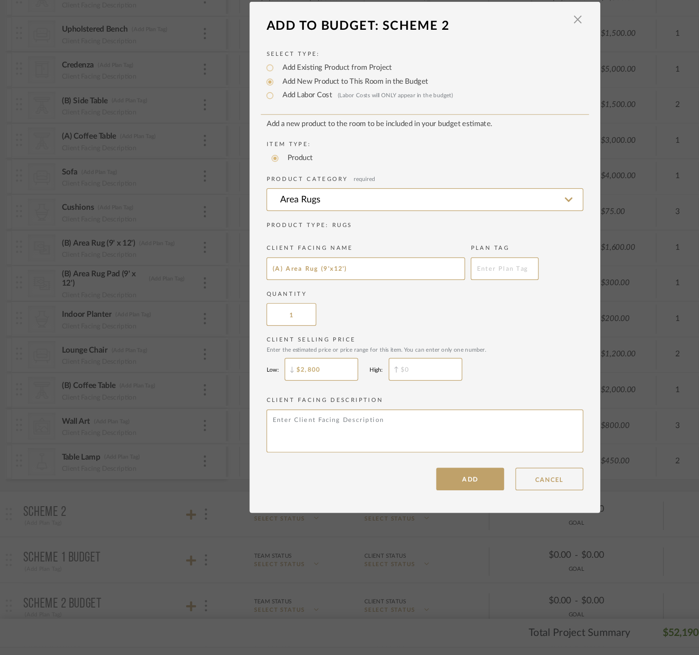
type input "$2,800"
click at [354, 416] on input "$" at bounding box center [350, 419] width 60 height 19
type input "$3,000"
click at [379, 521] on dialog-content "Add To Budget: Scheme 2 × Select Type: Add Existing Product from Project Add Ne…" at bounding box center [349, 327] width 289 height 421
click at [376, 514] on button "ADD" at bounding box center [387, 510] width 56 height 19
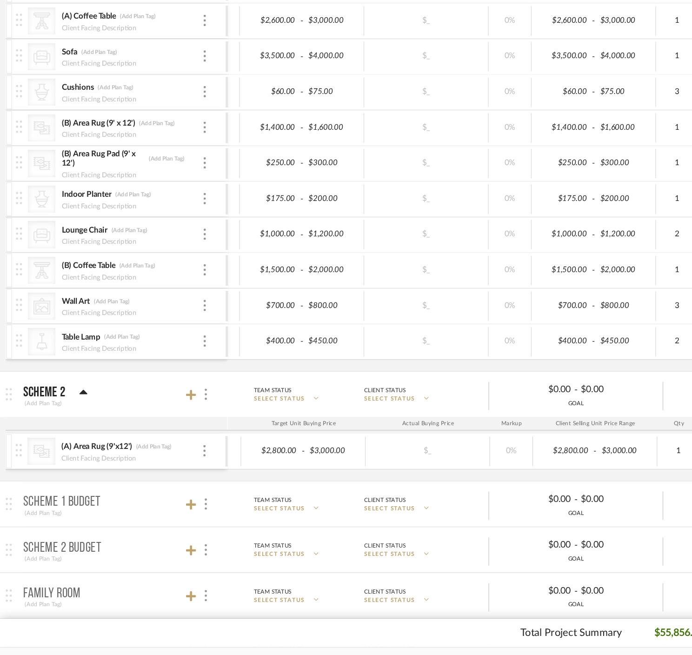
scroll to position [410, 0]
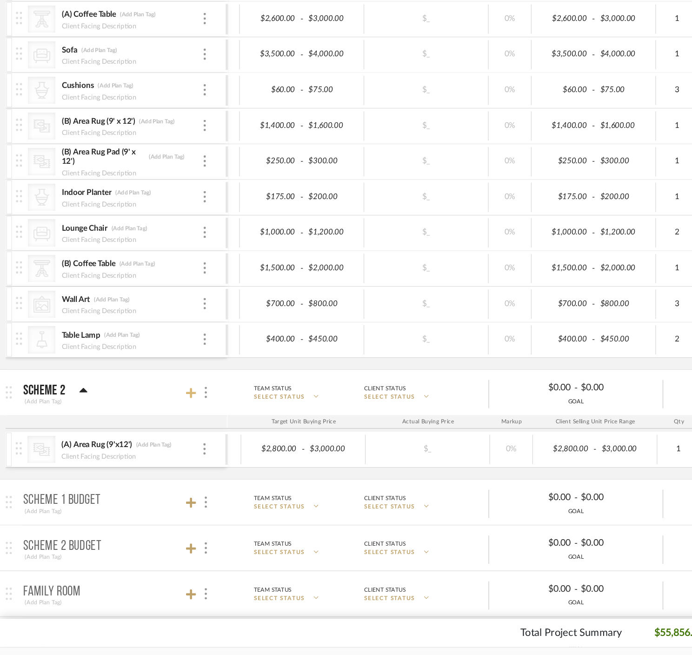
click at [158, 437] on icon at bounding box center [157, 439] width 8 height 9
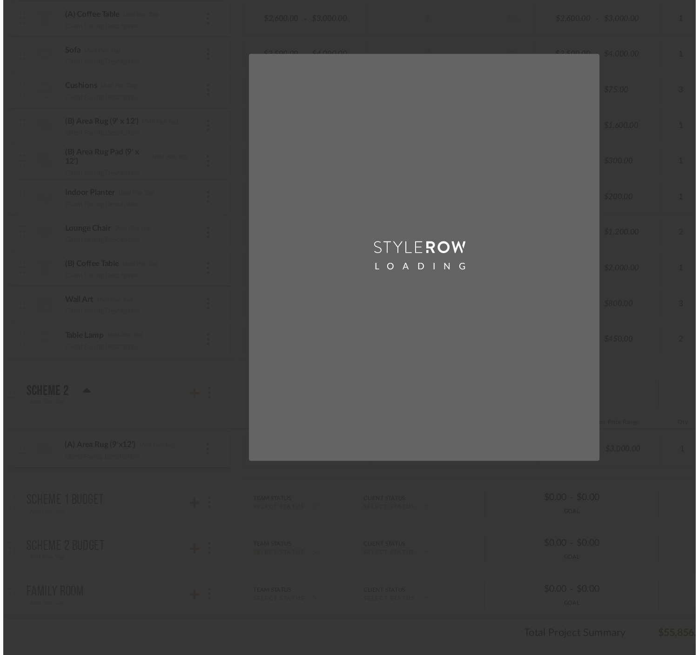
scroll to position [0, 0]
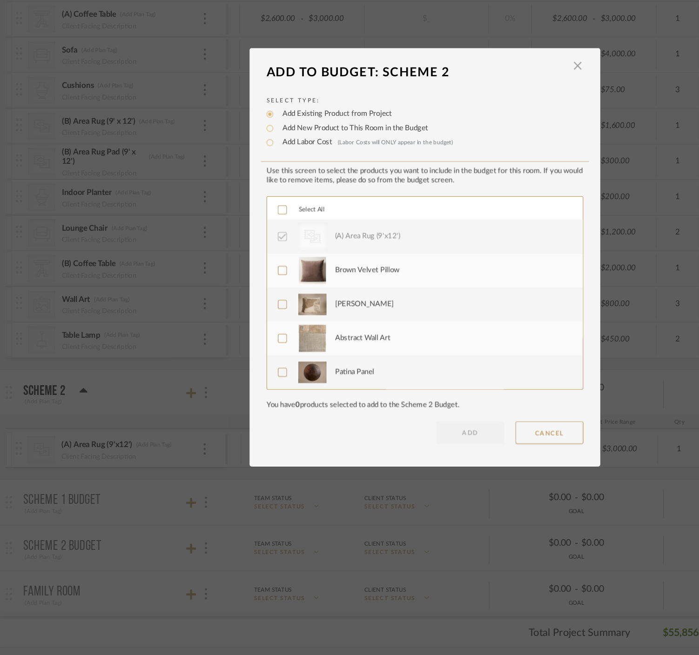
click at [254, 223] on label "Add New Product to This Room in the Budget" at bounding box center [290, 221] width 125 height 9
click at [228, 223] on input "Add New Product to This Room in the Budget" at bounding box center [221, 221] width 11 height 11
radio input "true"
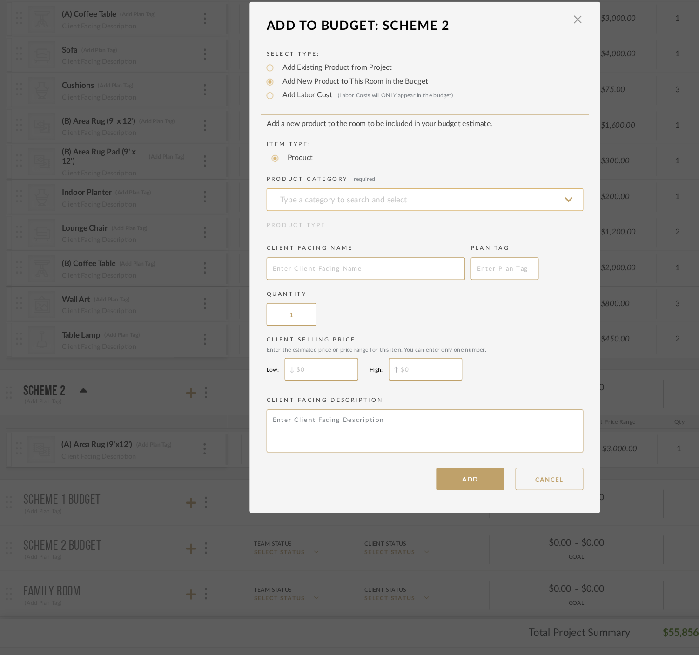
click at [260, 278] on input at bounding box center [349, 280] width 261 height 19
type input "(B) Area Rug Pad (9'x12')"
click at [251, 338] on input "text" at bounding box center [300, 337] width 163 height 19
type input "Rug Pad"
click at [282, 283] on input at bounding box center [349, 280] width 261 height 19
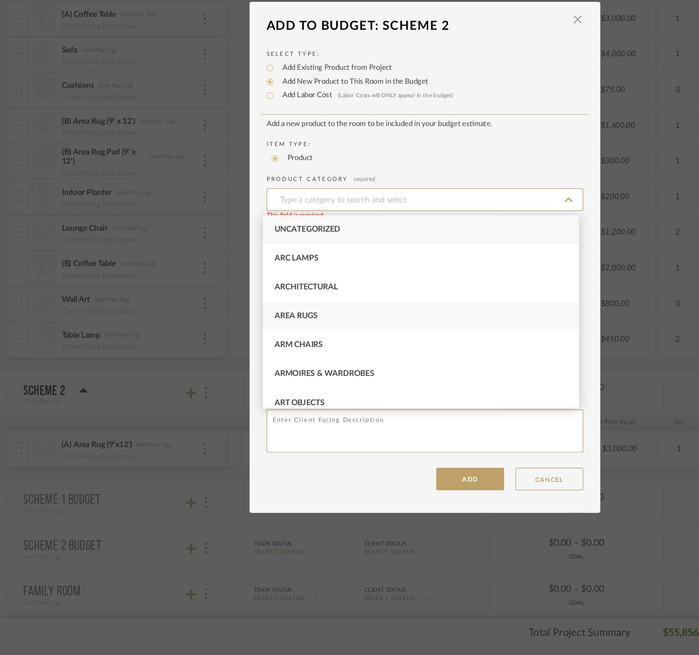
click at [262, 383] on div "Area Rugs" at bounding box center [346, 376] width 260 height 24
type input "Area Rugs"
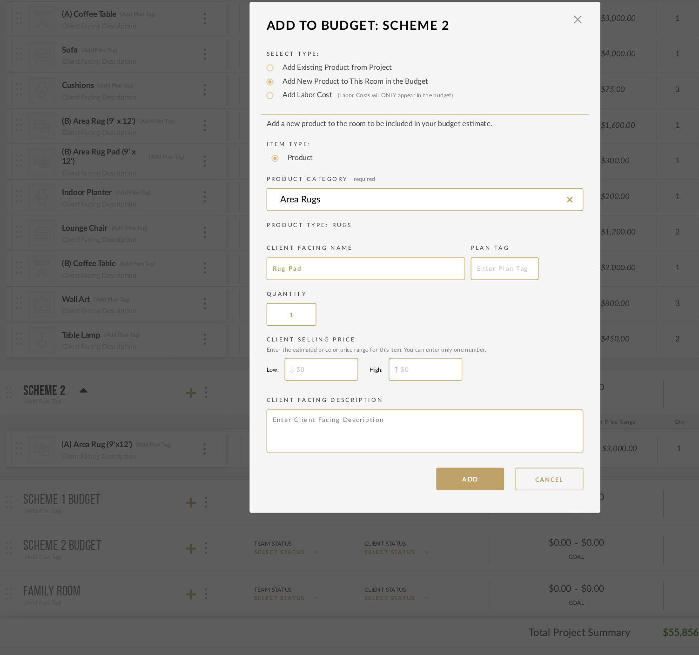
click at [265, 346] on input "Rug Pad" at bounding box center [300, 337] width 163 height 19
click at [221, 338] on input "Rug Pad" at bounding box center [300, 337] width 163 height 19
click at [286, 338] on input "(B) Area Rug Pad" at bounding box center [300, 337] width 163 height 19
type input "(B) Area Rug Pad (9'x12')"
type input "$"
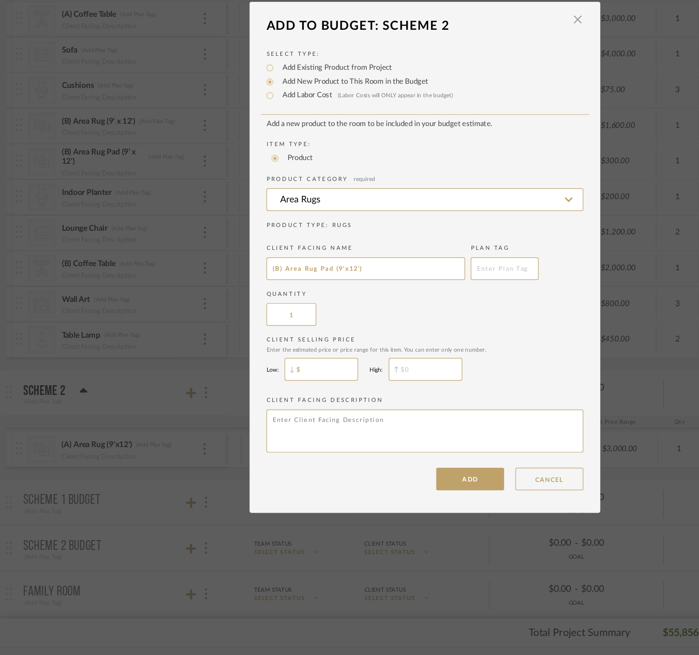
click at [261, 422] on input "$" at bounding box center [264, 419] width 60 height 19
type input "$250"
click at [339, 420] on input "$" at bounding box center [350, 419] width 60 height 19
type input "$300"
click at [241, 378] on input "1" at bounding box center [239, 374] width 41 height 19
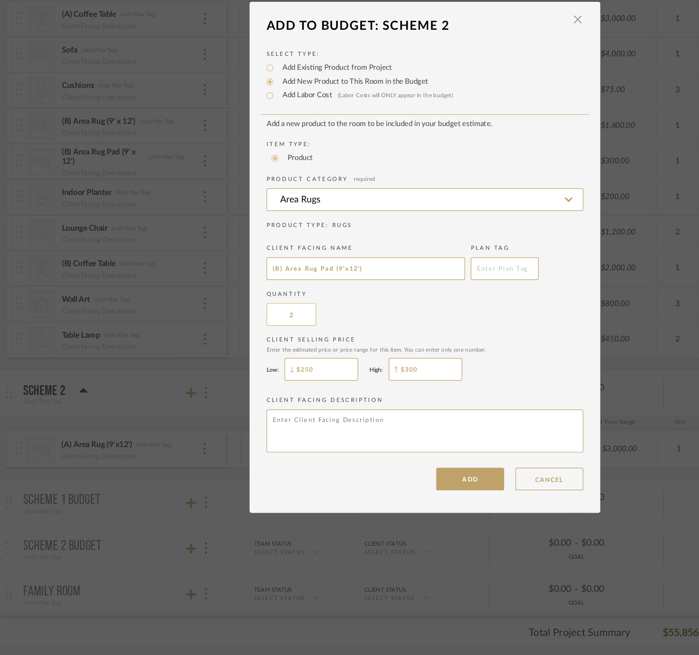
drag, startPoint x: 239, startPoint y: 377, endPoint x: 231, endPoint y: 377, distance: 7.4
click at [231, 377] on input "2" at bounding box center [239, 374] width 41 height 19
type input "1"
click at [389, 511] on button "ADD" at bounding box center [387, 510] width 56 height 19
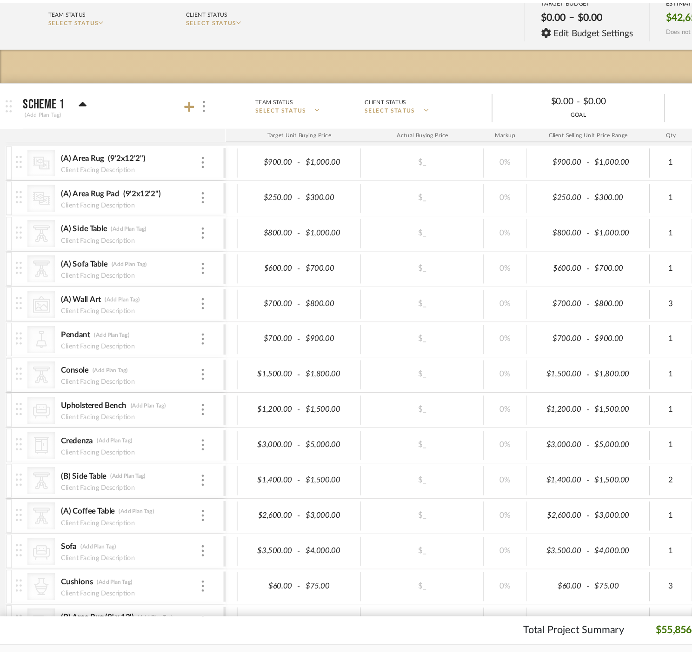
scroll to position [410, 0]
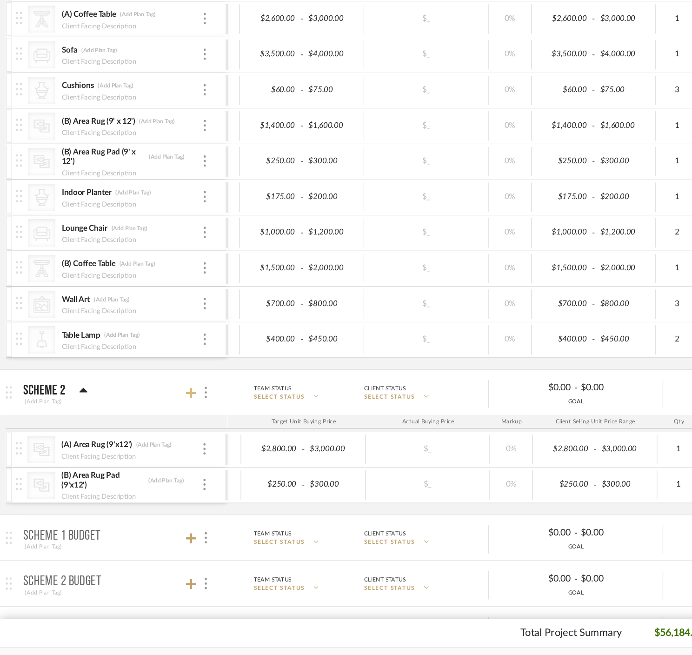
click at [160, 440] on icon at bounding box center [157, 439] width 8 height 8
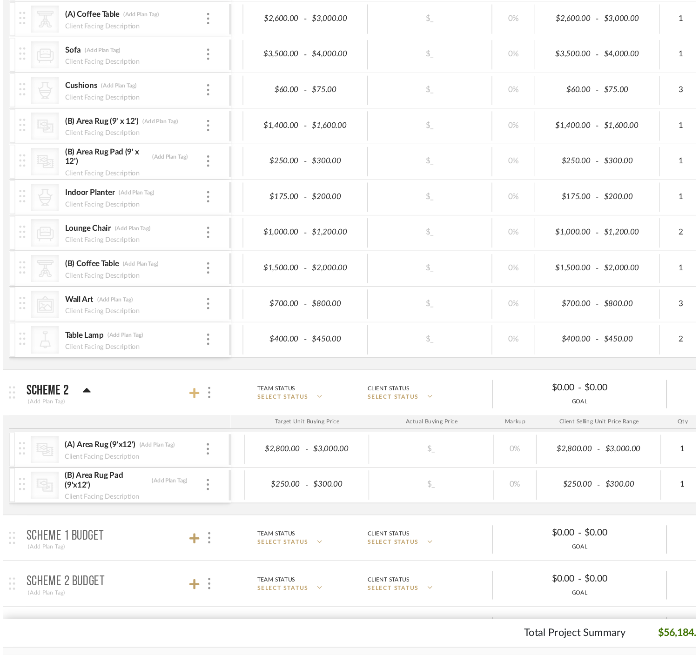
scroll to position [0, 0]
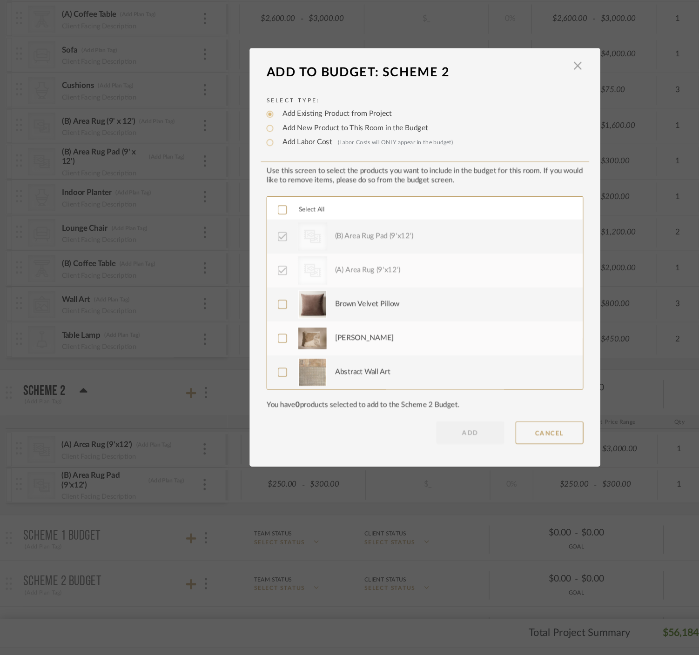
click at [248, 218] on label "Add New Product to This Room in the Budget" at bounding box center [290, 221] width 125 height 9
click at [228, 218] on input "Add New Product to This Room in the Budget" at bounding box center [221, 221] width 11 height 11
radio input "true"
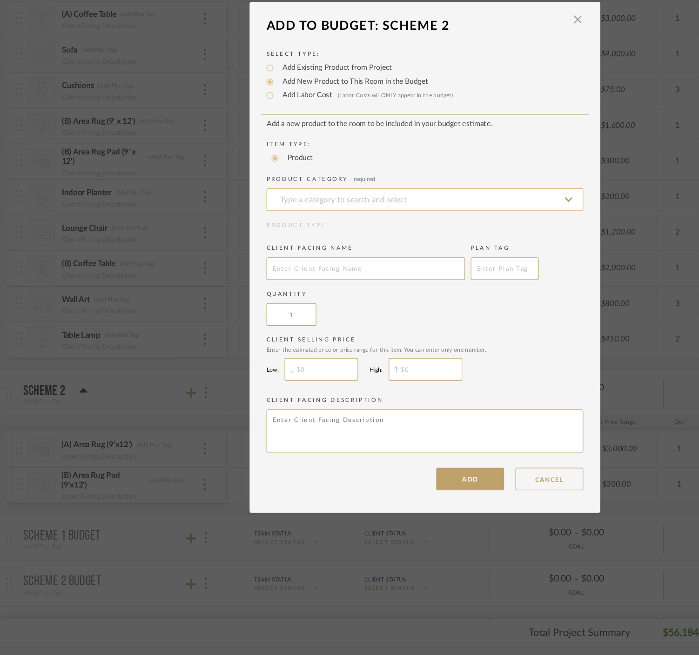
click at [245, 282] on input at bounding box center [349, 280] width 261 height 19
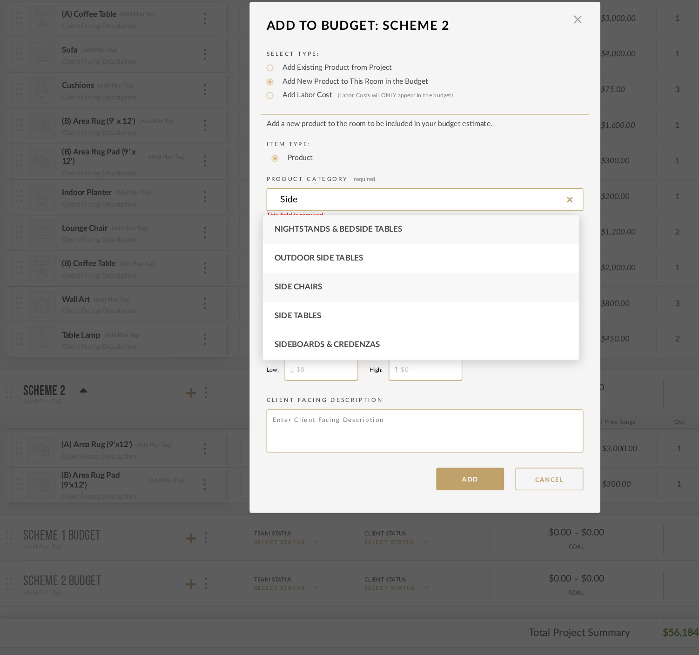
click at [261, 355] on span "Side Chairs" at bounding box center [246, 352] width 40 height 7
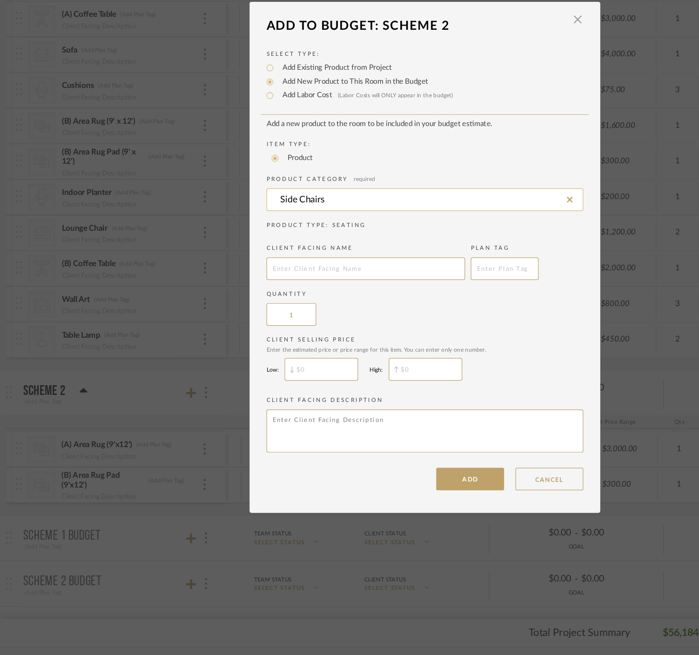
click at [250, 282] on input "Side Chairs" at bounding box center [349, 280] width 261 height 19
type input "T"
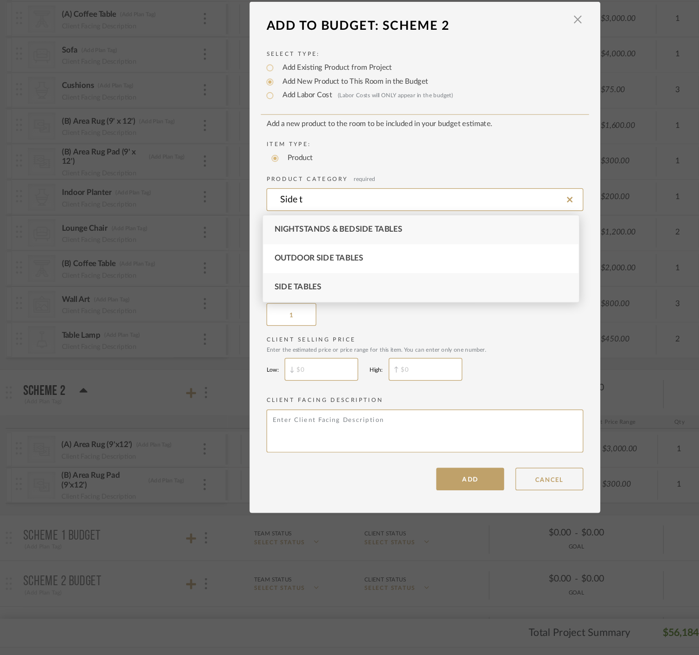
click at [275, 349] on div "Side Tables" at bounding box center [346, 353] width 260 height 24
type input "Side Tables"
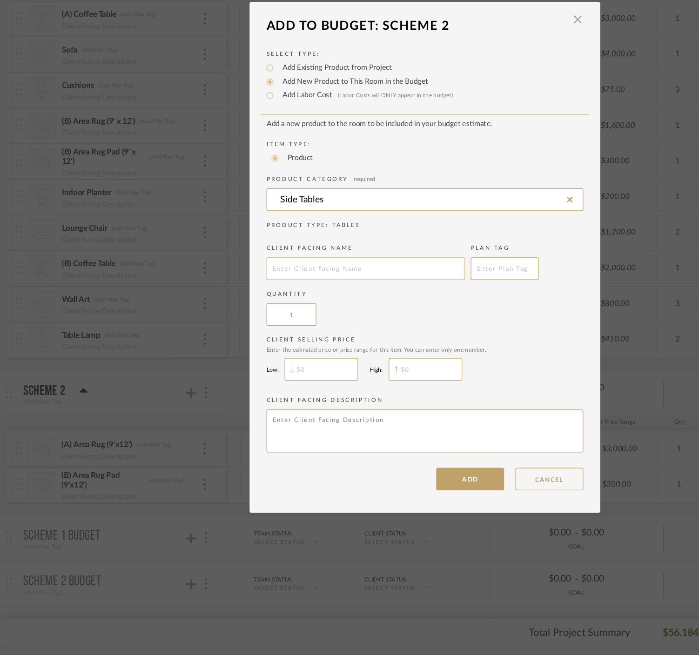
click at [266, 341] on input "text" at bounding box center [300, 337] width 163 height 19
type input "(A) Side Table"
click at [257, 429] on input "$" at bounding box center [264, 419] width 60 height 19
type input "$800"
click at [347, 424] on input "$" at bounding box center [350, 419] width 60 height 19
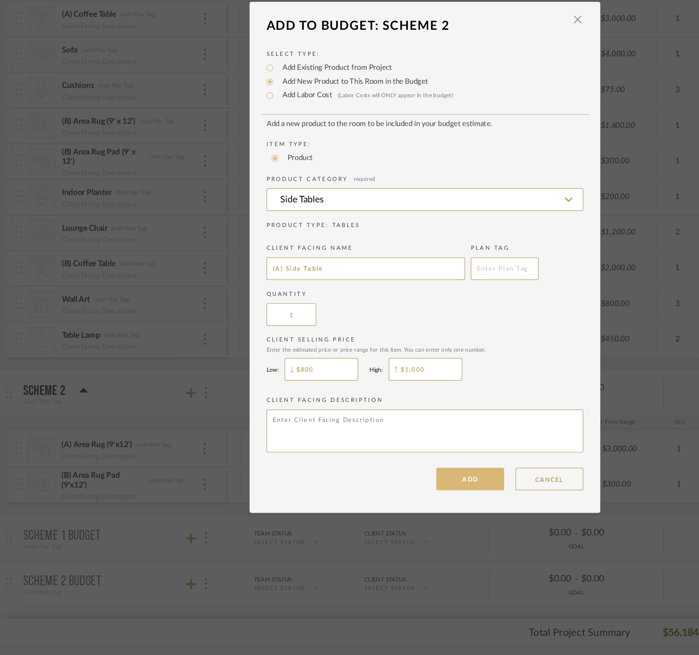
type input "$1,000"
click at [373, 518] on button "ADD" at bounding box center [387, 510] width 56 height 19
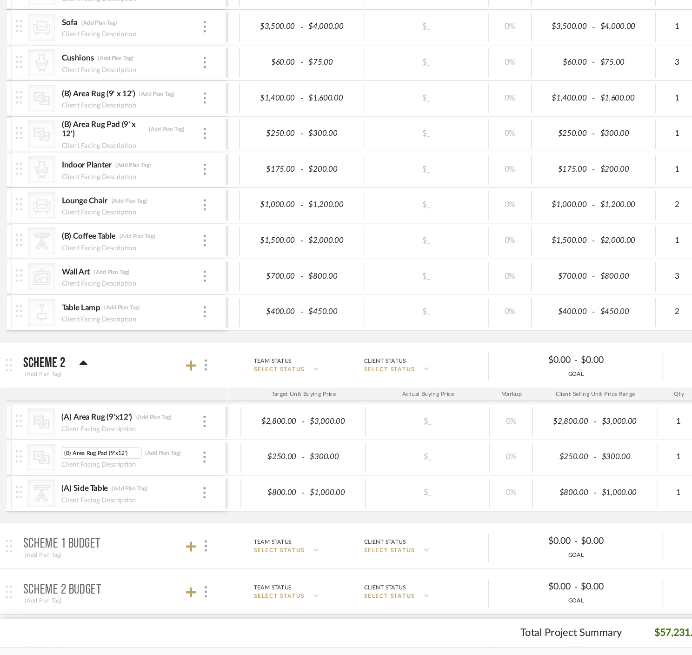
scroll to position [0, 1]
click at [55, 489] on input "(B) Area Rug Pad (9'x12')" at bounding box center [83, 488] width 67 height 9
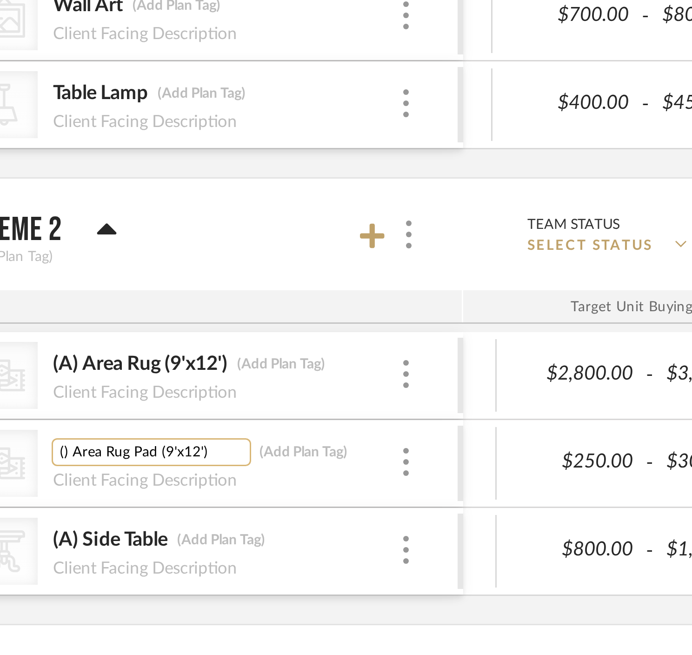
scroll to position [0, 0]
type input "(A) Area Rug Pad (9'x12')"
click at [148, 441] on div at bounding box center [96, 440] width 183 height 11
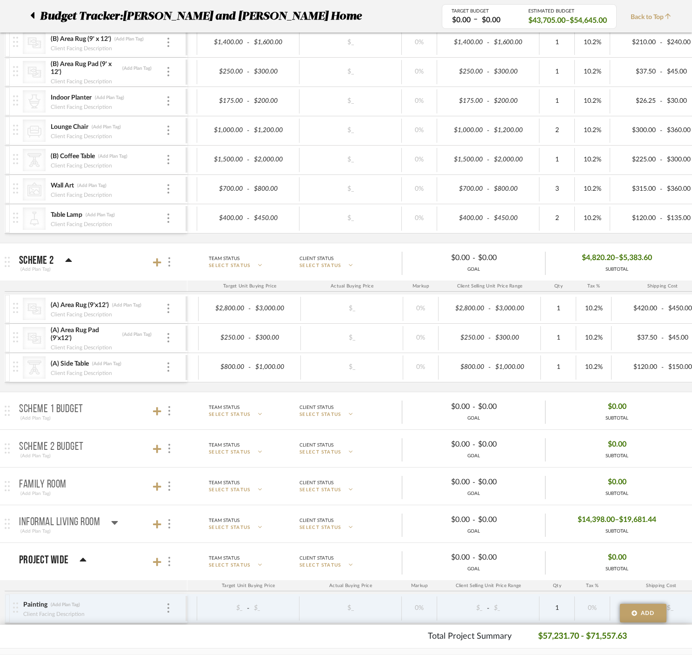
scroll to position [597, 0]
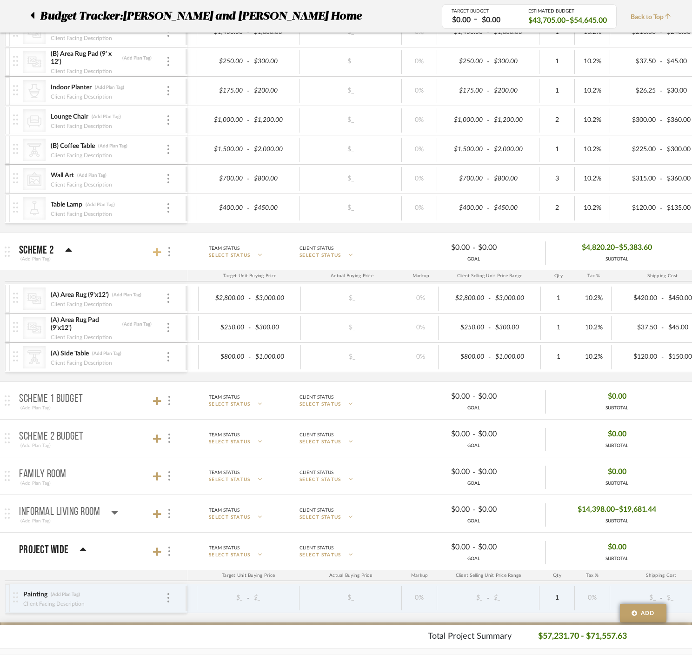
click at [158, 251] on icon at bounding box center [157, 252] width 8 height 9
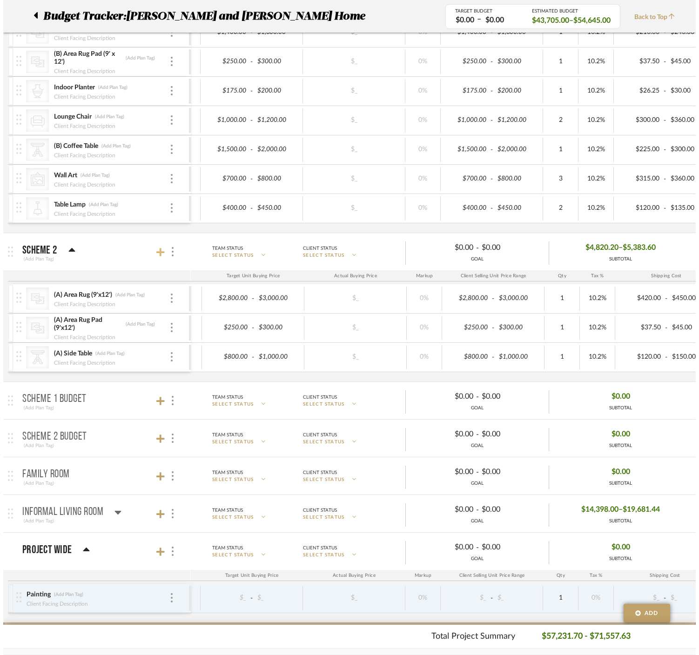
scroll to position [0, 0]
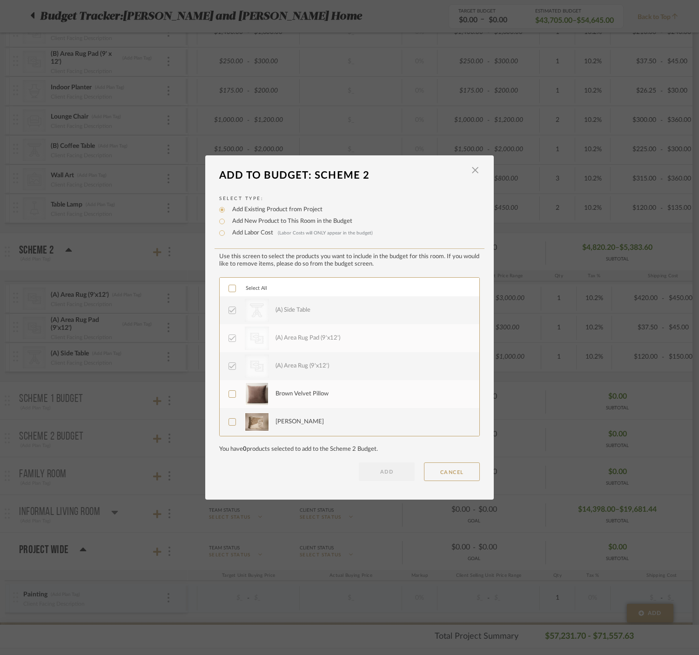
click at [262, 218] on label "Add New Product to This Room in the Budget" at bounding box center [290, 221] width 125 height 9
click at [228, 218] on input "Add New Product to This Room in the Budget" at bounding box center [221, 221] width 11 height 11
radio input "true"
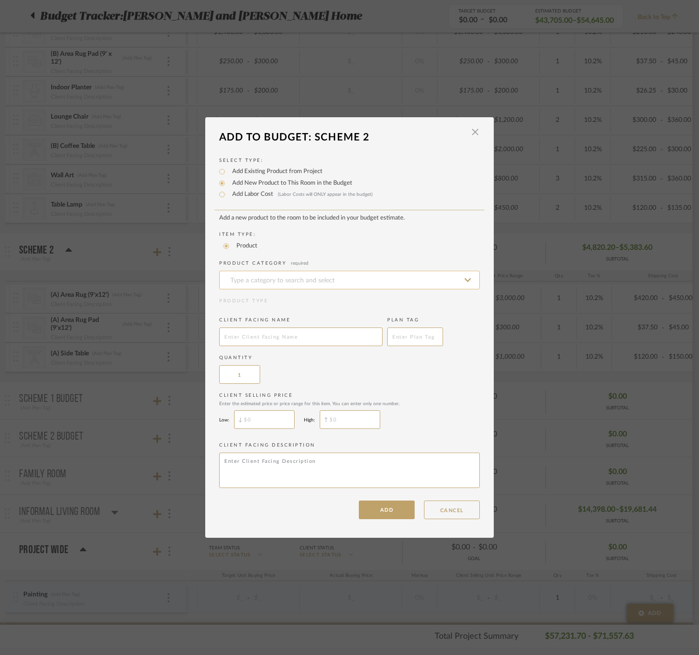
click at [262, 280] on input at bounding box center [349, 280] width 261 height 19
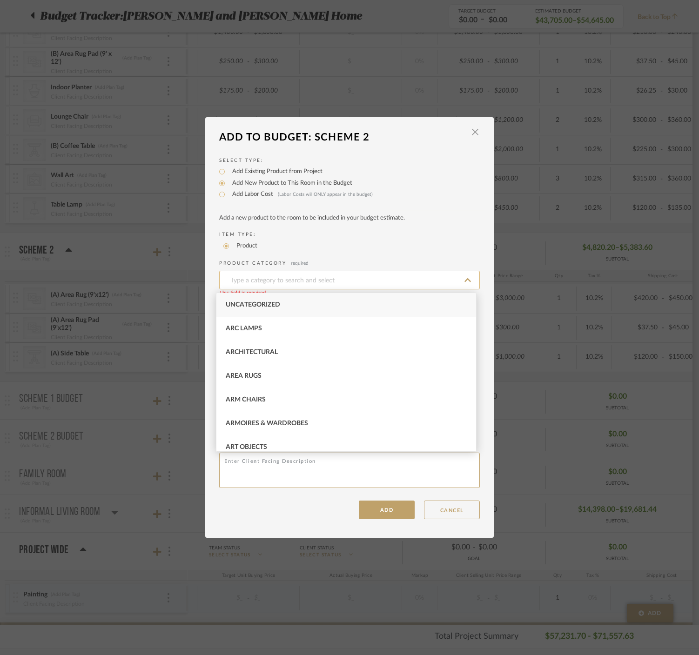
type input "S"
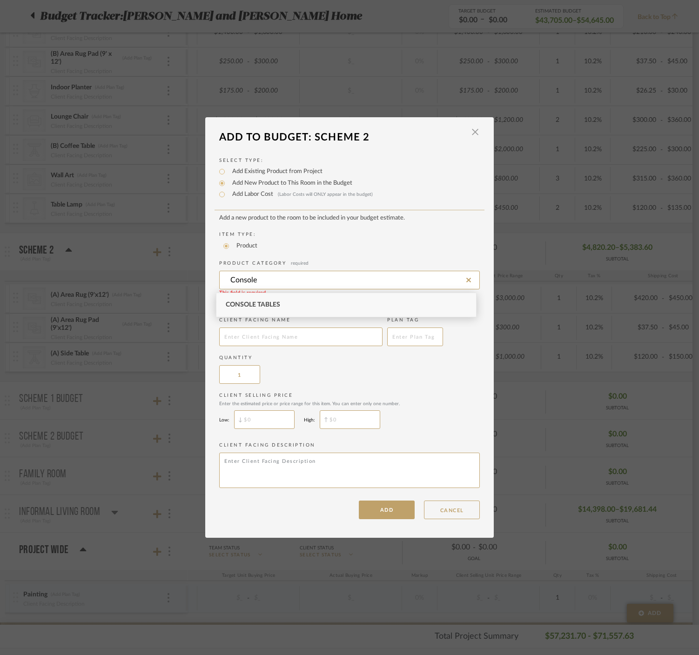
click at [253, 302] on span "Console Tables" at bounding box center [253, 305] width 54 height 7
type input "Console Tables"
click at [253, 337] on input "text" at bounding box center [300, 337] width 163 height 19
type input "(A) Sofa Table"
click at [273, 431] on div "Client Selling Price Enter the estimated price or price range for this item. Yo…" at bounding box center [349, 412] width 261 height 41
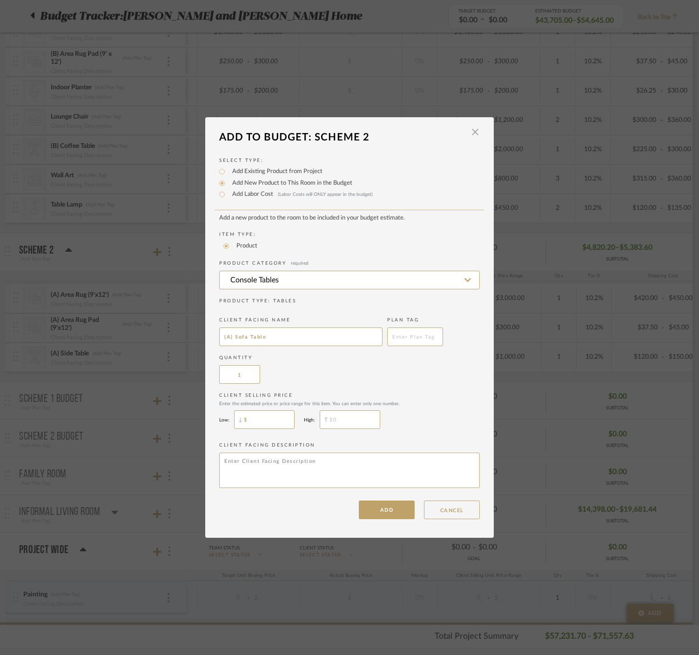
click at [257, 420] on input "$" at bounding box center [264, 419] width 60 height 19
type input "$600"
click at [351, 424] on input "$" at bounding box center [350, 419] width 60 height 19
type input "$700"
click at [390, 510] on button "ADD" at bounding box center [387, 510] width 56 height 19
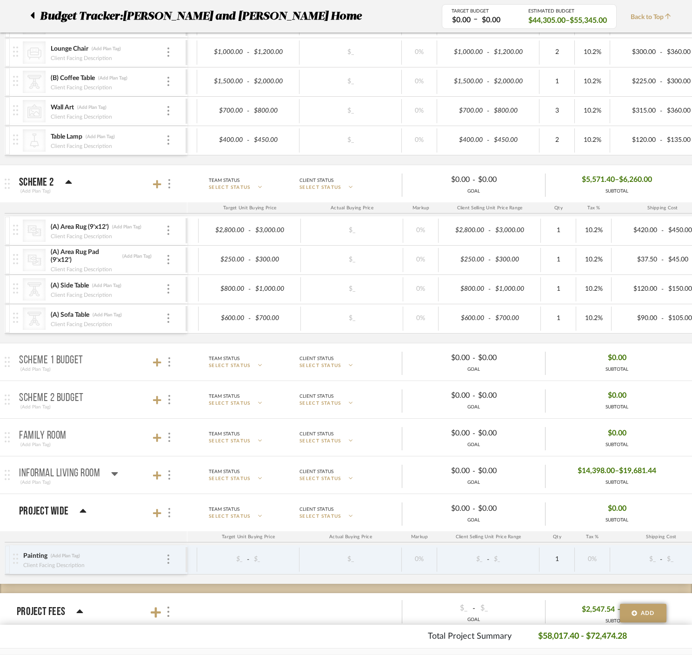
scroll to position [681, 0]
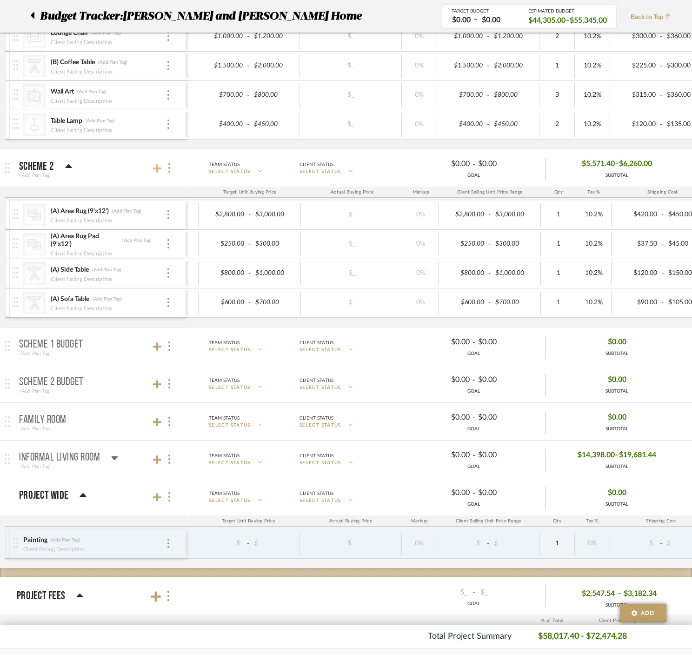
click at [157, 169] on icon at bounding box center [157, 168] width 8 height 8
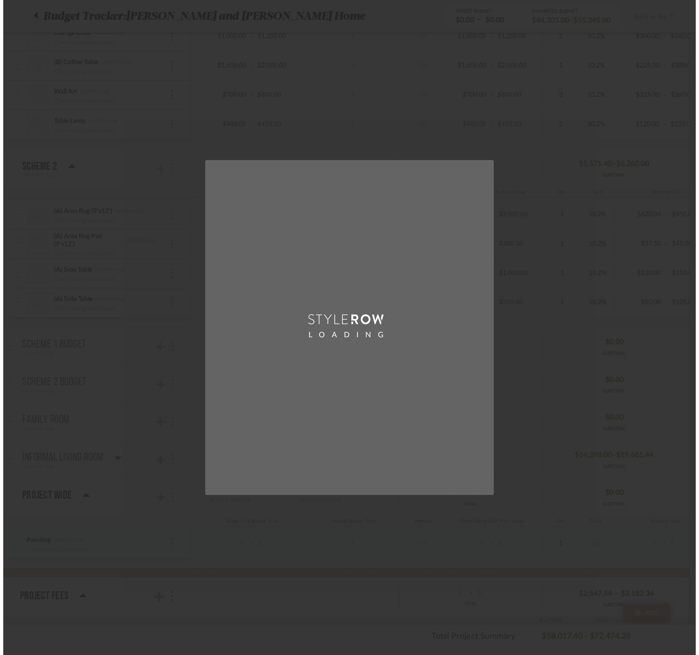
scroll to position [0, 0]
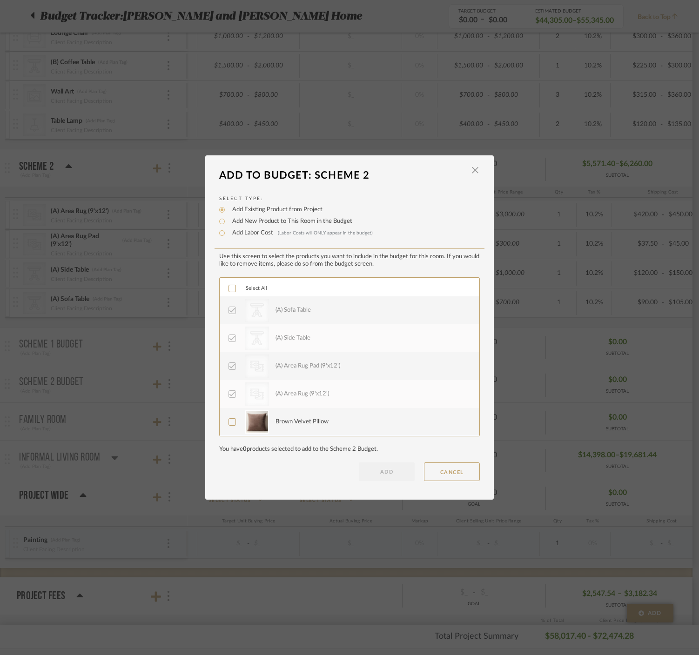
click at [248, 225] on label "Add New Product to This Room in the Budget" at bounding box center [290, 221] width 125 height 9
click at [228, 225] on input "Add New Product to This Room in the Budget" at bounding box center [221, 221] width 11 height 11
radio input "true"
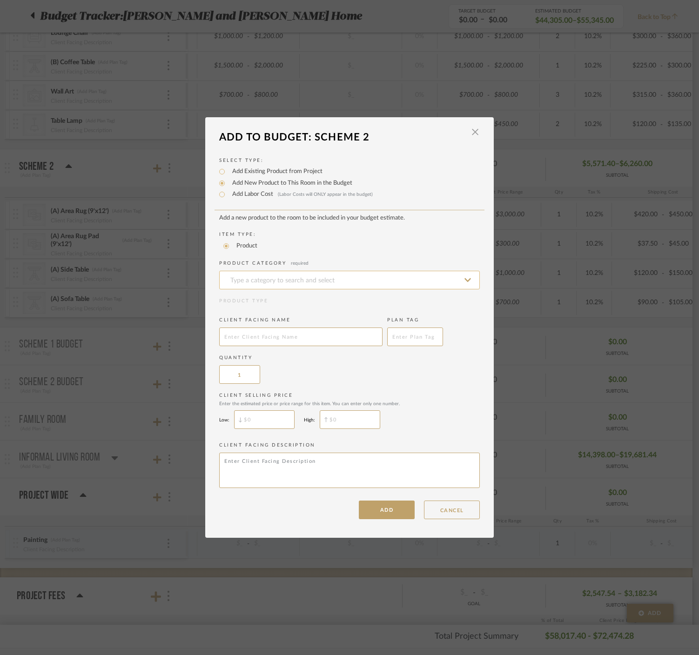
click at [257, 287] on input at bounding box center [349, 280] width 261 height 19
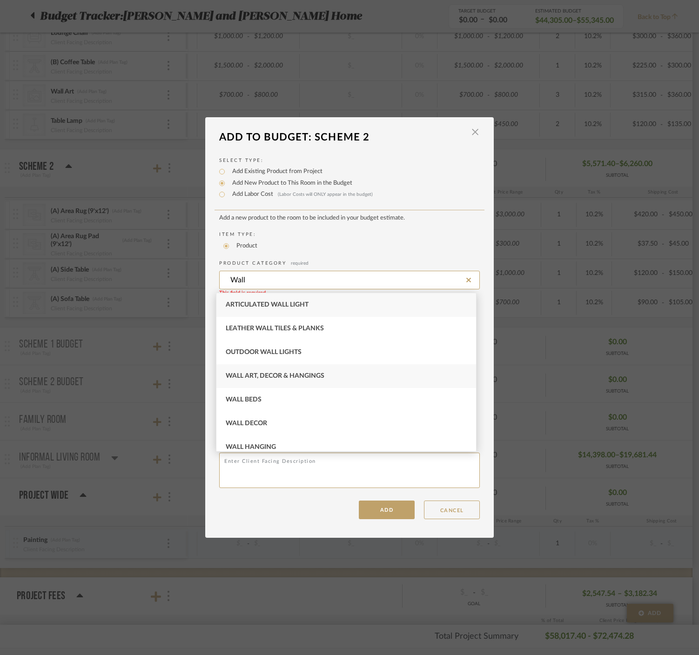
click at [305, 379] on span "Wall Art, Decor & Hangings" at bounding box center [275, 376] width 99 height 7
type input "Wall Art, Decor & Hangings"
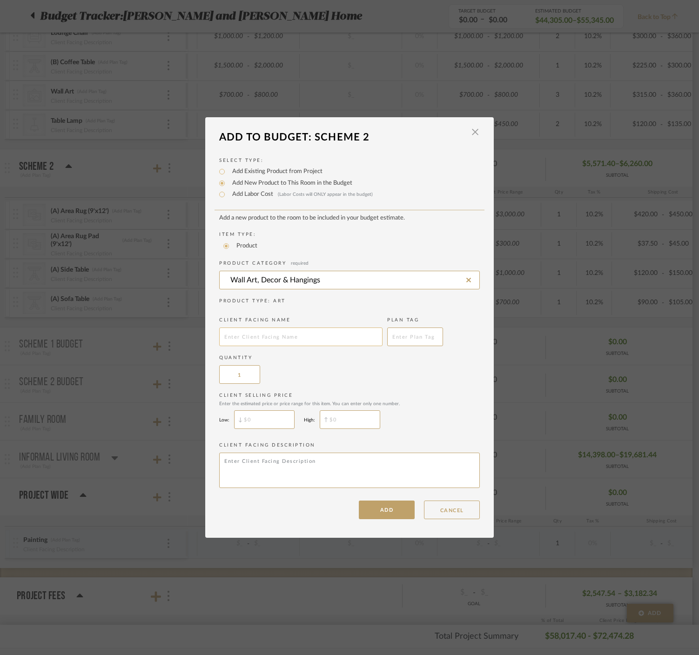
click at [273, 331] on input "text" at bounding box center [300, 337] width 163 height 19
type input "(A) Wall Art"
click at [275, 426] on input "$" at bounding box center [264, 419] width 60 height 19
type input "$700"
click at [367, 427] on input "$" at bounding box center [350, 419] width 60 height 19
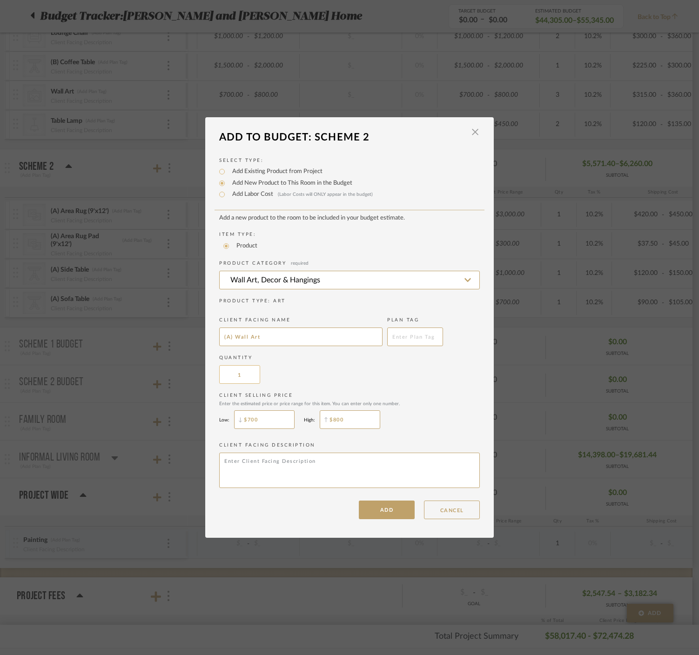
type input "$800"
click at [242, 376] on input "1" at bounding box center [239, 374] width 41 height 19
type input "3"
click at [385, 508] on button "ADD" at bounding box center [387, 510] width 56 height 19
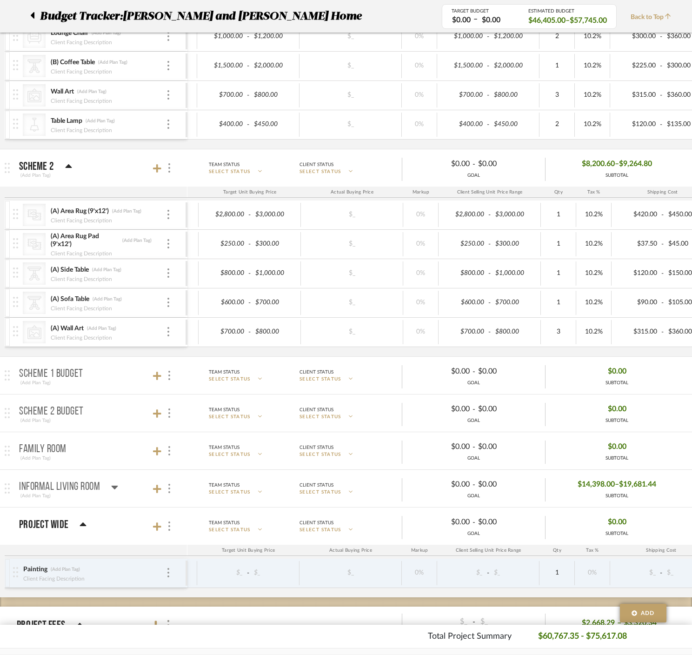
scroll to position [728, 0]
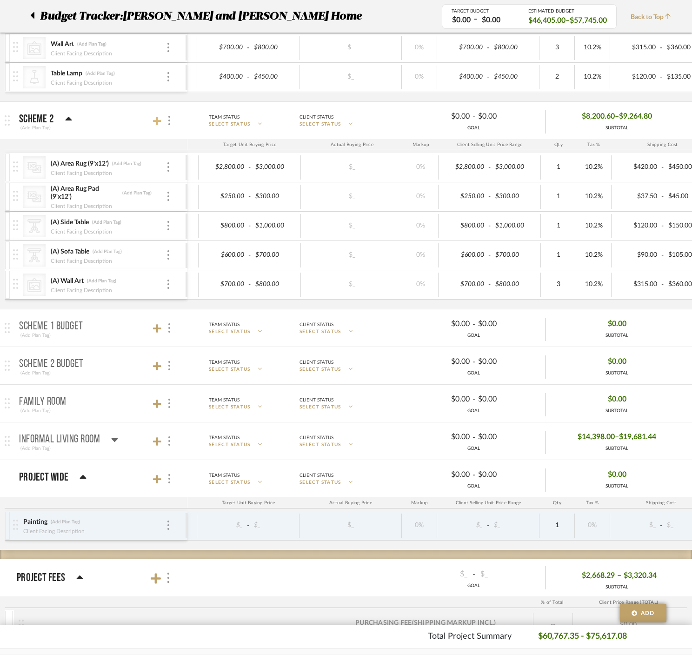
click at [158, 122] on icon at bounding box center [157, 120] width 8 height 9
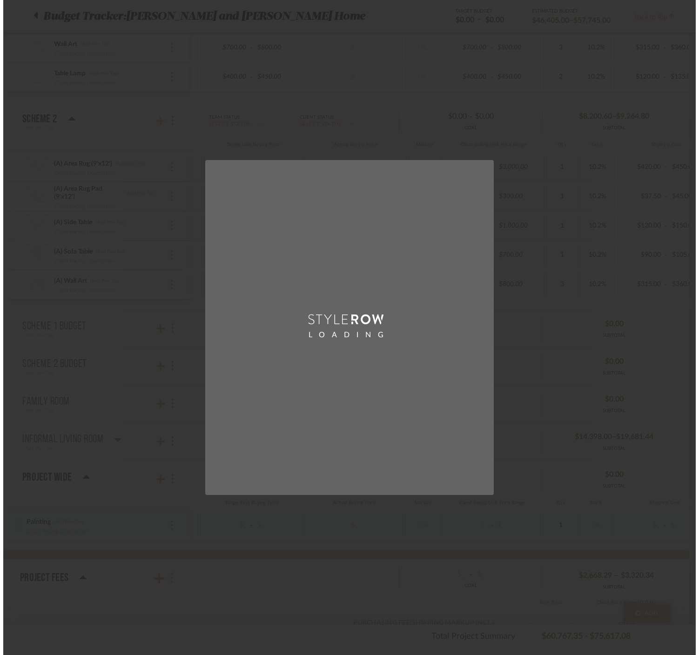
scroll to position [0, 0]
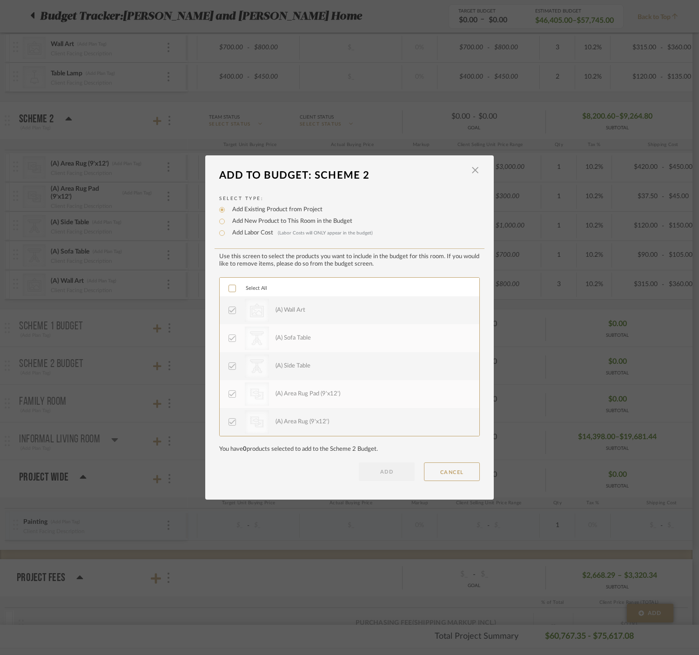
click at [300, 221] on label "Add New Product to This Room in the Budget" at bounding box center [290, 221] width 125 height 9
click at [228, 221] on input "Add New Product to This Room in the Budget" at bounding box center [221, 221] width 11 height 11
radio input "true"
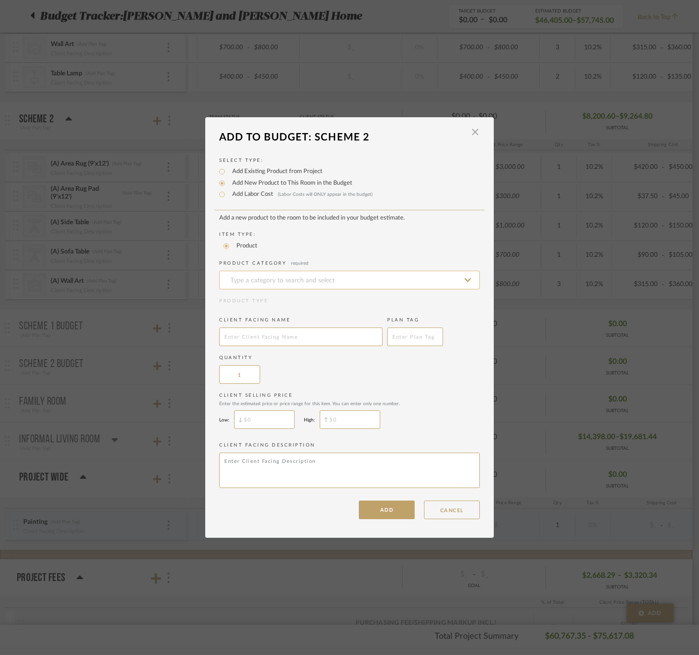
click at [286, 277] on input at bounding box center [349, 280] width 261 height 19
click at [290, 301] on div "Chaise Lounges" at bounding box center [346, 305] width 260 height 24
type input "Chaise Lounges"
click at [277, 346] on input "text" at bounding box center [300, 337] width 163 height 19
type input "Tete-a-Tete"
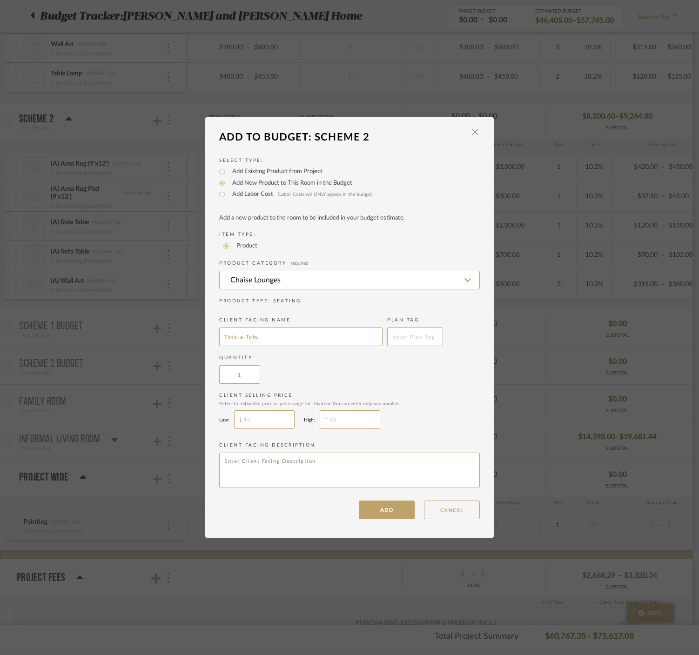
type input "$"
click at [275, 425] on input "$" at bounding box center [264, 419] width 60 height 19
type input "$4,200"
click at [359, 426] on input "$" at bounding box center [350, 419] width 60 height 19
type input "$4,500"
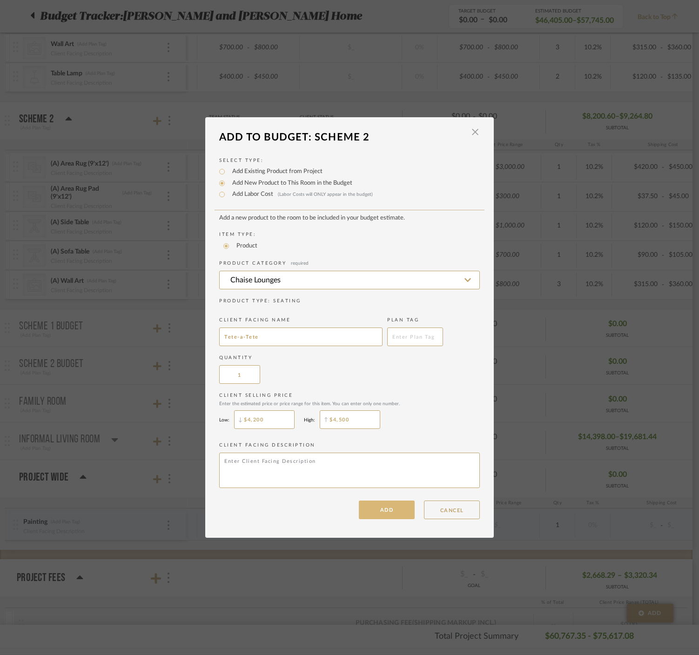
click at [376, 518] on button "ADD" at bounding box center [387, 510] width 56 height 19
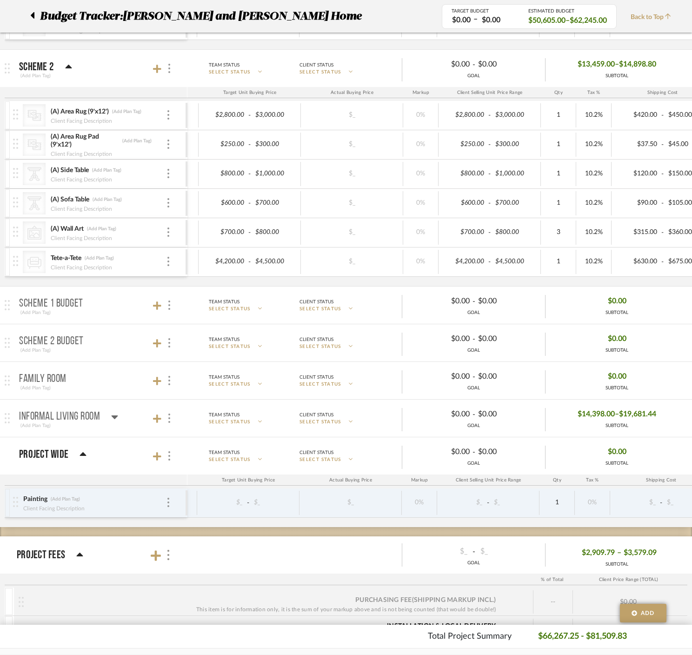
scroll to position [790, 0]
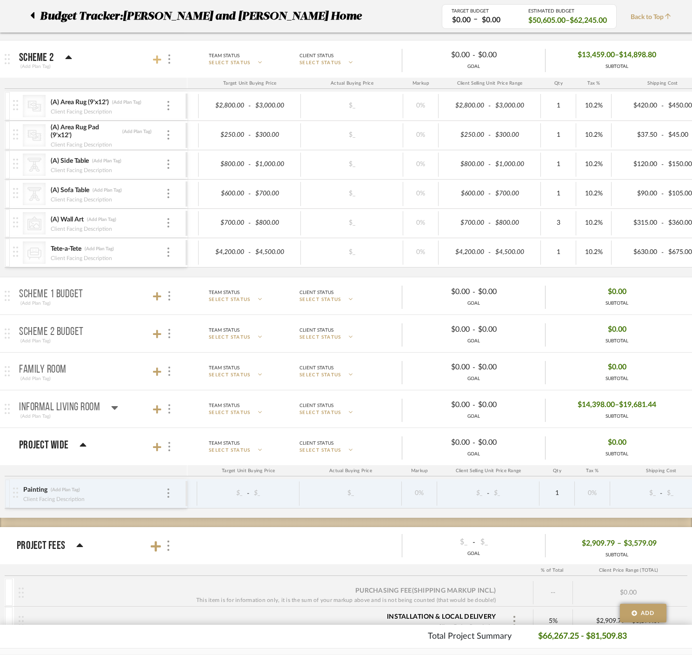
click at [161, 59] on fa-icon at bounding box center [157, 59] width 8 height 8
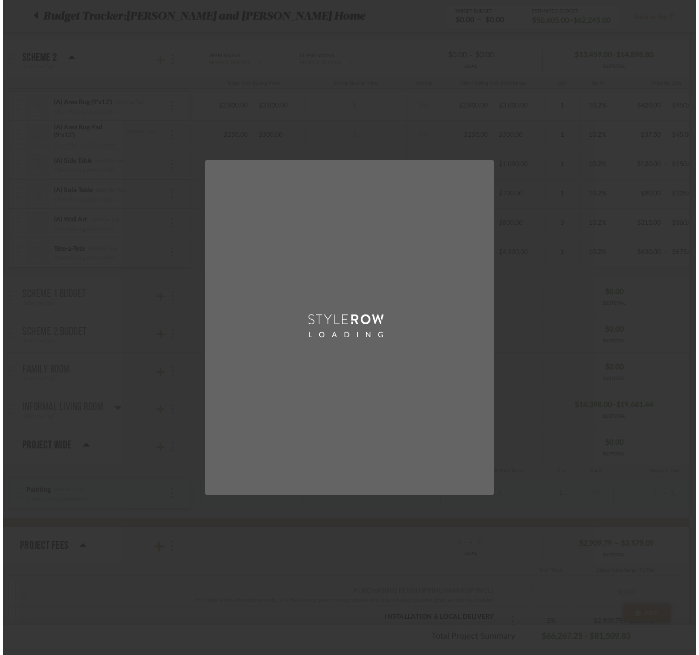
scroll to position [0, 0]
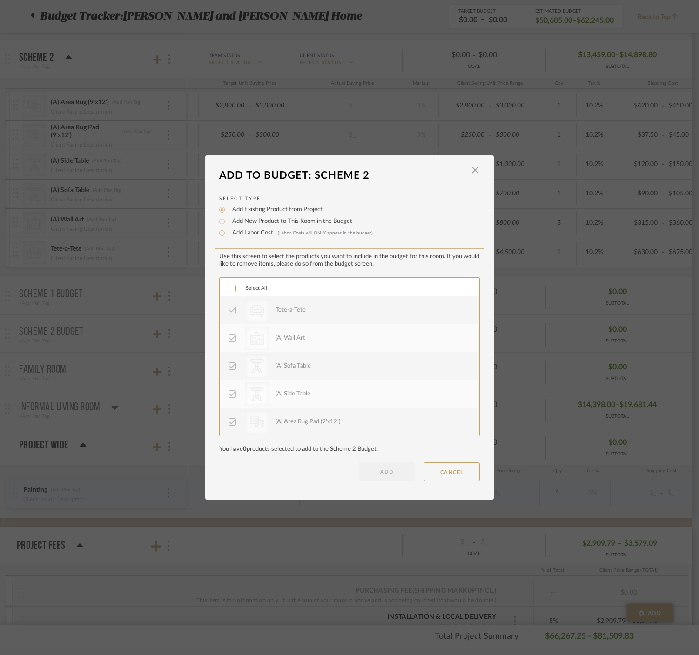
click at [248, 224] on label "Add New Product to This Room in the Budget" at bounding box center [290, 221] width 125 height 9
click at [228, 224] on input "Add New Product to This Room in the Budget" at bounding box center [221, 221] width 11 height 11
radio input "true"
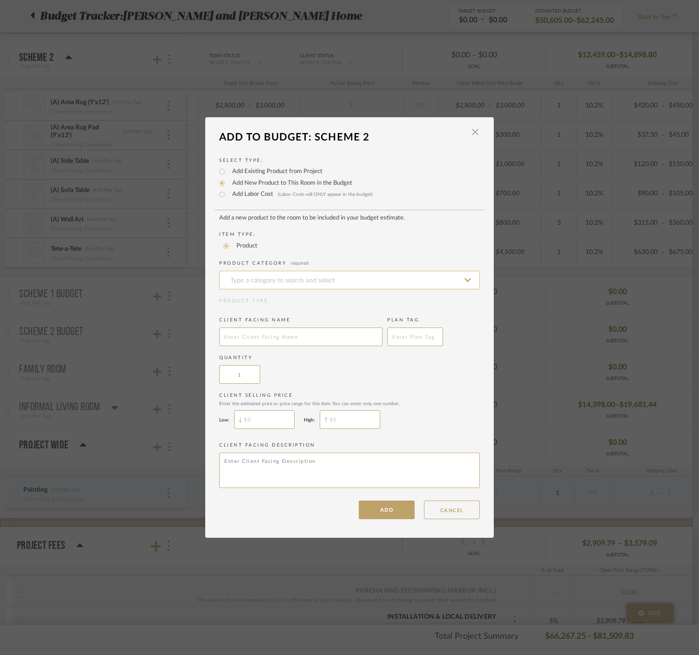
click at [275, 286] on input at bounding box center [349, 280] width 261 height 19
click at [288, 303] on span "Bookcases & Etageres" at bounding box center [265, 305] width 78 height 7
type input "Bookcases & Etageres"
click at [288, 337] on input "text" at bounding box center [300, 337] width 163 height 19
type input "Bookshelf"
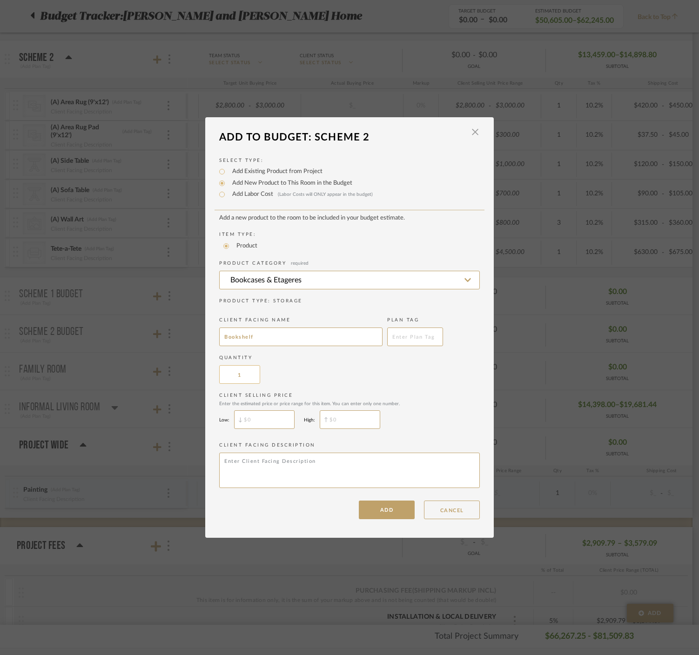
click at [242, 376] on input "1" at bounding box center [239, 374] width 41 height 19
click at [260, 422] on input "$" at bounding box center [264, 419] width 60 height 19
type input "$3,500"
click at [363, 421] on input "$" at bounding box center [350, 419] width 60 height 19
type input "$4,000"
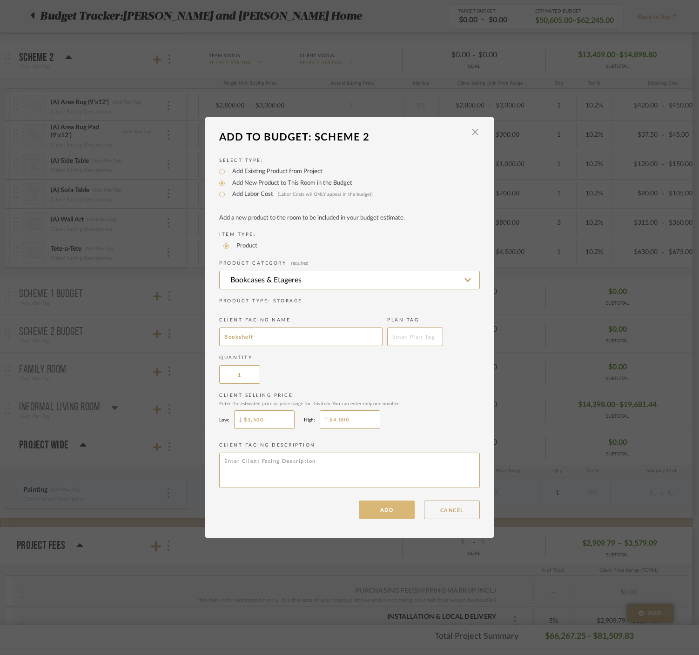
click at [396, 510] on button "ADD" at bounding box center [387, 510] width 56 height 19
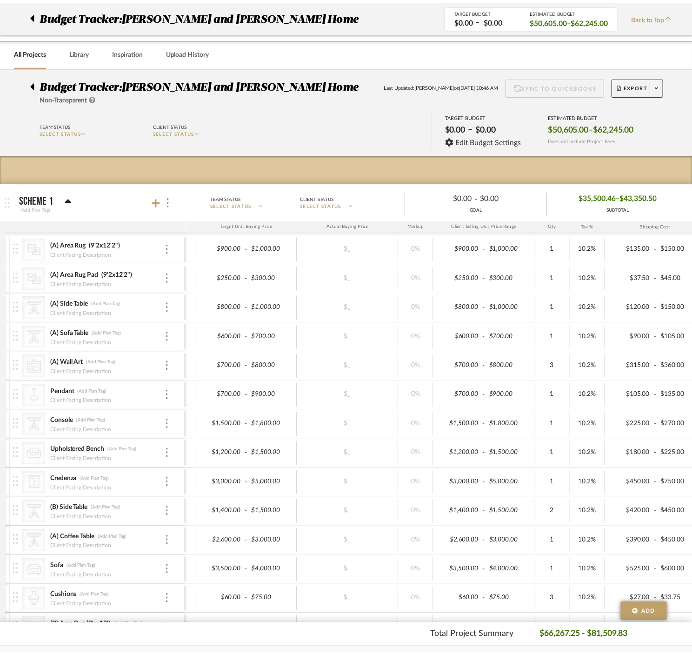
scroll to position [790, 0]
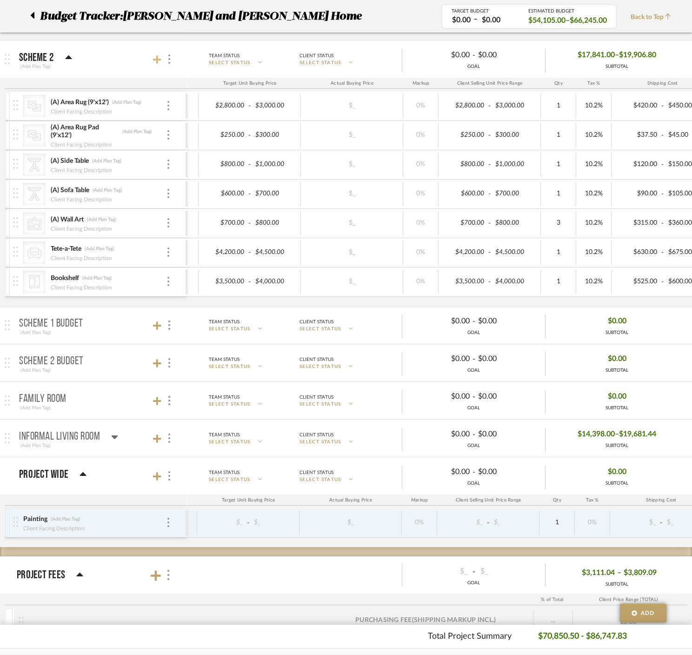
click at [158, 60] on icon at bounding box center [157, 59] width 8 height 8
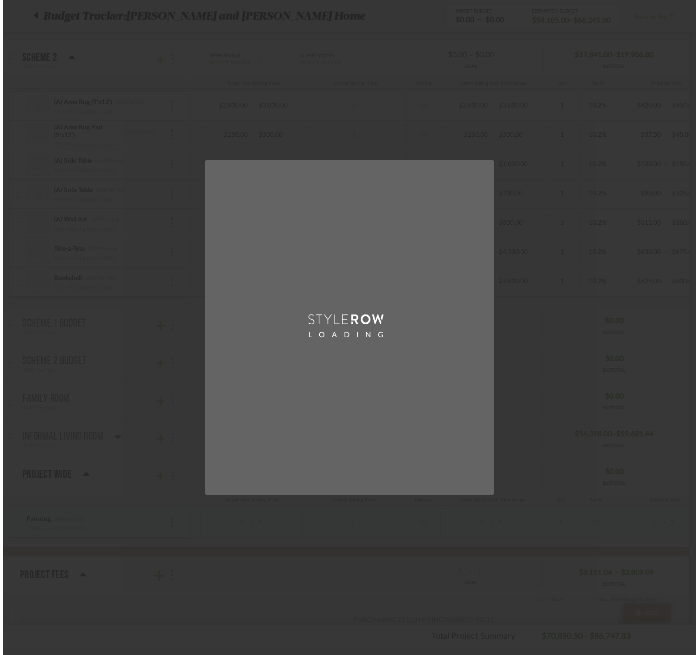
scroll to position [0, 0]
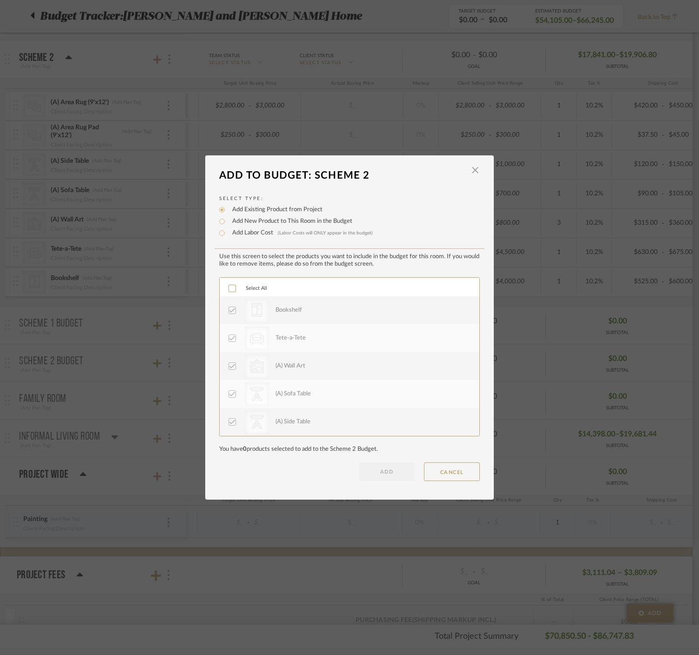
click at [238, 222] on label "Add New Product to This Room in the Budget" at bounding box center [290, 221] width 125 height 9
click at [228, 222] on input "Add New Product to This Room in the Budget" at bounding box center [221, 221] width 11 height 11
radio input "true"
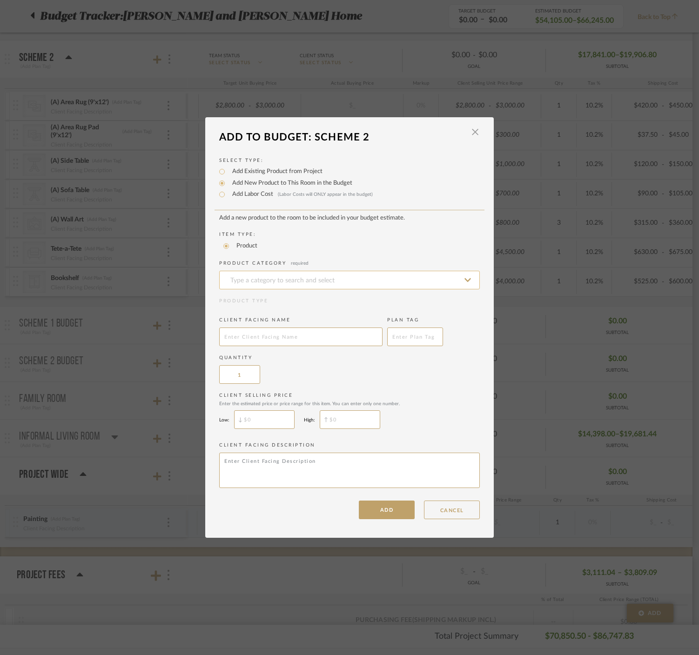
click at [259, 282] on input at bounding box center [349, 280] width 261 height 19
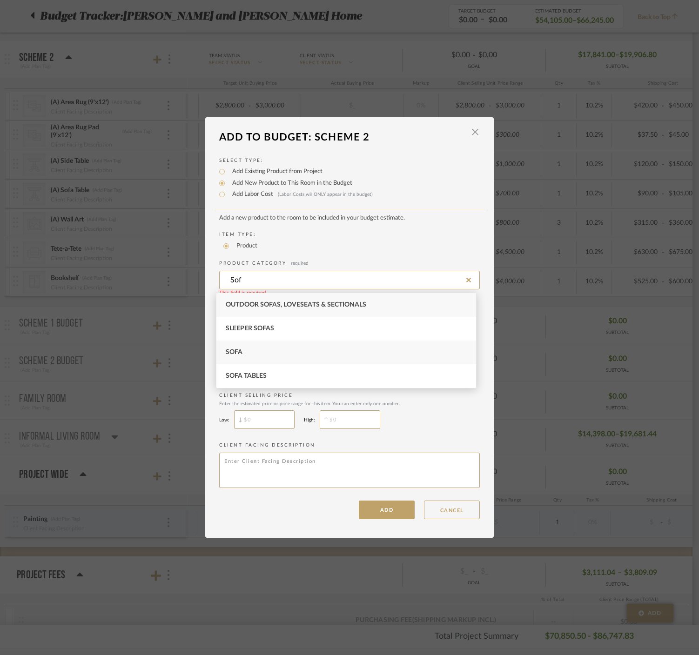
click at [280, 352] on div "Sofa" at bounding box center [346, 353] width 260 height 24
type input "Sofa"
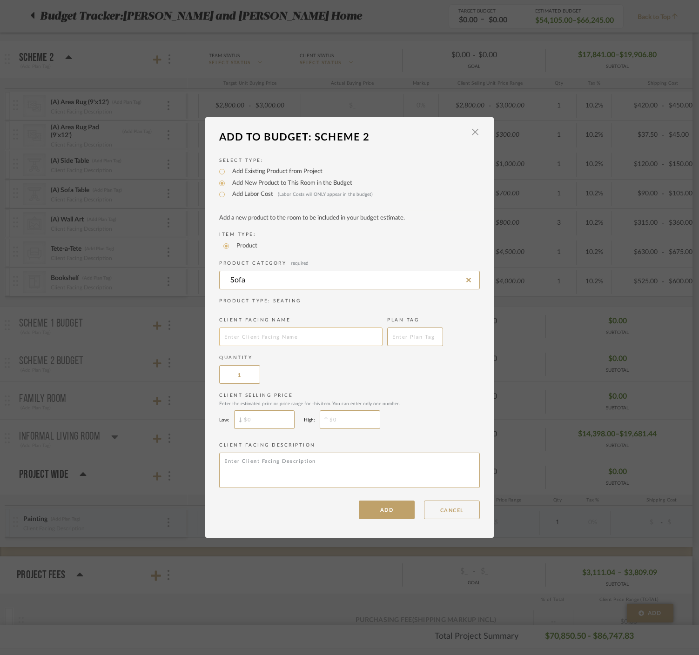
click at [301, 340] on input "text" at bounding box center [300, 337] width 163 height 19
type input "C"
type input "Sofa"
click at [255, 417] on input "$" at bounding box center [264, 419] width 60 height 19
type input "$10,000"
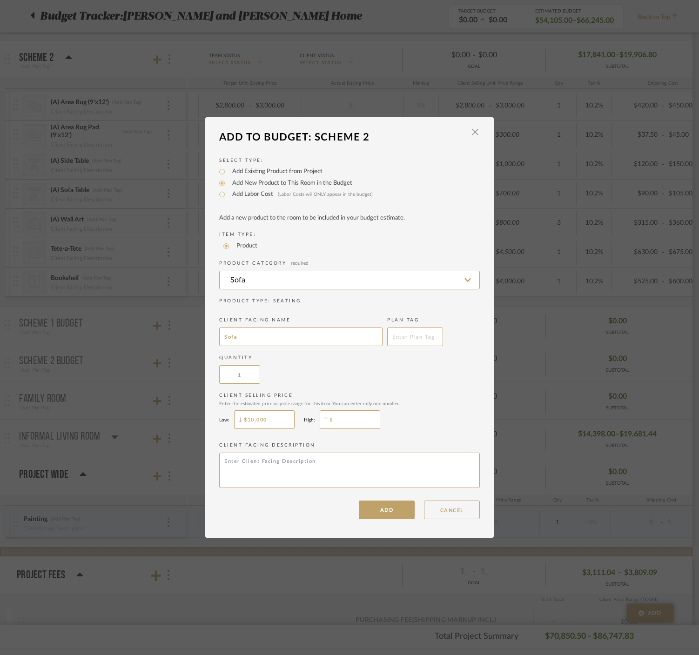
click at [367, 419] on input "$" at bounding box center [350, 419] width 60 height 19
type input "$11,000"
click at [390, 512] on button "ADD" at bounding box center [387, 510] width 56 height 19
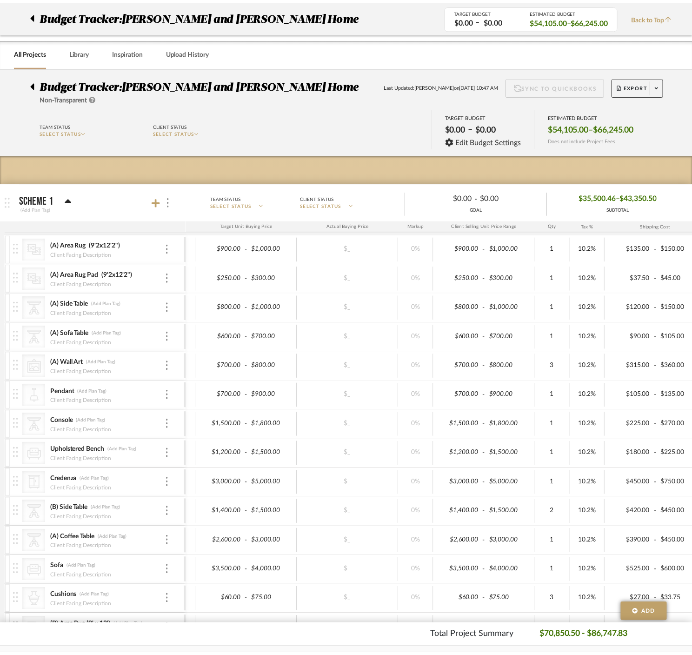
scroll to position [790, 0]
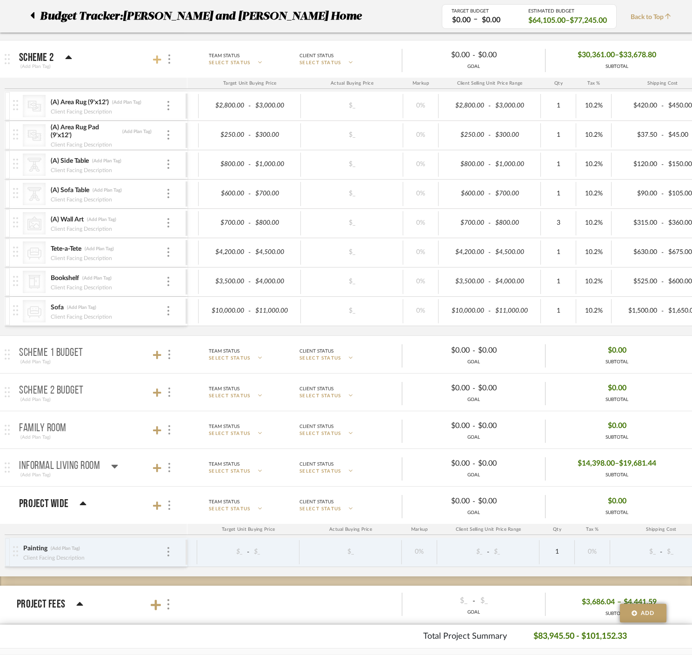
click at [157, 57] on icon at bounding box center [157, 59] width 8 height 8
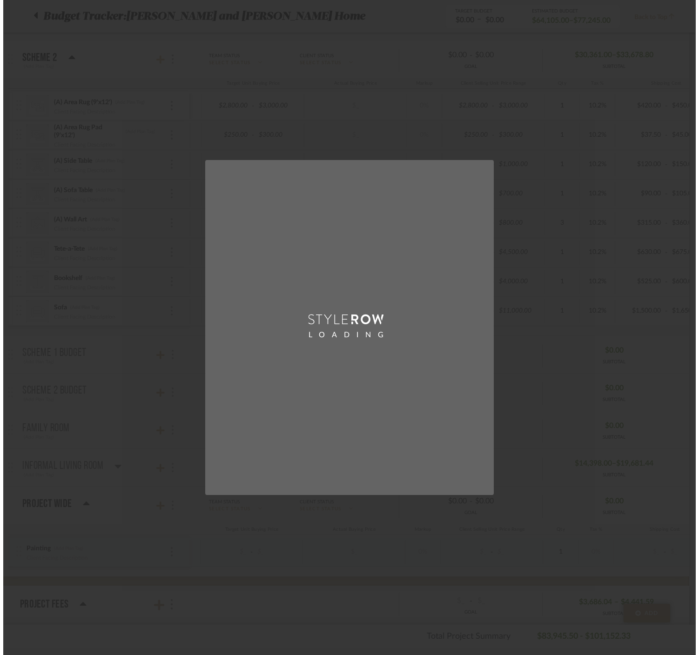
scroll to position [0, 0]
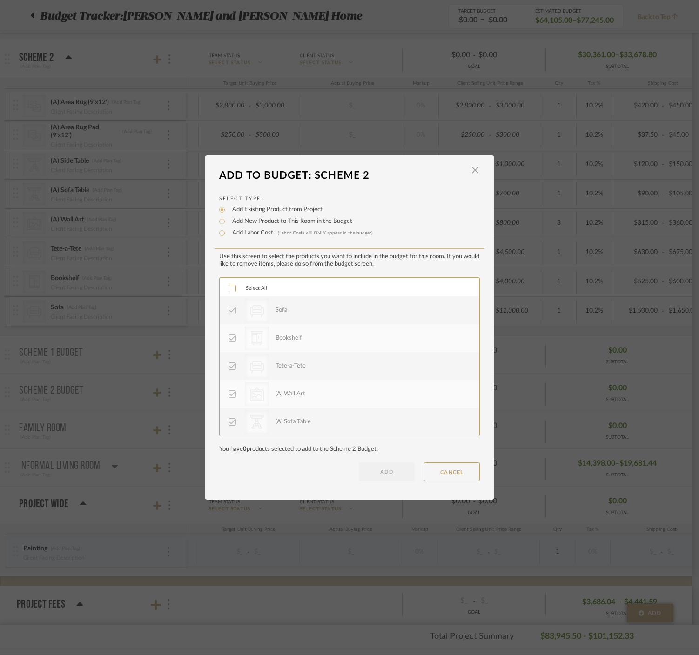
click at [260, 221] on label "Add New Product to This Room in the Budget" at bounding box center [290, 221] width 125 height 9
click at [228, 221] on input "Add New Product to This Room in the Budget" at bounding box center [221, 221] width 11 height 11
radio input "true"
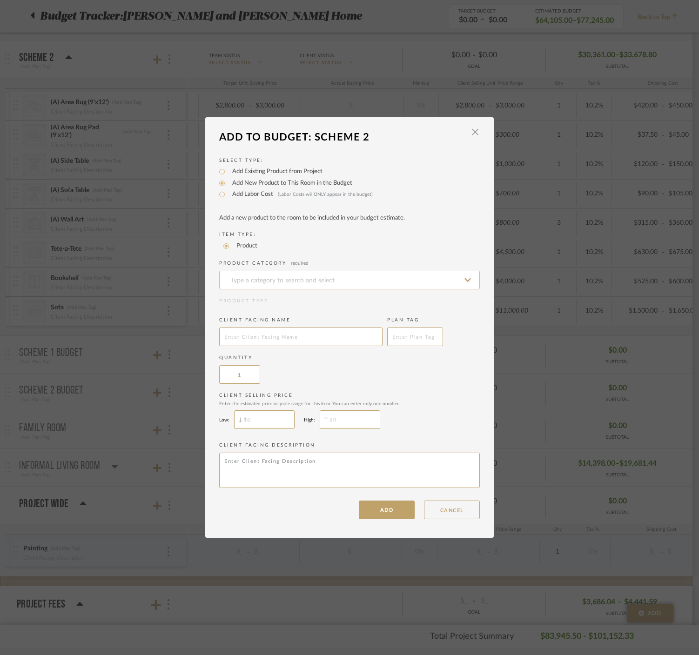
click at [268, 278] on input at bounding box center [349, 280] width 261 height 19
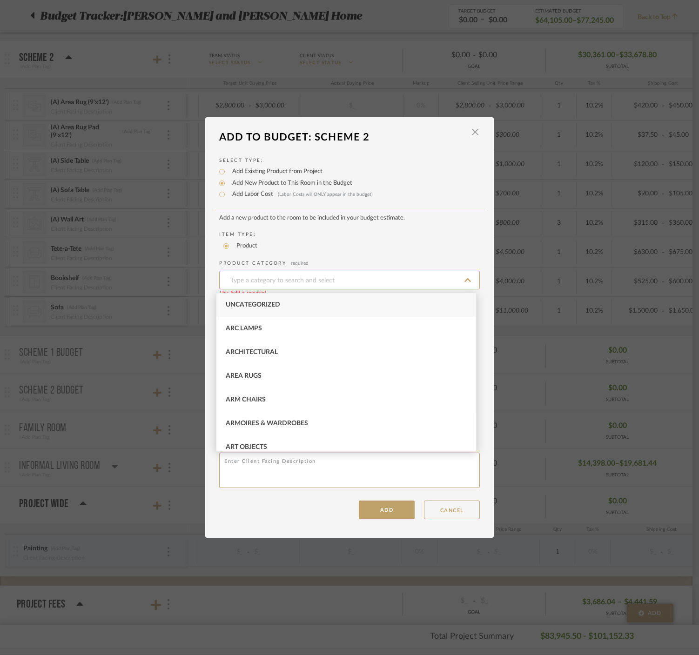
click at [253, 175] on label "Add Existing Product from Project" at bounding box center [275, 171] width 95 height 9
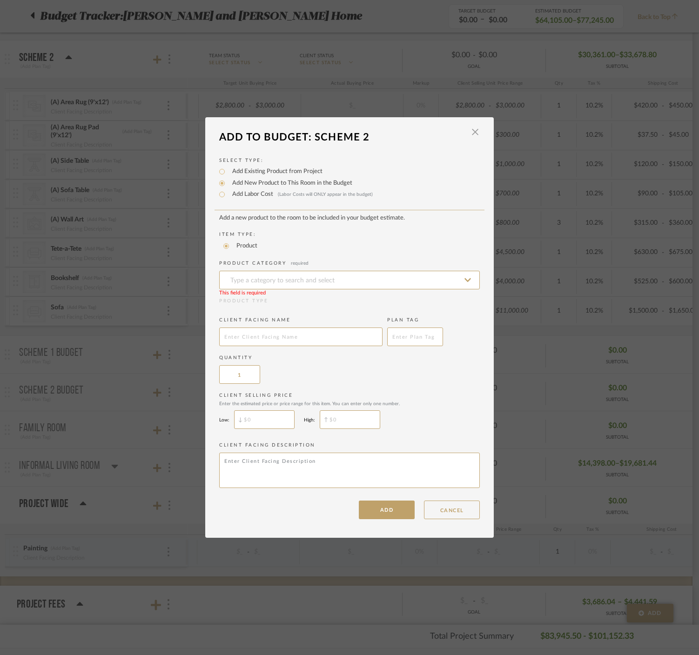
click at [240, 171] on label "Add Existing Product from Project" at bounding box center [275, 171] width 95 height 9
click at [228, 171] on input "Add Existing Product from Project" at bounding box center [221, 171] width 11 height 11
radio input "true"
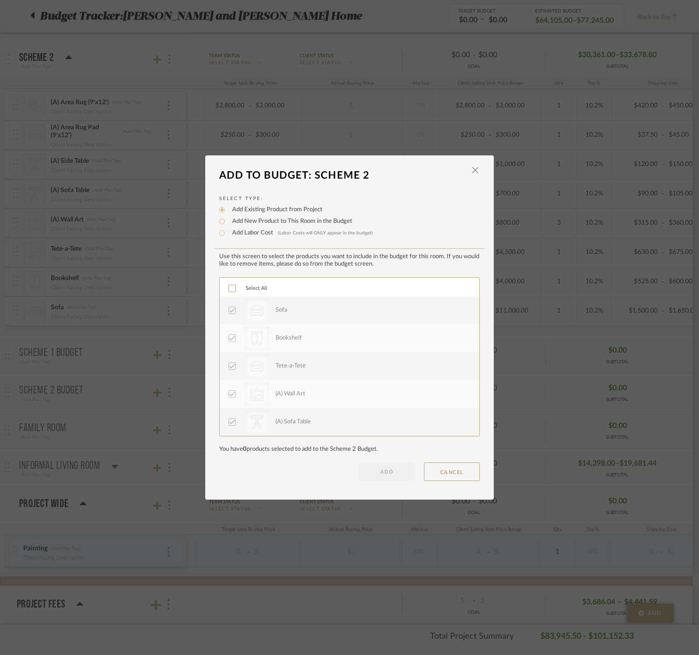
click at [236, 220] on label "Add New Product to This Room in the Budget" at bounding box center [290, 221] width 125 height 9
click at [228, 220] on input "Add New Product to This Room in the Budget" at bounding box center [221, 221] width 11 height 11
radio input "true"
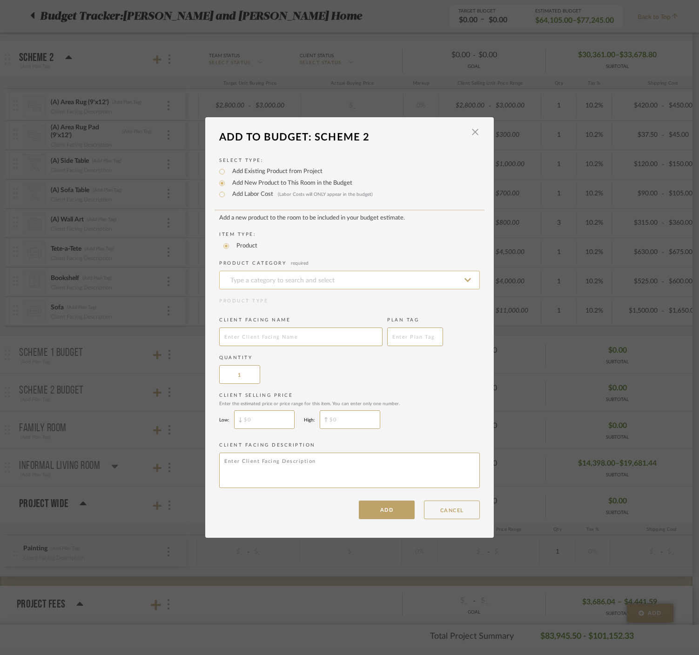
click at [255, 282] on input at bounding box center [349, 280] width 261 height 19
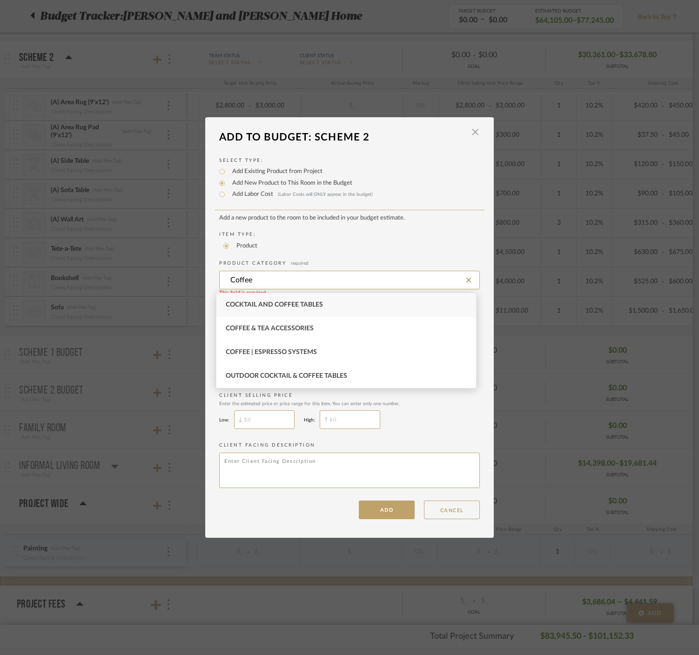
click at [330, 305] on div "Cocktail and Coffee Tables" at bounding box center [346, 305] width 260 height 24
type input "Cocktail and Coffee Tables"
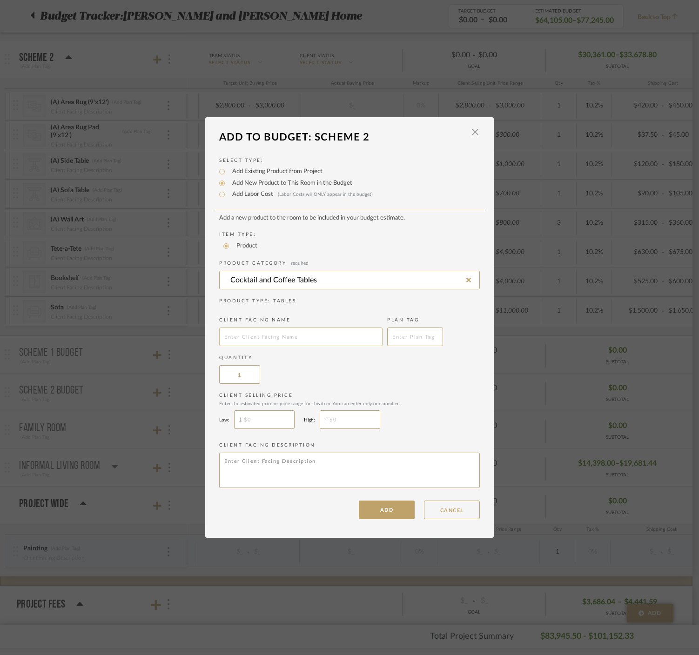
click at [270, 343] on input "text" at bounding box center [300, 337] width 163 height 19
click at [221, 338] on input "Coffee Table" at bounding box center [300, 337] width 163 height 19
type input "(A) Coffee Table"
type input "$"
click at [275, 426] on input "$" at bounding box center [264, 419] width 60 height 19
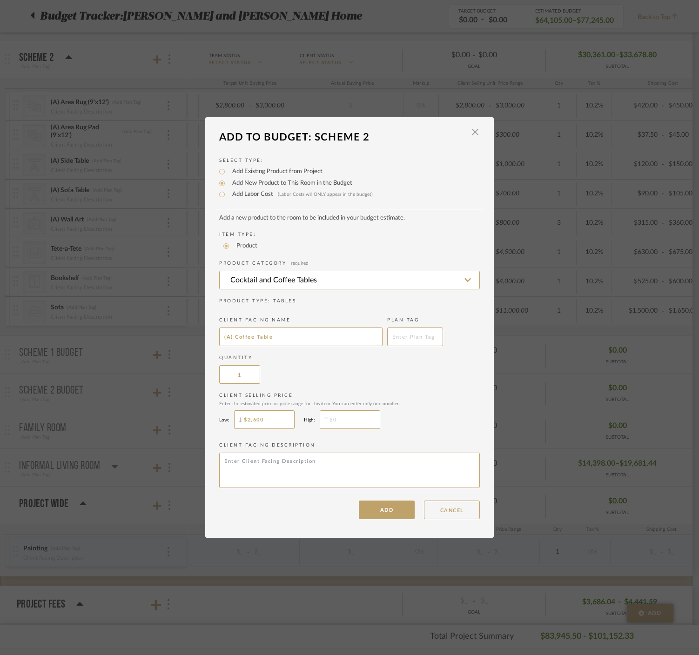
type input "$2,600"
click at [344, 416] on input "$" at bounding box center [350, 419] width 60 height 19
type input "$3,000"
click at [383, 517] on button "ADD" at bounding box center [387, 510] width 56 height 19
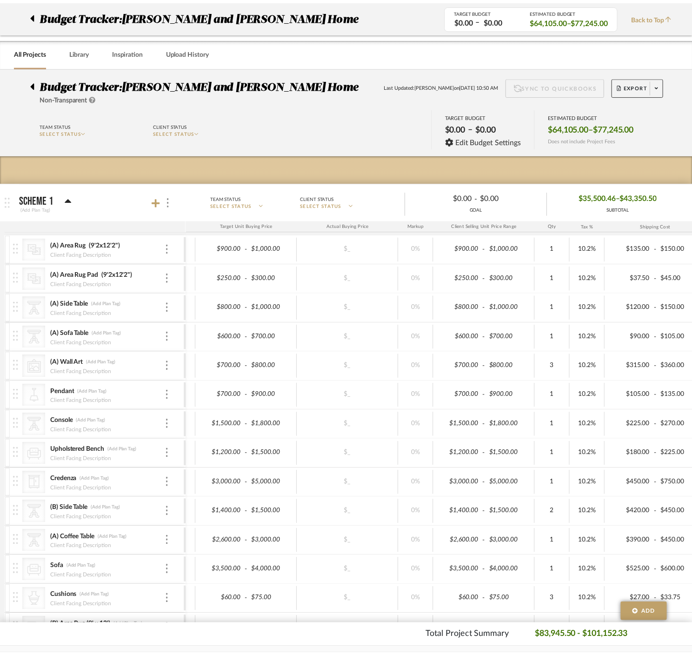
scroll to position [790, 0]
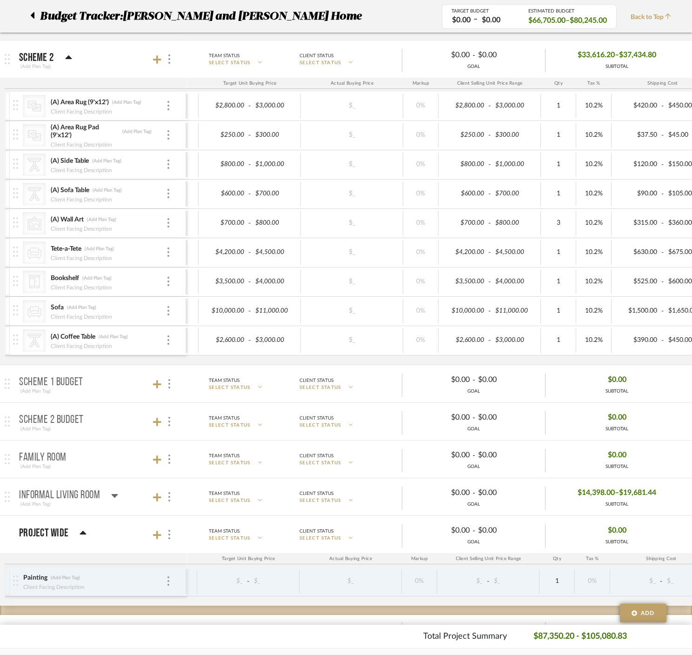
click at [158, 51] on mat-panel-title "Scheme 2 (Add Plan Tag)" at bounding box center [101, 59] width 164 height 23
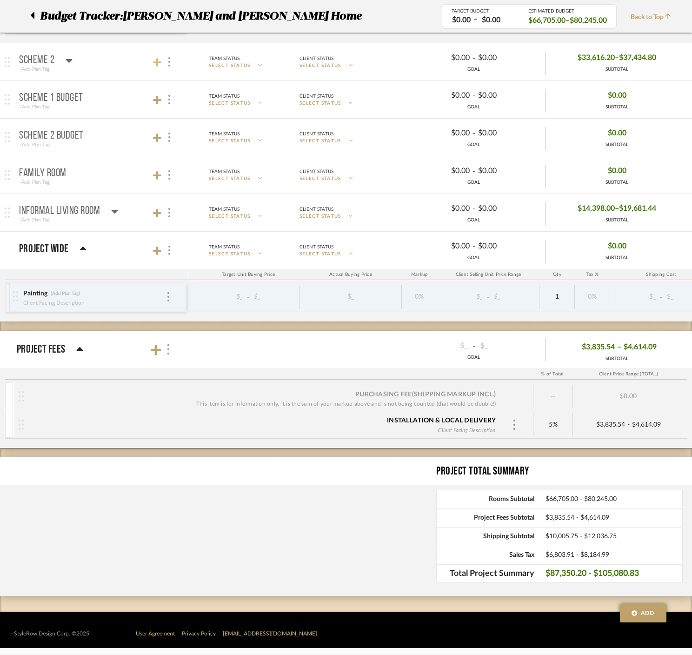
click at [157, 64] on icon at bounding box center [157, 62] width 8 height 8
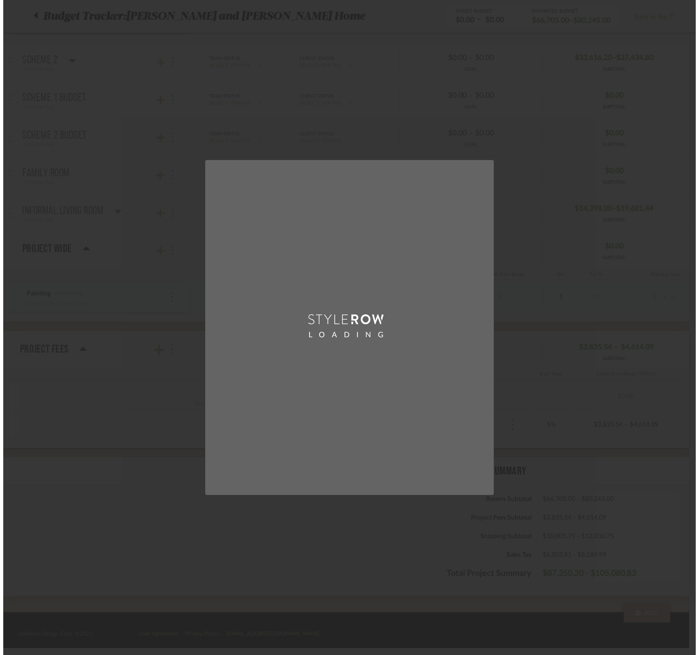
scroll to position [0, 0]
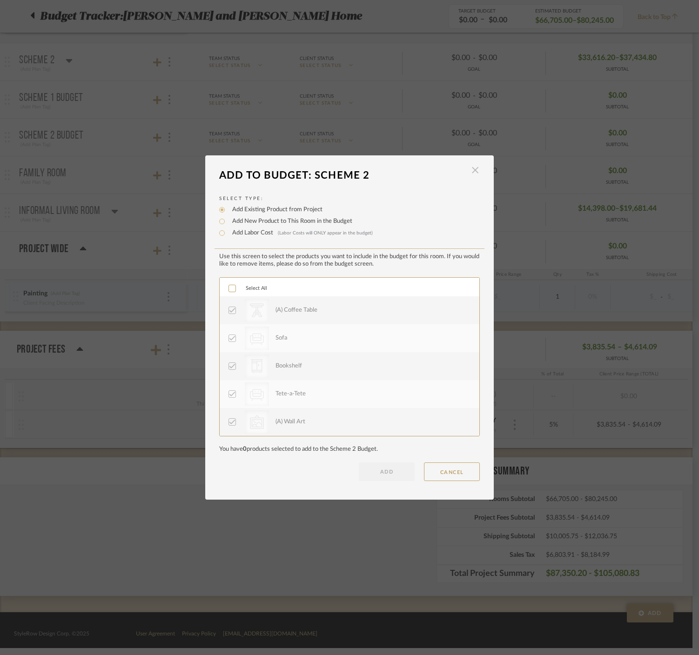
click at [475, 168] on span "button" at bounding box center [475, 170] width 19 height 19
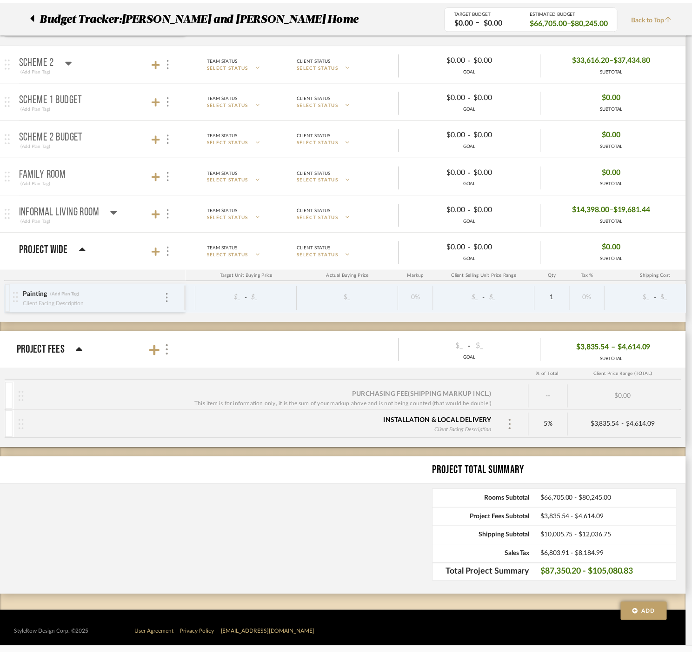
scroll to position [787, 0]
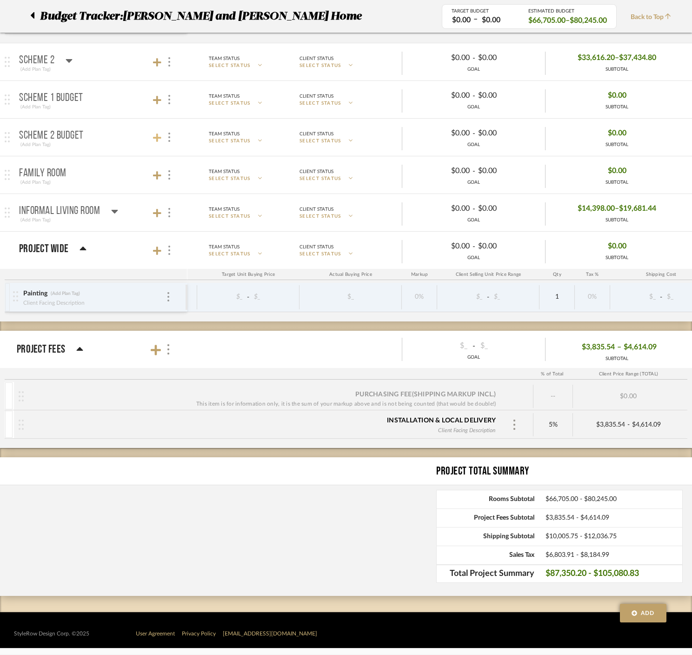
click at [158, 137] on icon at bounding box center [157, 138] width 8 height 8
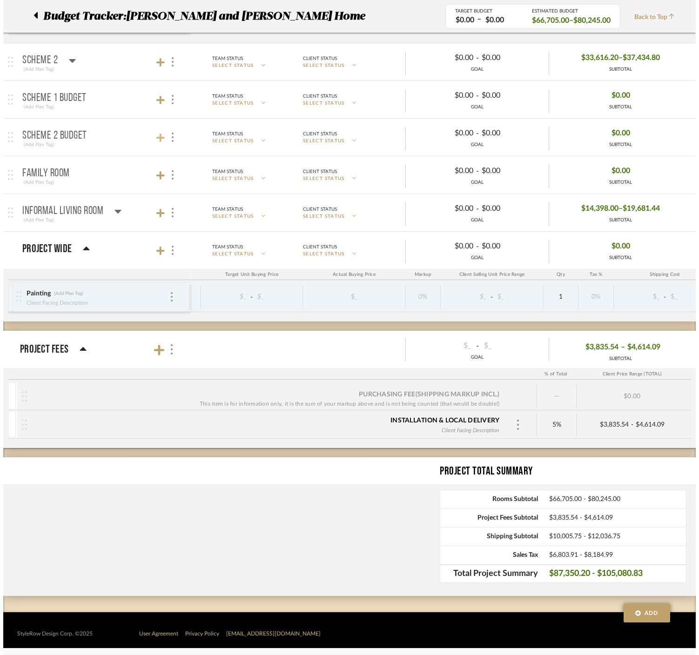
scroll to position [0, 0]
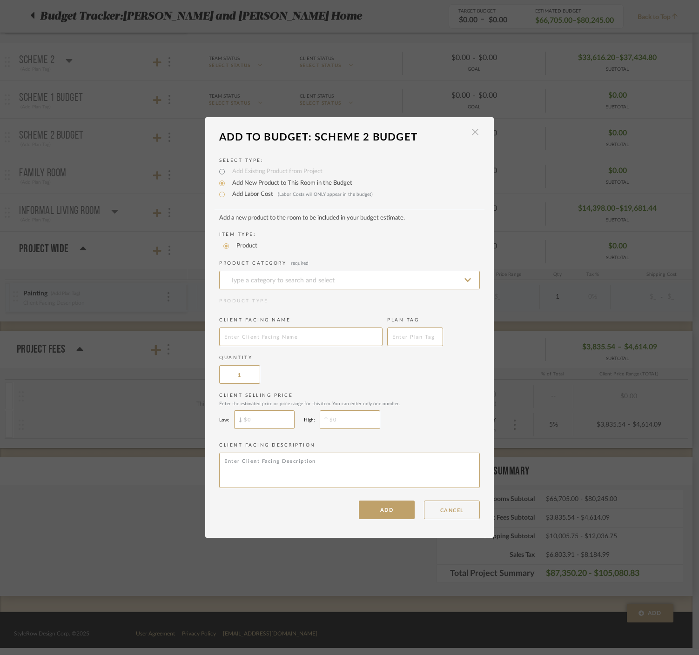
click at [471, 138] on span "button" at bounding box center [475, 132] width 19 height 19
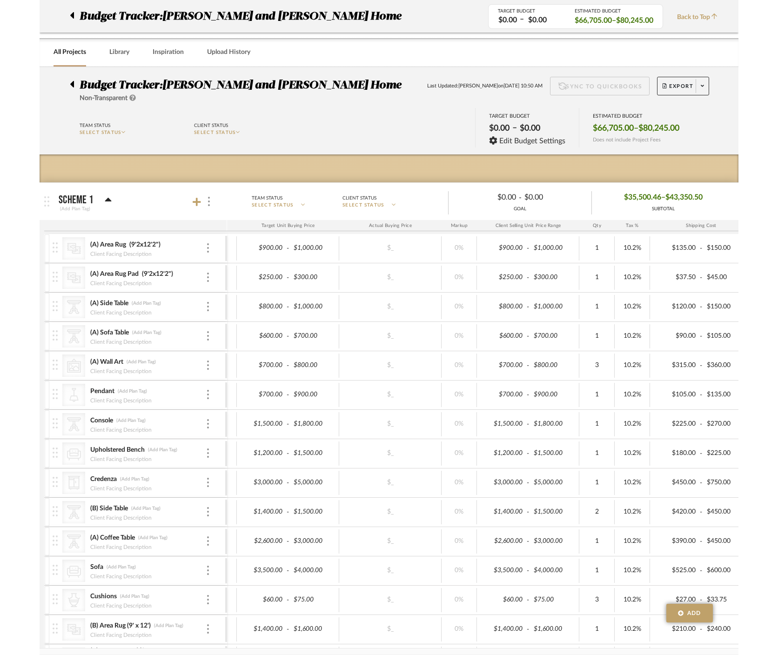
scroll to position [787, 0]
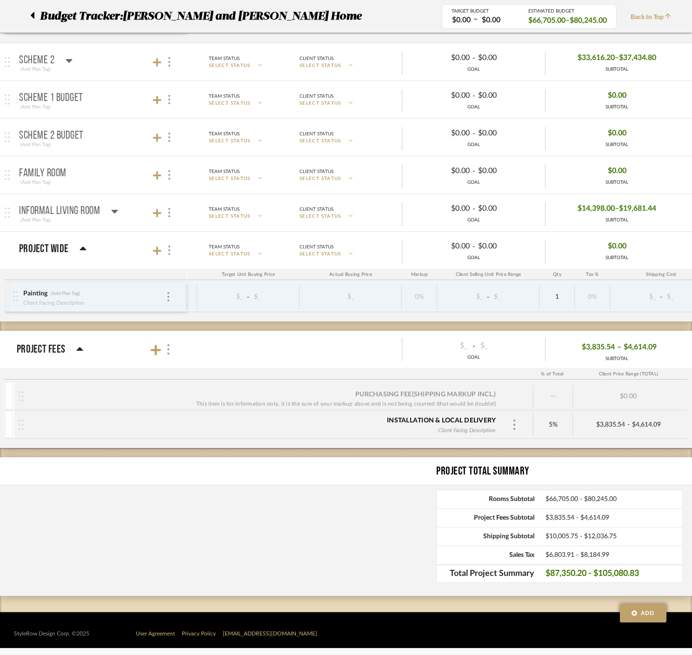
click at [54, 130] on p "Scheme 2 Budget" at bounding box center [51, 135] width 65 height 11
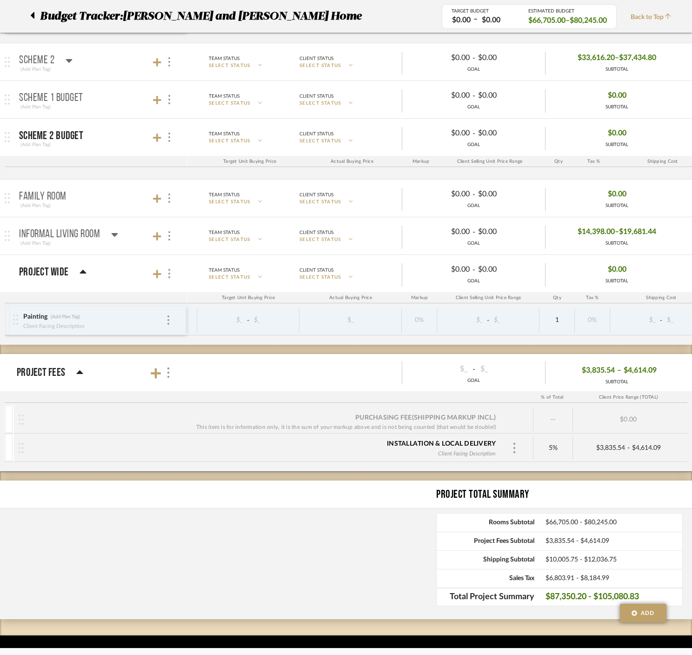
click at [70, 61] on icon at bounding box center [69, 60] width 7 height 11
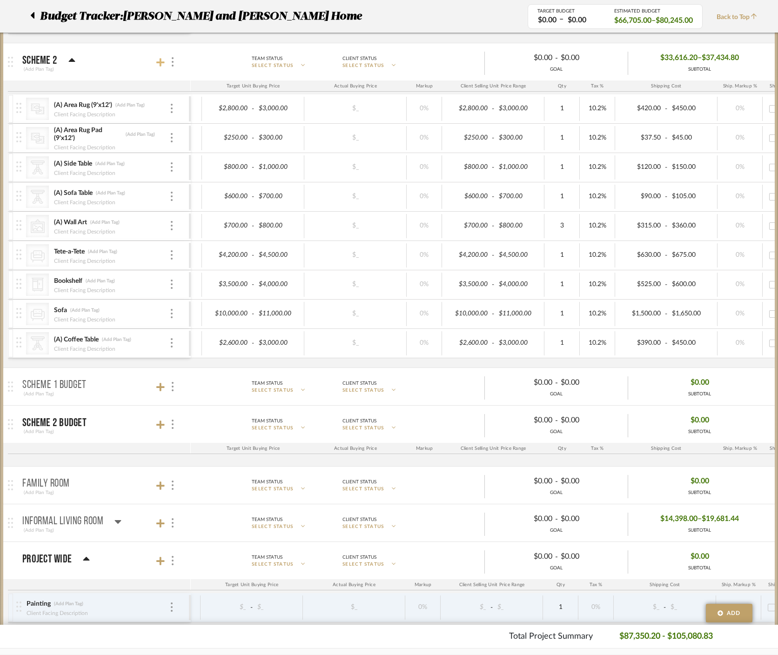
click at [161, 64] on icon at bounding box center [160, 62] width 8 height 8
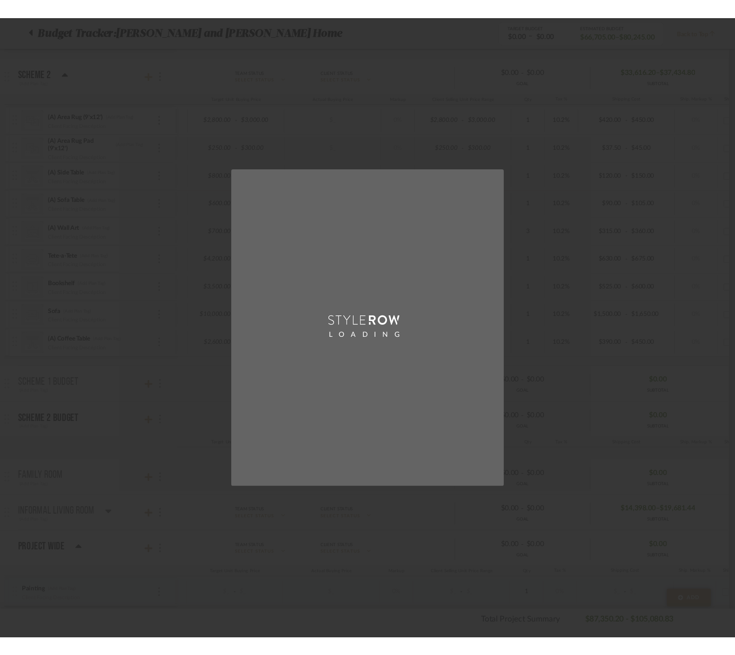
scroll to position [0, 0]
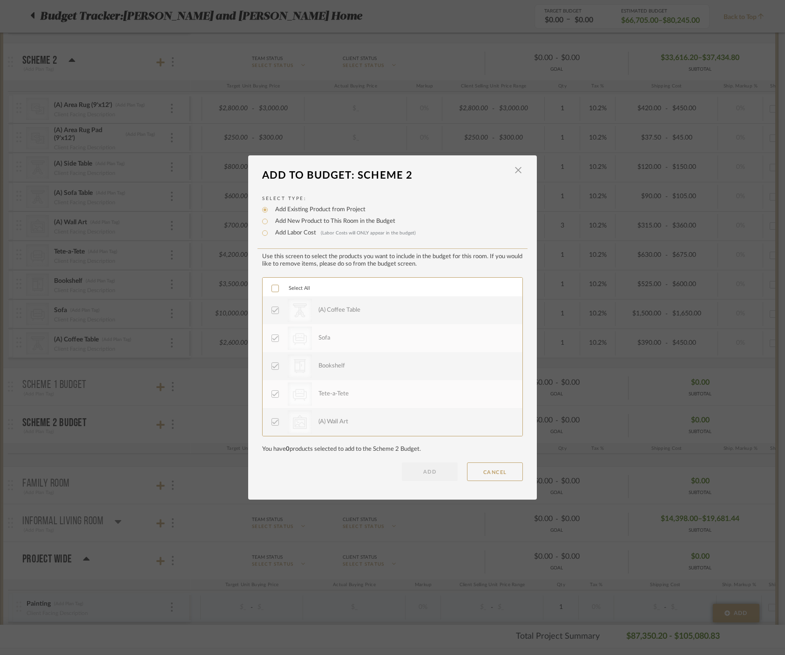
click at [283, 219] on label "Add New Product to This Room in the Budget" at bounding box center [332, 221] width 125 height 9
click at [270, 219] on input "Add New Product to This Room in the Budget" at bounding box center [264, 221] width 11 height 11
radio input "true"
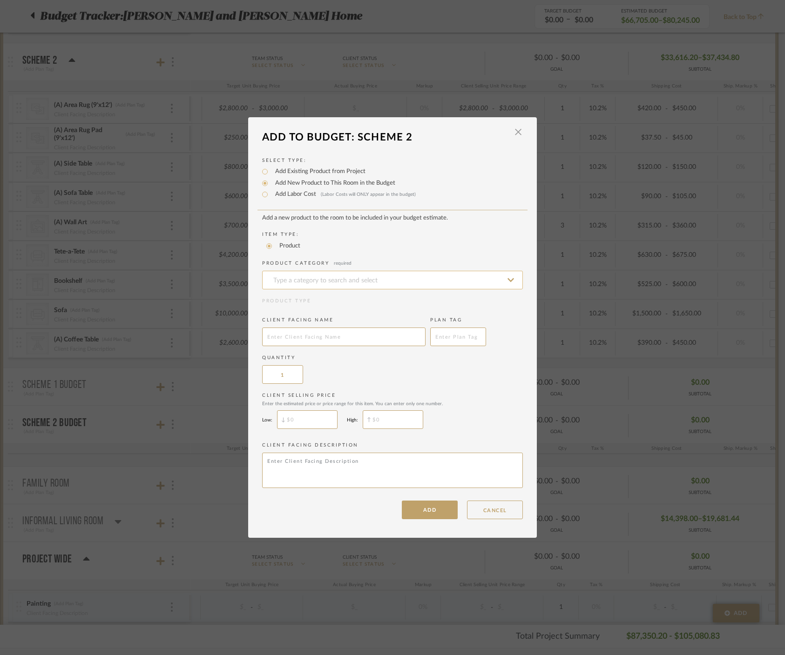
click at [321, 275] on input at bounding box center [392, 280] width 261 height 19
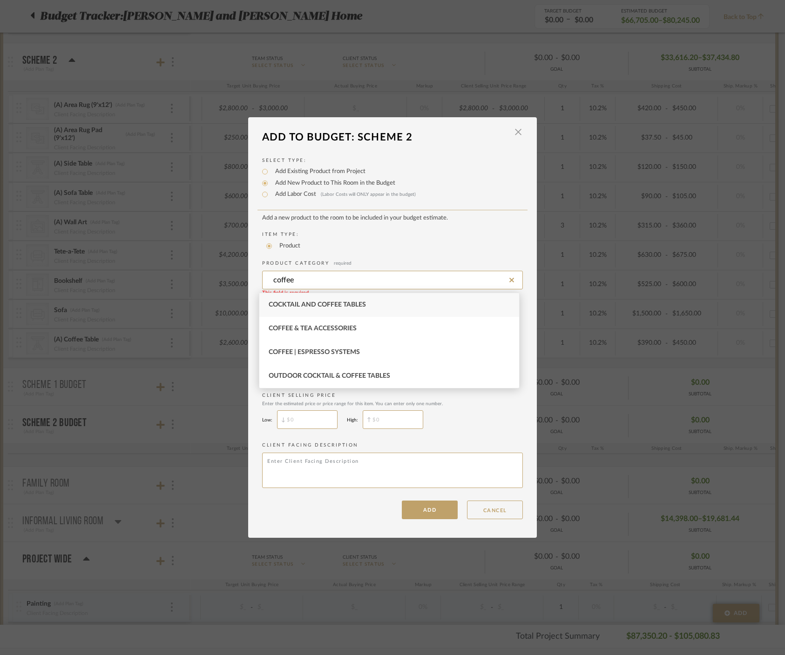
click at [356, 303] on span "Cocktail and Coffee Tables" at bounding box center [316, 305] width 97 height 7
type input "Cocktail and Coffee Tables"
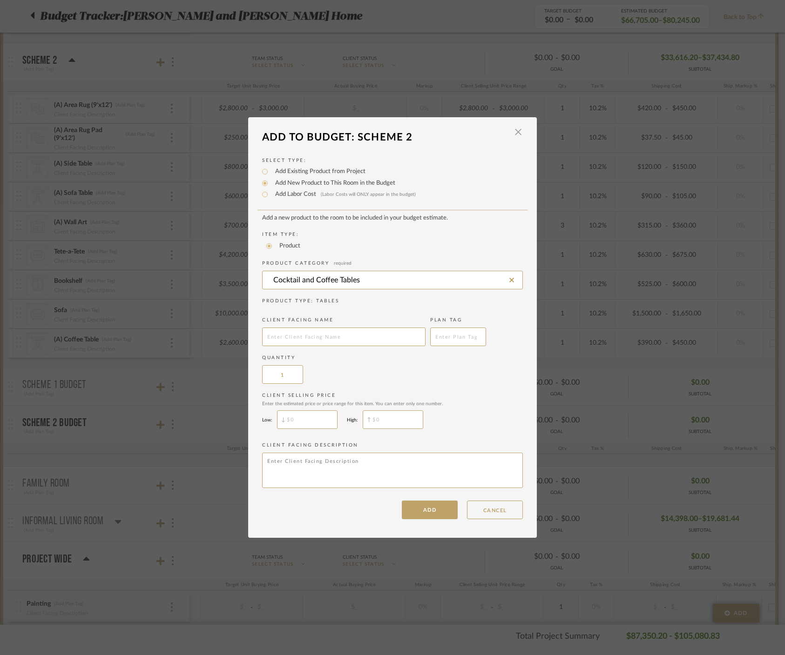
click at [299, 348] on add-new-product-placeholder "Add a new product to the room to be included in your budget estimate. Item Type…" at bounding box center [392, 353] width 261 height 277
click at [297, 342] on input "text" at bounding box center [343, 337] width 163 height 19
type input "(B) Coffee Table"
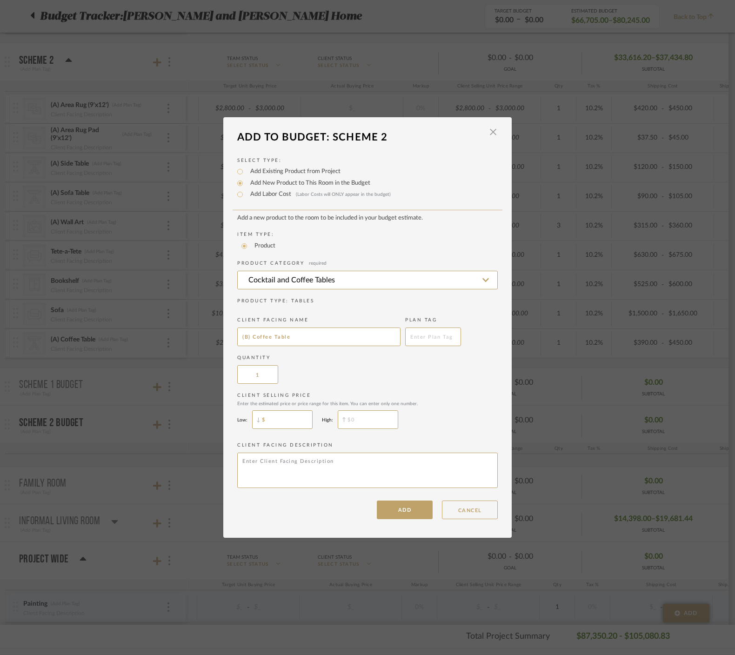
click at [281, 417] on input "$" at bounding box center [282, 419] width 60 height 19
type input "$1,500"
click at [377, 416] on input "$" at bounding box center [368, 419] width 60 height 19
type input "$2,000"
click at [400, 511] on button "ADD" at bounding box center [405, 510] width 56 height 19
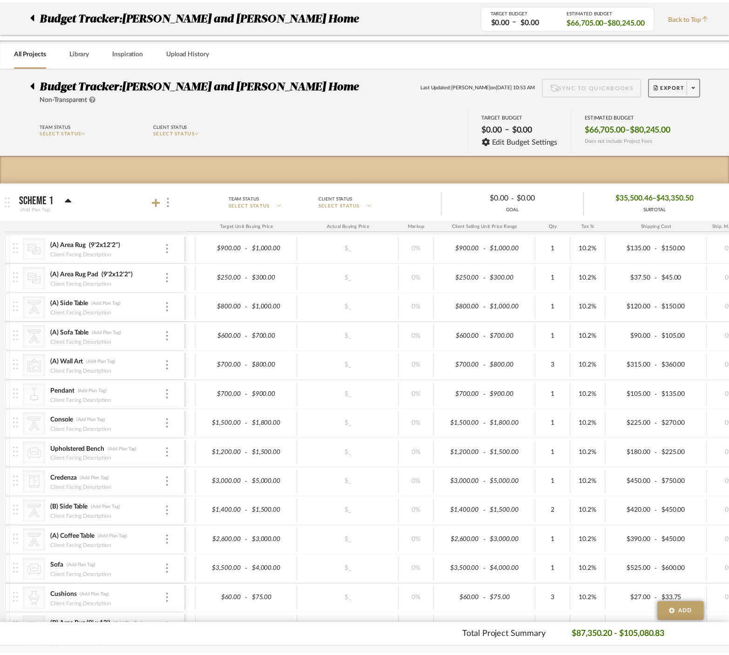
scroll to position [787, 0]
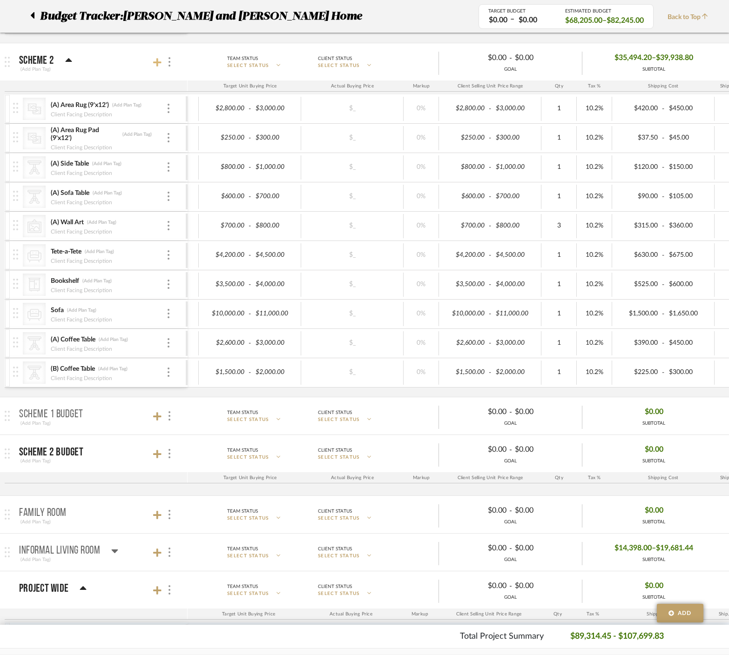
click at [161, 59] on icon at bounding box center [157, 62] width 8 height 9
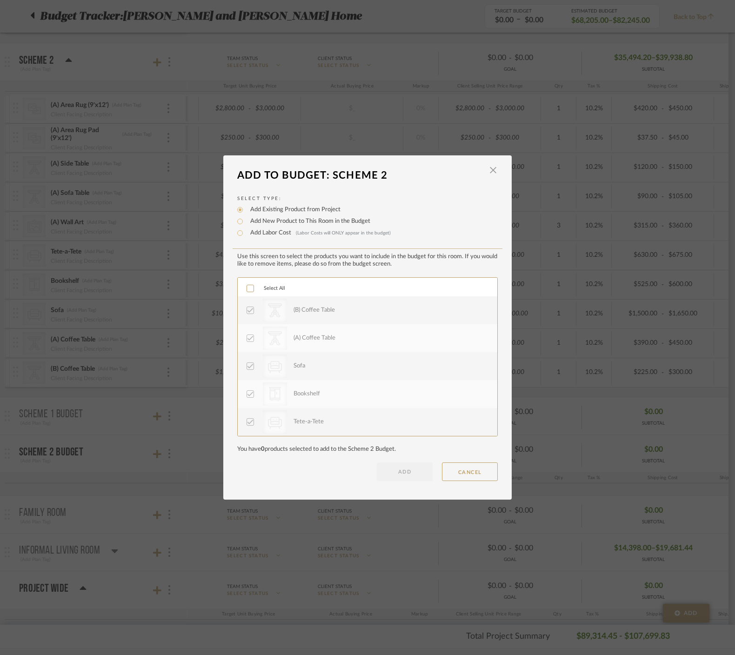
click at [257, 221] on label "Add New Product to This Room in the Budget" at bounding box center [308, 221] width 125 height 9
click at [246, 221] on input "Add New Product to This Room in the Budget" at bounding box center [240, 221] width 11 height 11
radio input "true"
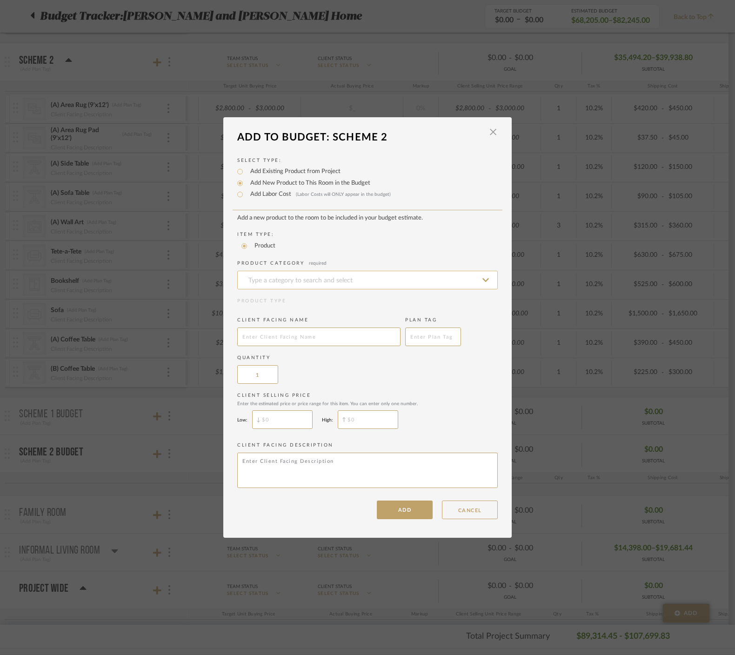
click at [272, 281] on input at bounding box center [367, 280] width 261 height 19
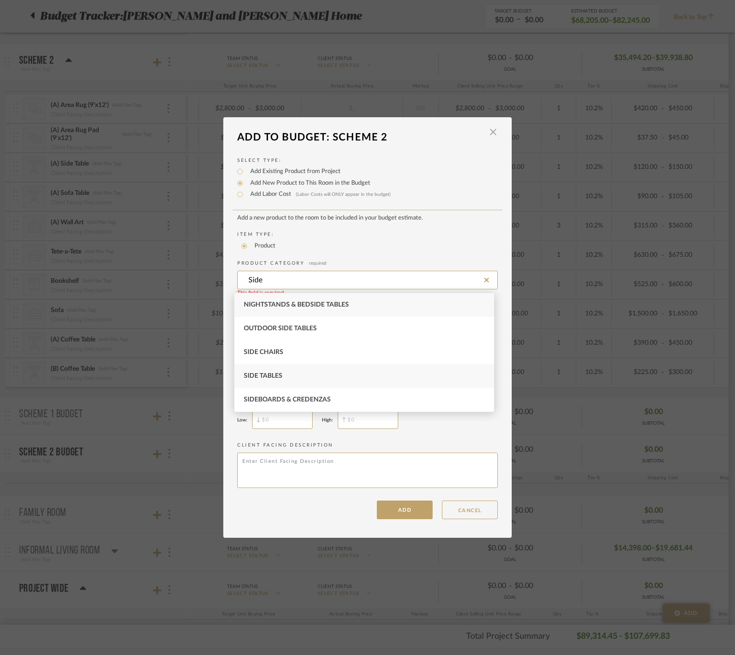
click at [309, 376] on div "Side Tables" at bounding box center [365, 376] width 260 height 24
type input "Side Tables"
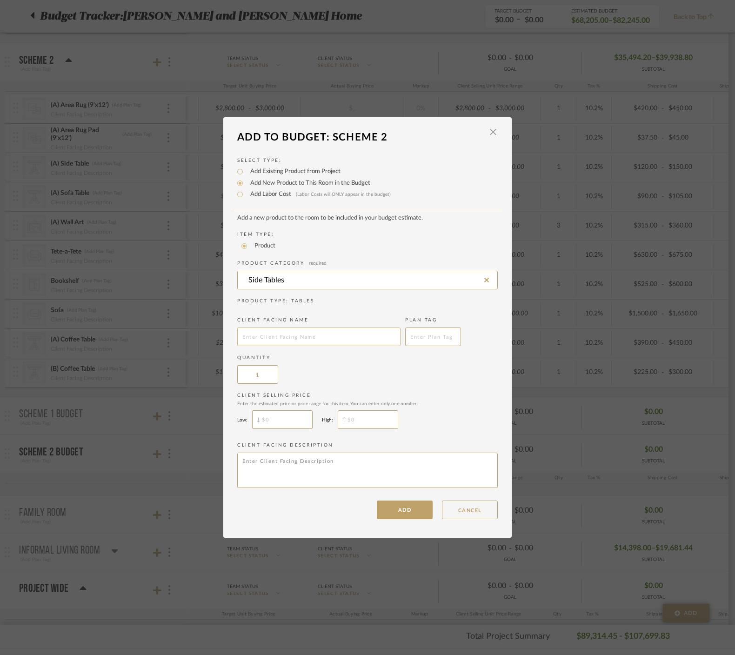
click at [317, 337] on input "text" at bounding box center [318, 337] width 163 height 19
type input "(B) Side Table"
click at [264, 374] on input "1" at bounding box center [257, 374] width 41 height 19
type input "2"
click at [424, 377] on div "Quantity 2" at bounding box center [367, 369] width 261 height 29
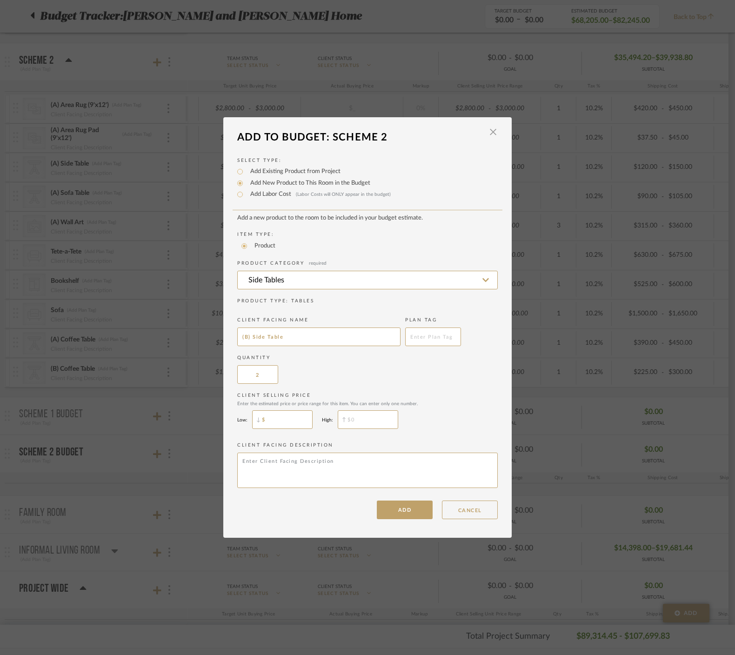
click at [262, 423] on input "$" at bounding box center [282, 419] width 60 height 19
type input "$500"
click at [362, 417] on input "$" at bounding box center [368, 419] width 60 height 19
type input "$550"
click at [402, 512] on button "ADD" at bounding box center [405, 510] width 56 height 19
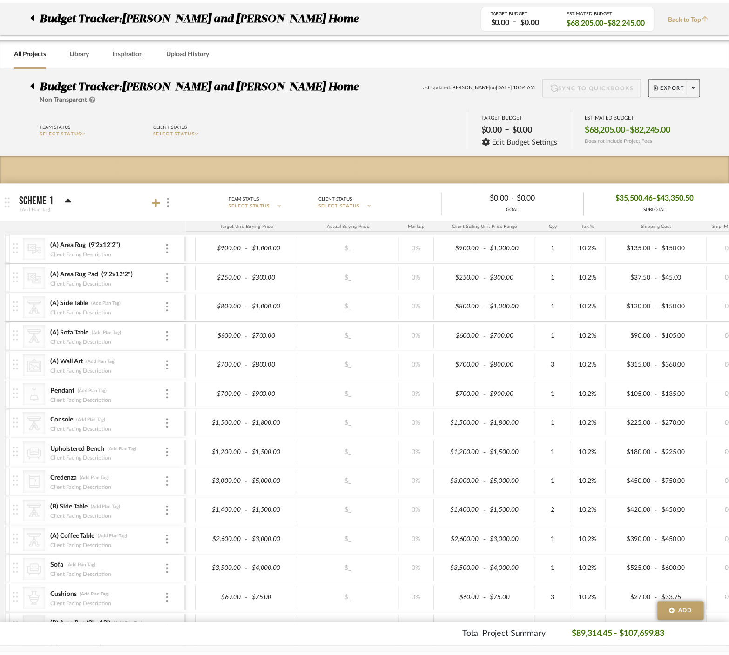
scroll to position [787, 0]
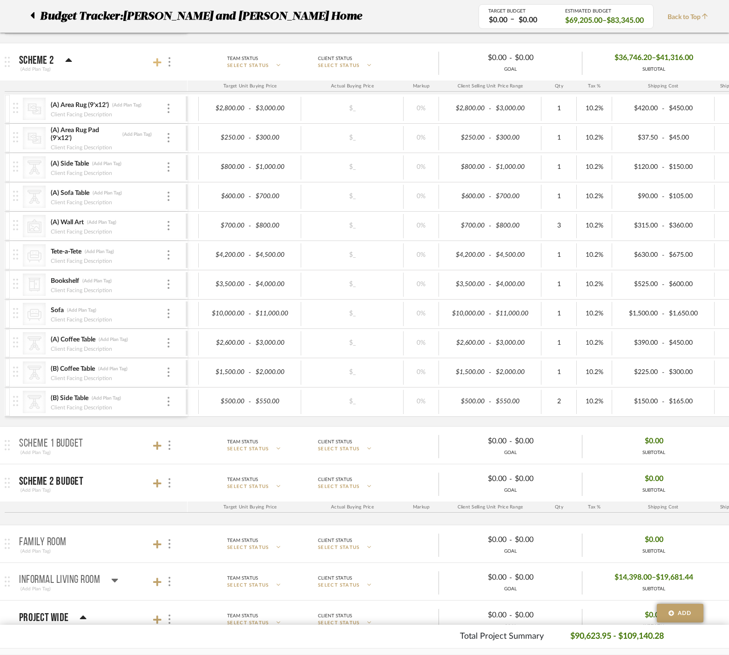
click at [158, 63] on icon at bounding box center [157, 62] width 8 height 8
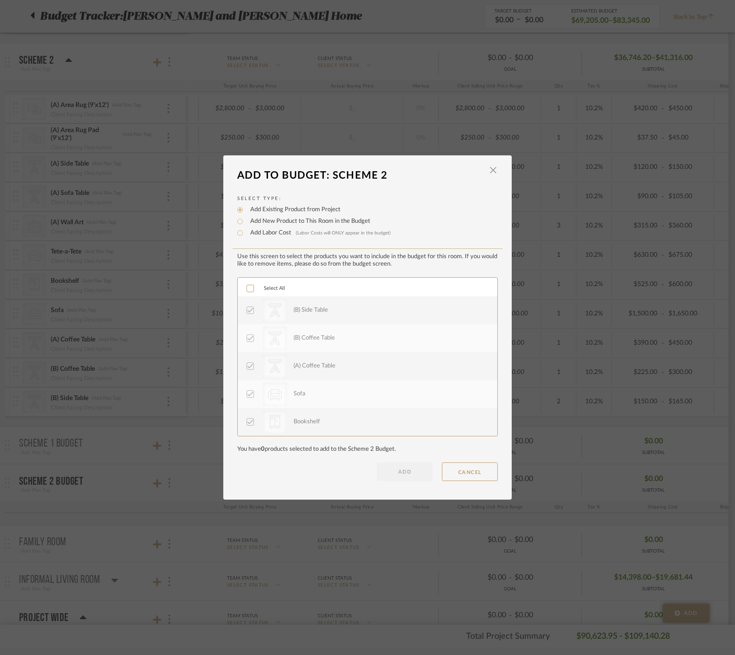
click at [270, 221] on label "Add New Product to This Room in the Budget" at bounding box center [308, 221] width 125 height 9
click at [246, 221] on input "Add New Product to This Room in the Budget" at bounding box center [240, 221] width 11 height 11
radio input "true"
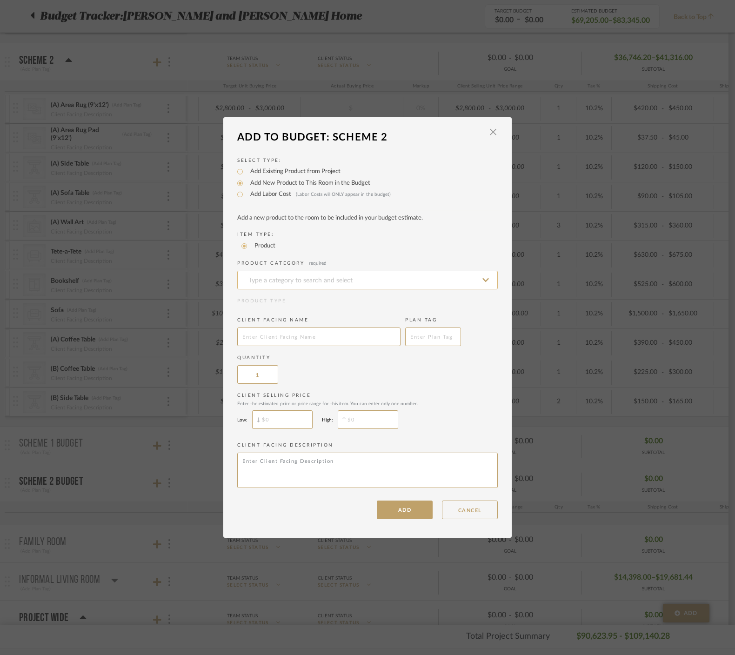
click at [268, 285] on input at bounding box center [367, 280] width 261 height 19
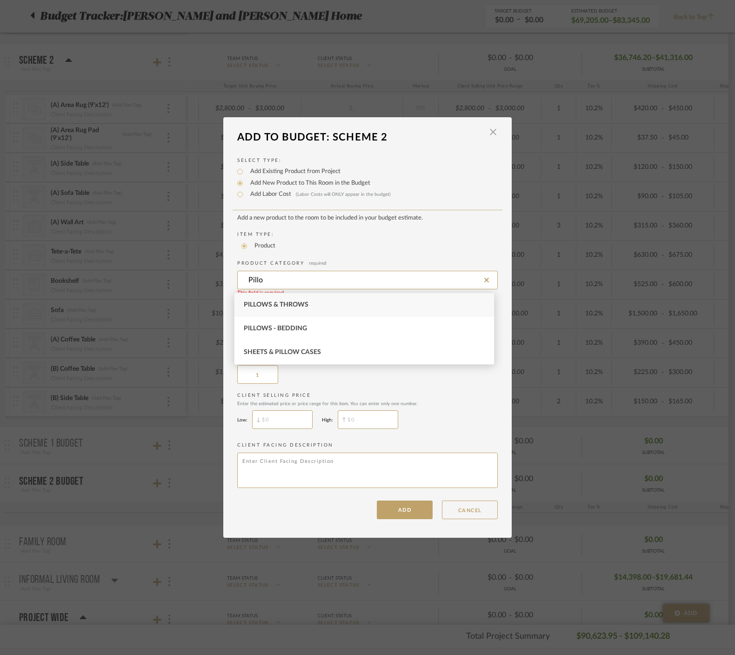
click at [285, 307] on span "Pillows & Throws" at bounding box center [276, 305] width 65 height 7
type input "Pillows & Throws"
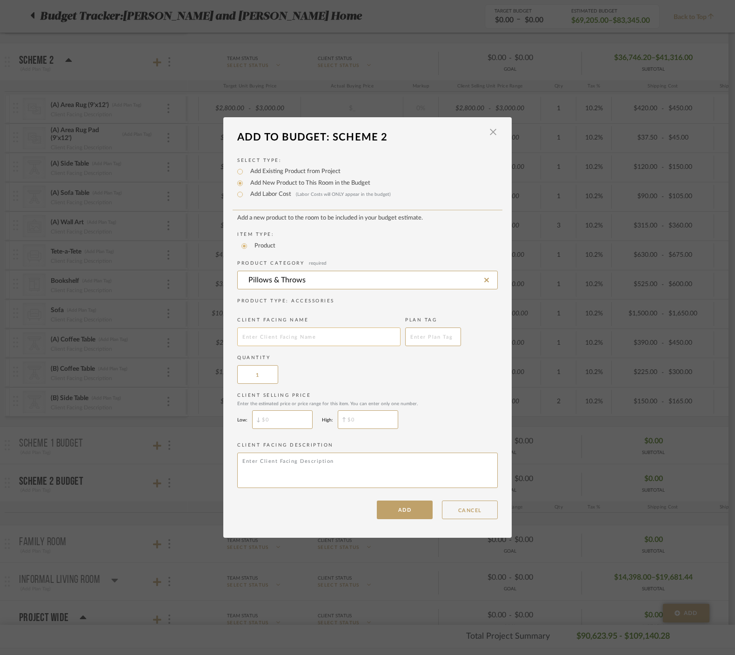
click at [283, 340] on input "text" at bounding box center [318, 337] width 163 height 19
type input "Cushions"
click at [262, 376] on input "1" at bounding box center [257, 374] width 41 height 19
type input "2"
click at [340, 376] on div "Quantity 2" at bounding box center [367, 369] width 261 height 29
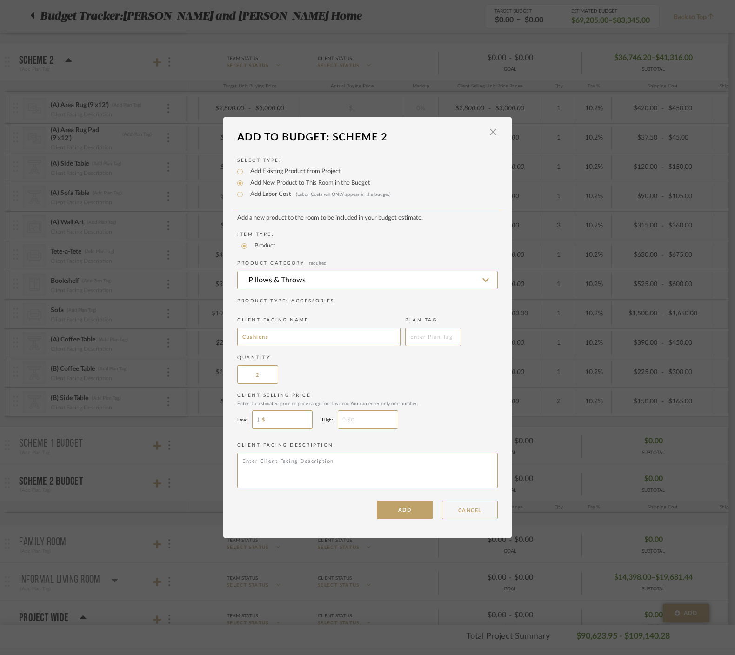
click at [276, 420] on input "$" at bounding box center [282, 419] width 60 height 19
type input "$80"
click at [357, 421] on input "$" at bounding box center [368, 419] width 60 height 19
type input "$85"
click at [402, 517] on button "ADD" at bounding box center [405, 510] width 56 height 19
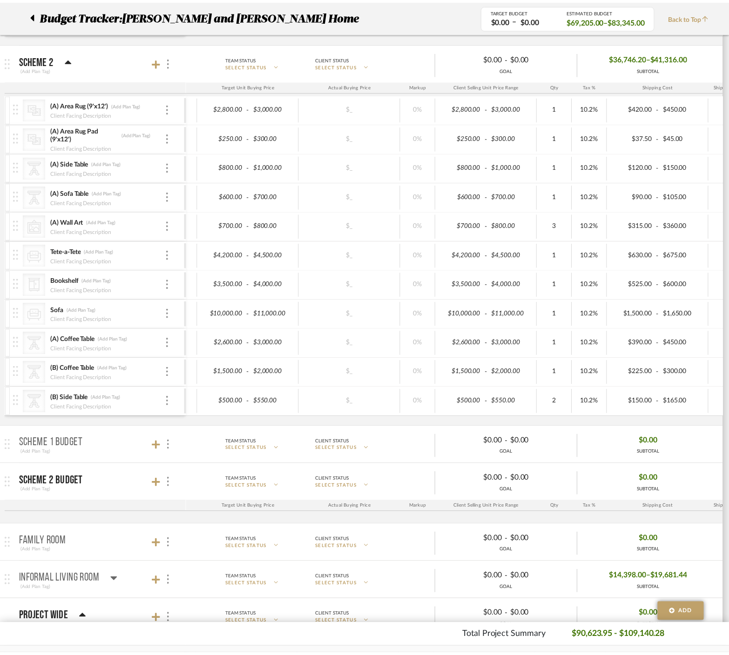
scroll to position [787, 0]
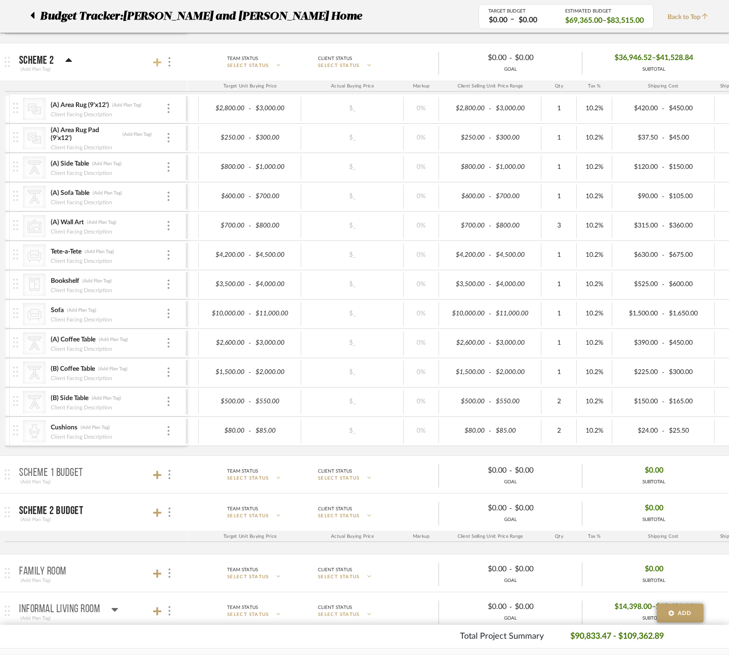
click at [159, 64] on icon at bounding box center [157, 62] width 8 height 9
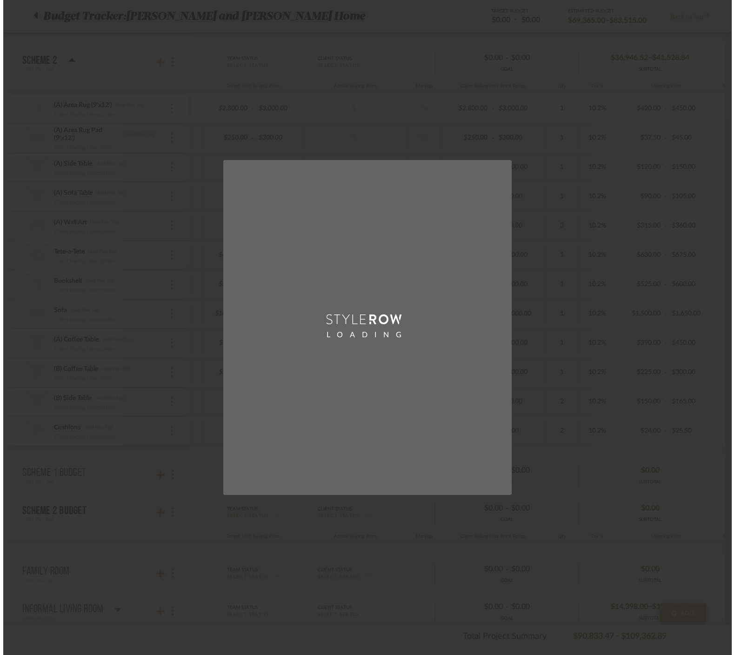
scroll to position [0, 0]
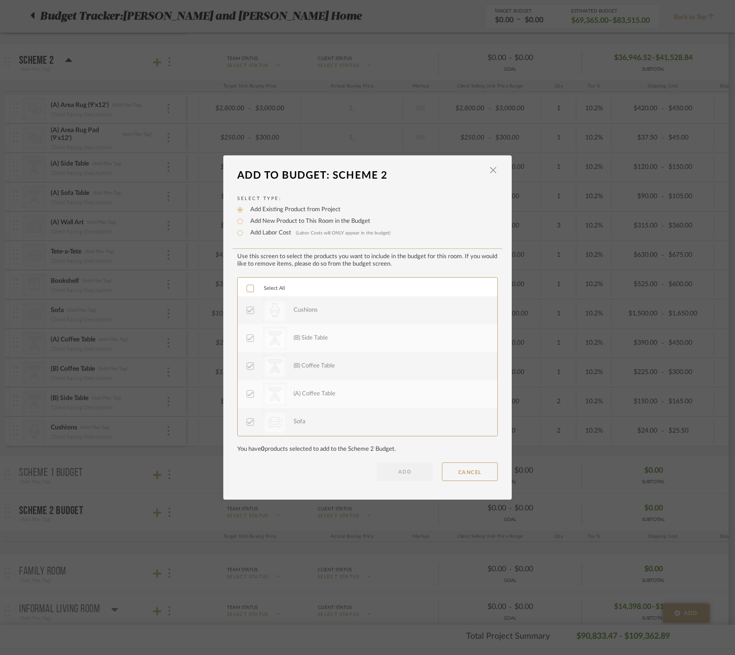
click at [254, 222] on label "Add New Product to This Room in the Budget" at bounding box center [308, 221] width 125 height 9
click at [246, 222] on input "Add New Product to This Room in the Budget" at bounding box center [240, 221] width 11 height 11
radio input "true"
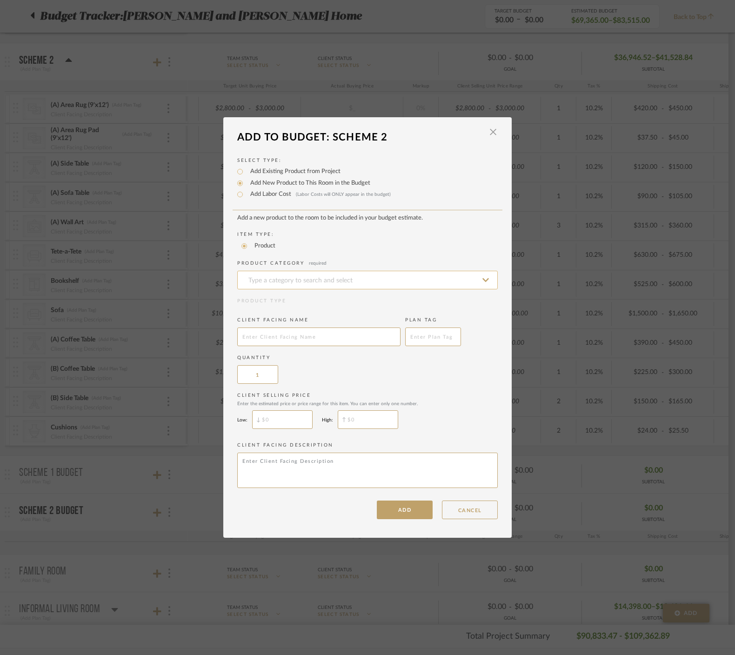
click at [274, 282] on input at bounding box center [367, 280] width 261 height 19
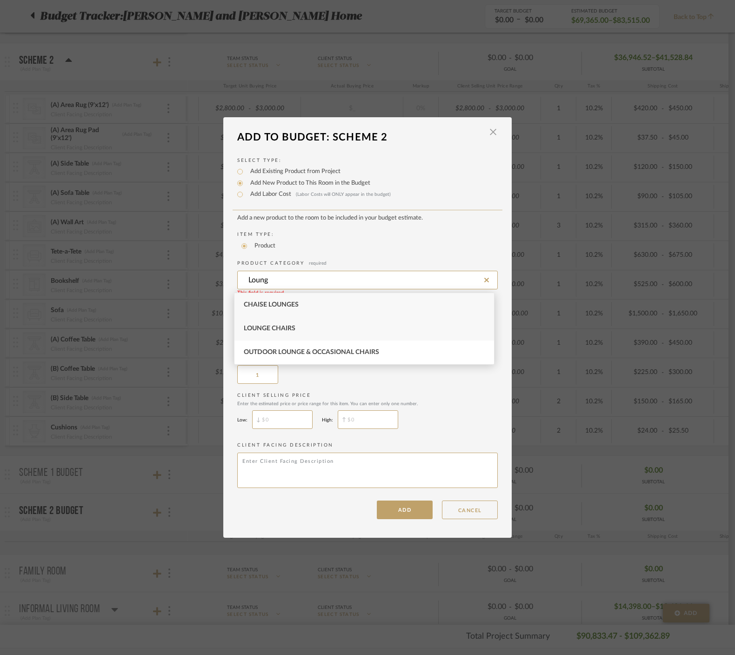
click at [293, 328] on span "Lounge Chairs" at bounding box center [270, 328] width 52 height 7
type input "Lounge Chairs"
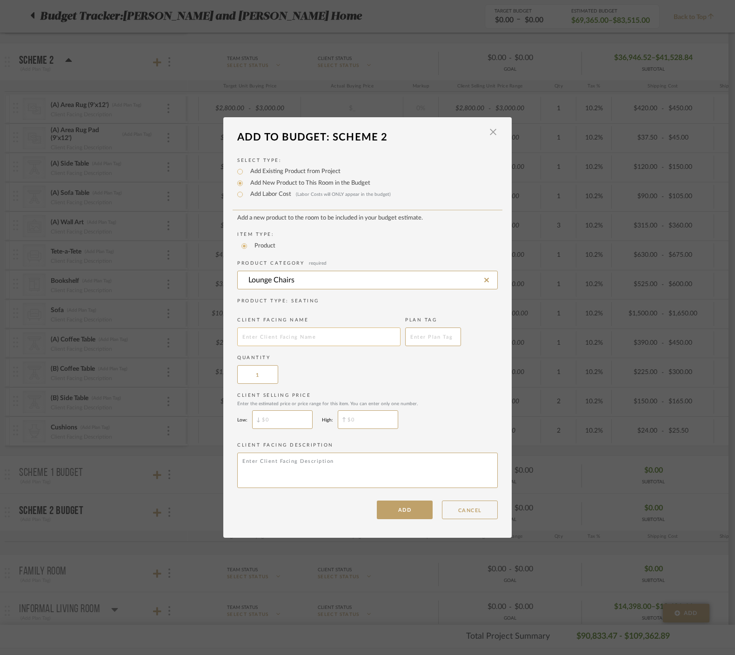
click at [288, 341] on input "text" at bounding box center [318, 337] width 163 height 19
type input "Lounge Chairs"
click at [256, 380] on input "1" at bounding box center [257, 374] width 41 height 19
type input "2"
click at [364, 371] on div "Quantity 2" at bounding box center [367, 369] width 261 height 29
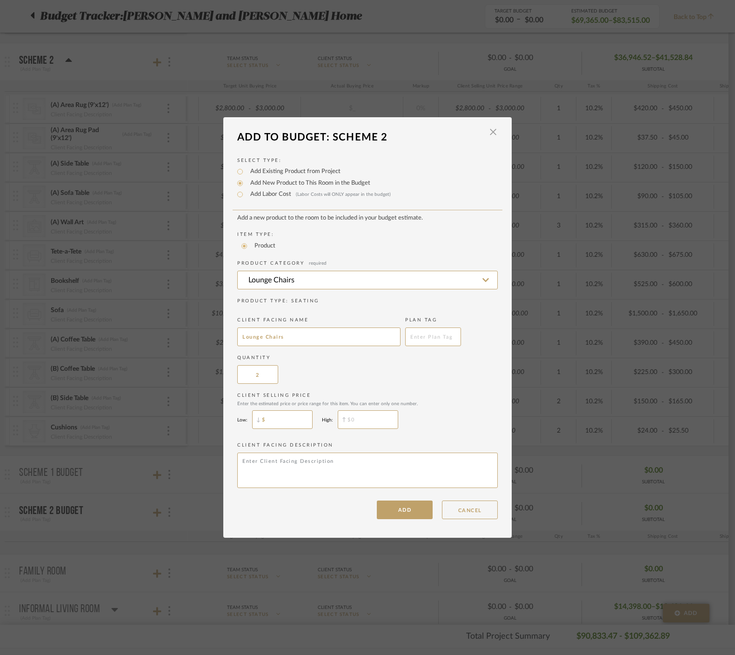
click at [282, 421] on input "$" at bounding box center [282, 419] width 60 height 19
type input "$750"
click at [388, 423] on input "$" at bounding box center [368, 419] width 60 height 19
type input "$800"
click at [414, 508] on button "ADD" at bounding box center [405, 510] width 56 height 19
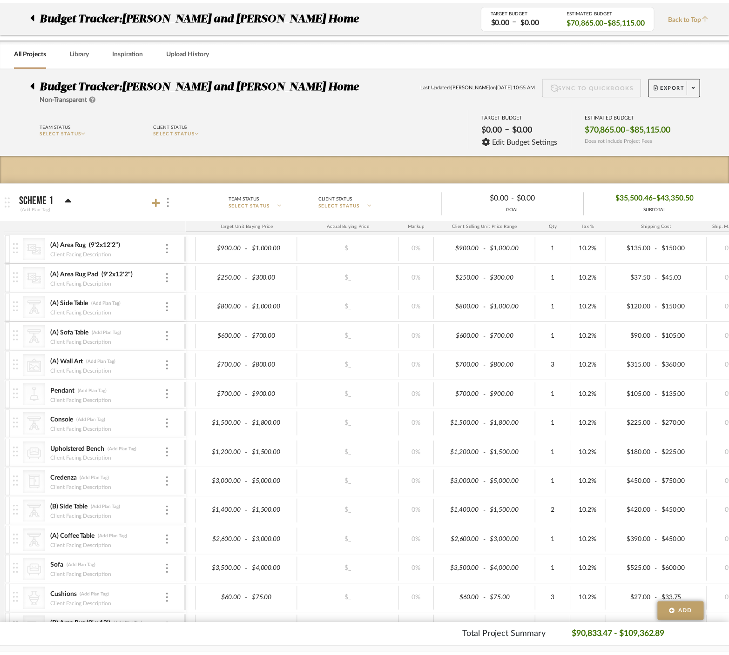
scroll to position [787, 0]
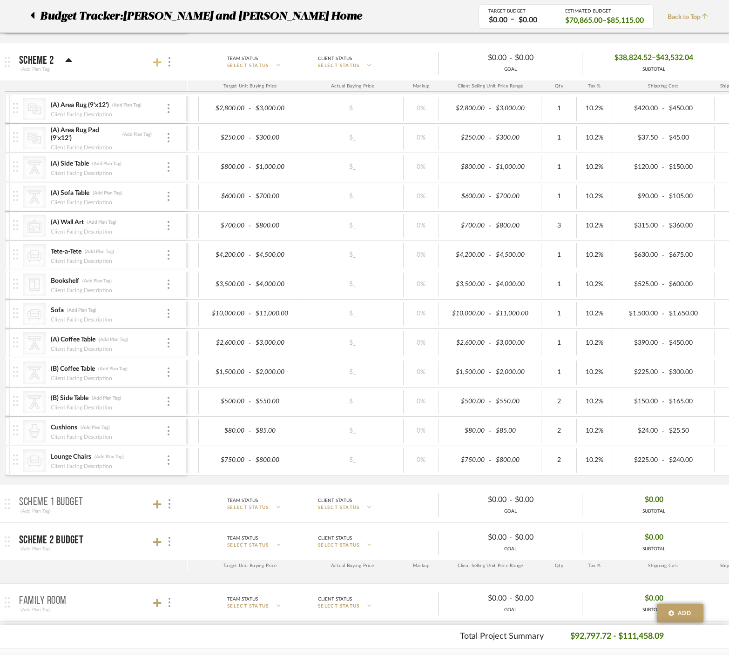
click at [160, 59] on icon at bounding box center [157, 62] width 8 height 9
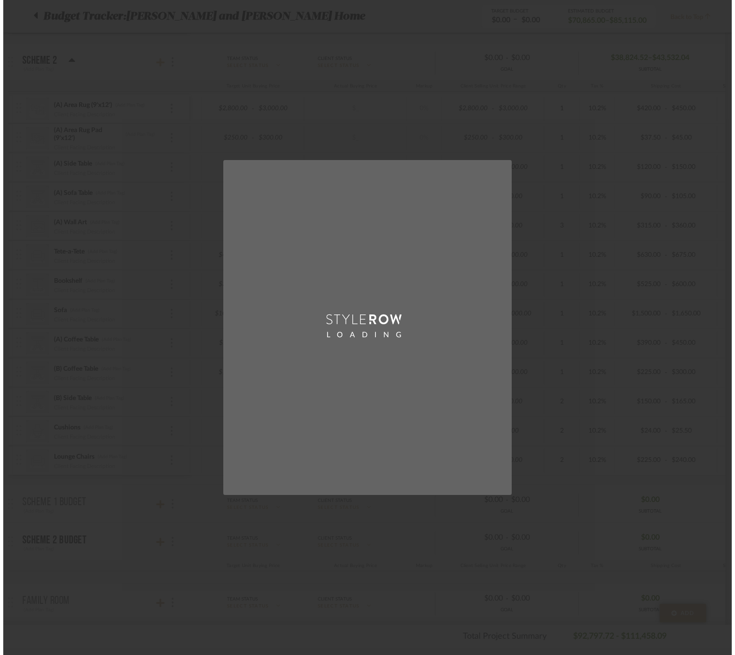
scroll to position [0, 0]
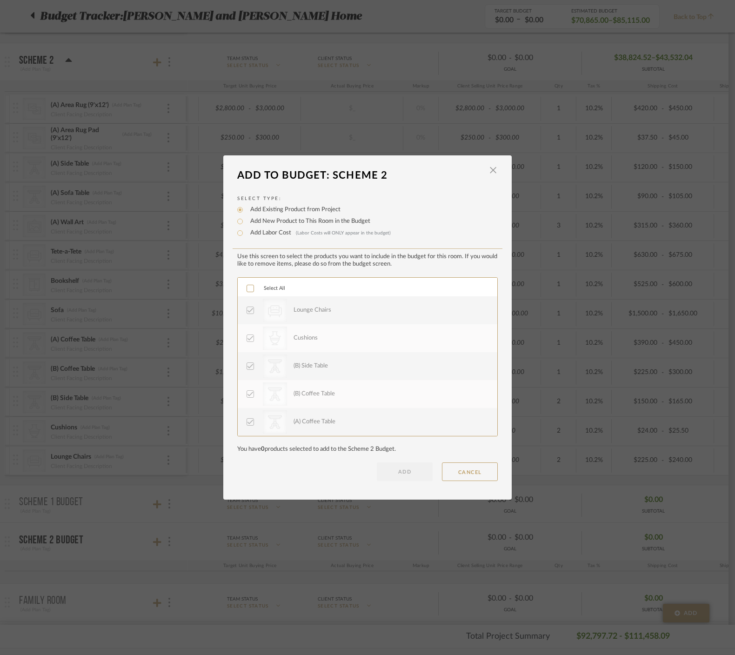
click at [280, 221] on label "Add New Product to This Room in the Budget" at bounding box center [308, 221] width 125 height 9
click at [246, 221] on input "Add New Product to This Room in the Budget" at bounding box center [240, 221] width 11 height 11
radio input "true"
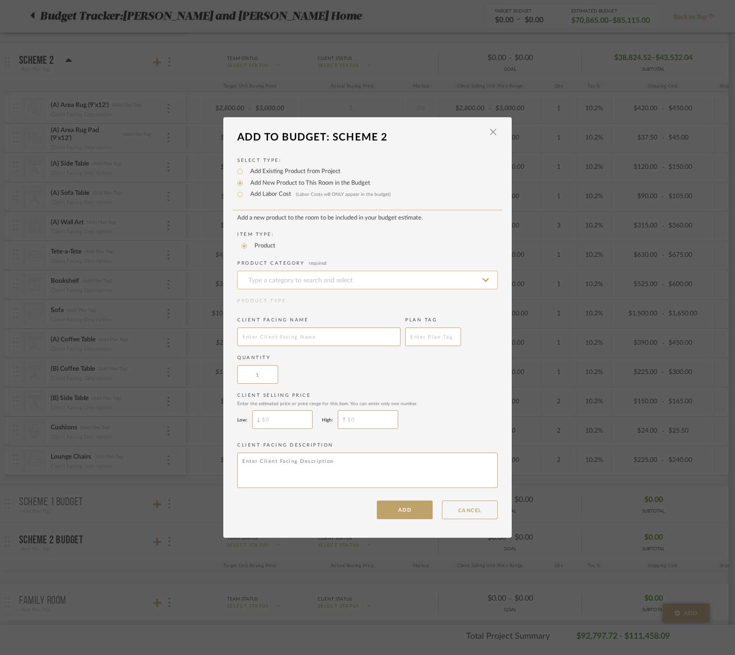
click at [278, 275] on input at bounding box center [367, 280] width 261 height 19
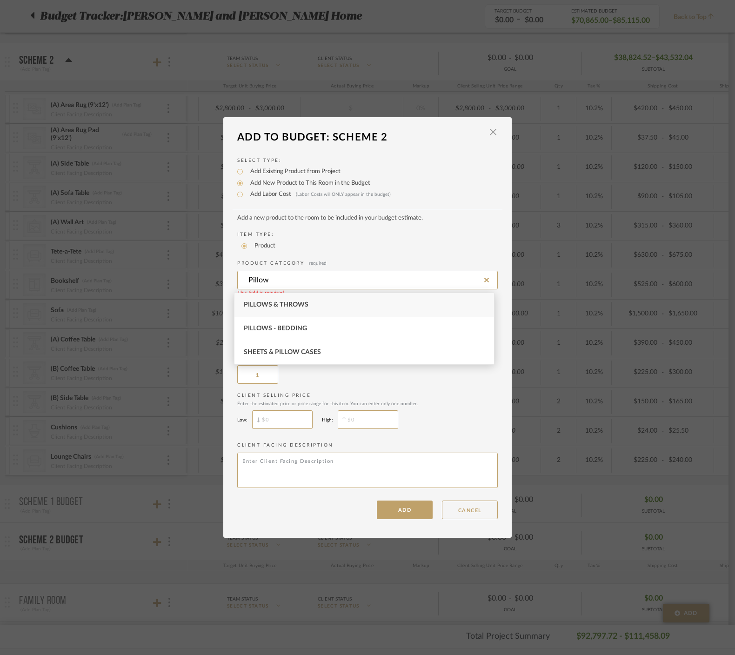
click at [309, 305] on div "Pillows & Throws" at bounding box center [365, 305] width 260 height 24
type input "Pillows & Throws"
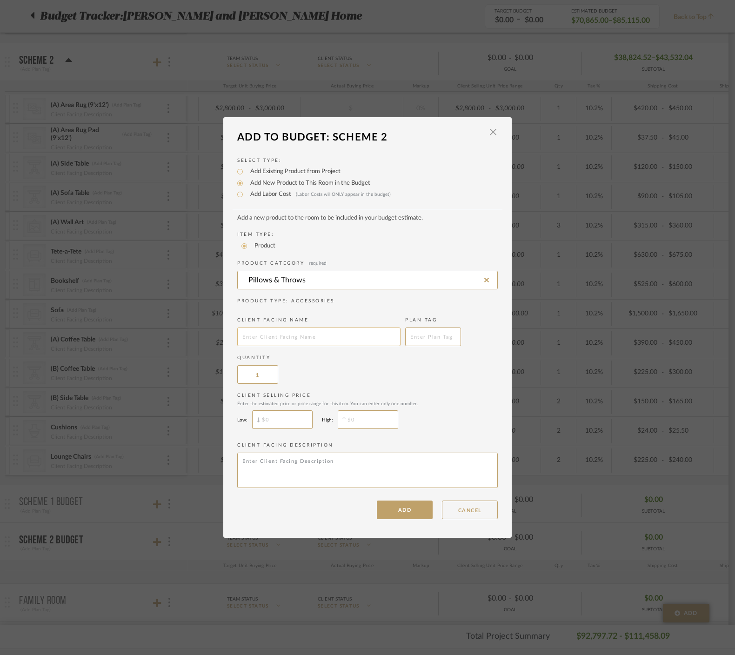
click at [296, 337] on input "text" at bounding box center [318, 337] width 163 height 19
type input "Lounge Cushions"
click at [256, 383] on input "1" at bounding box center [257, 374] width 41 height 19
type input "2"
click at [376, 369] on div "Quantity 2" at bounding box center [367, 369] width 261 height 29
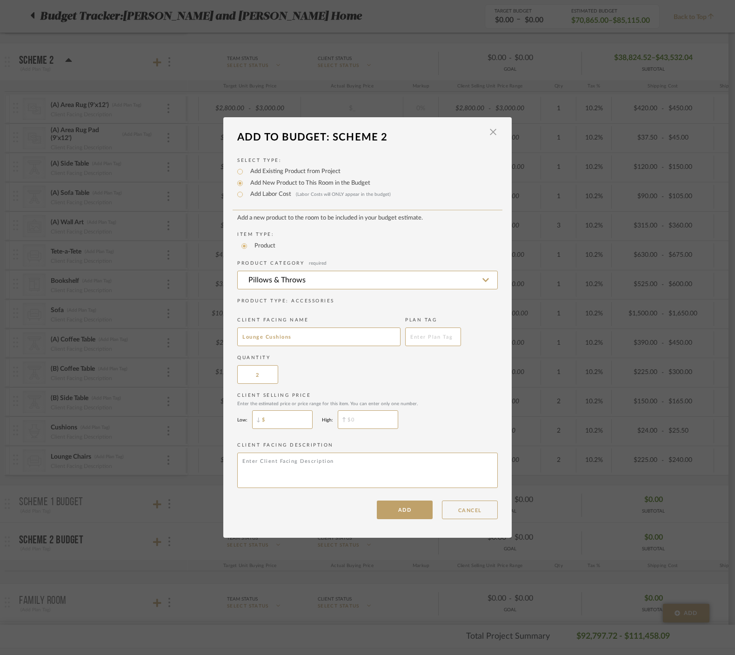
click at [285, 424] on input "$" at bounding box center [282, 419] width 60 height 19
type input "$50"
click at [374, 420] on input "$" at bounding box center [368, 419] width 60 height 19
type input "$75"
click at [411, 514] on button "ADD" at bounding box center [405, 510] width 56 height 19
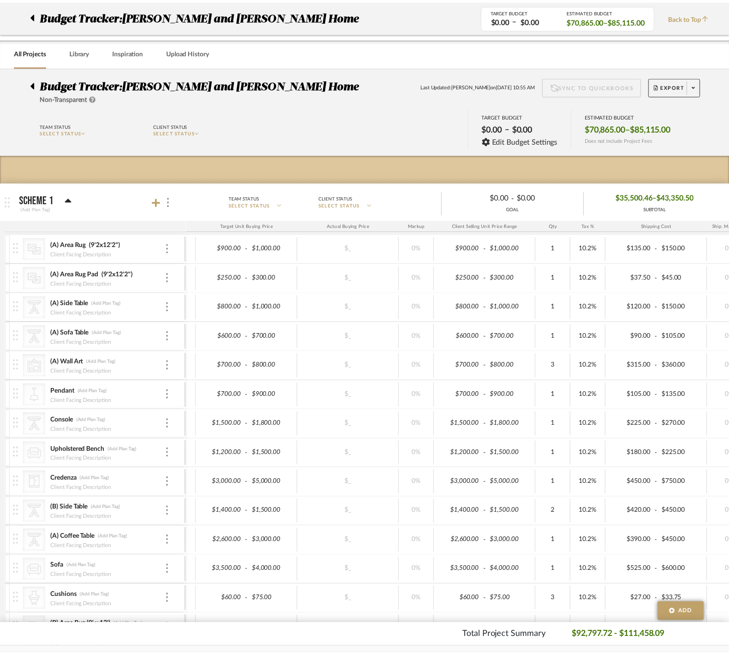
scroll to position [787, 0]
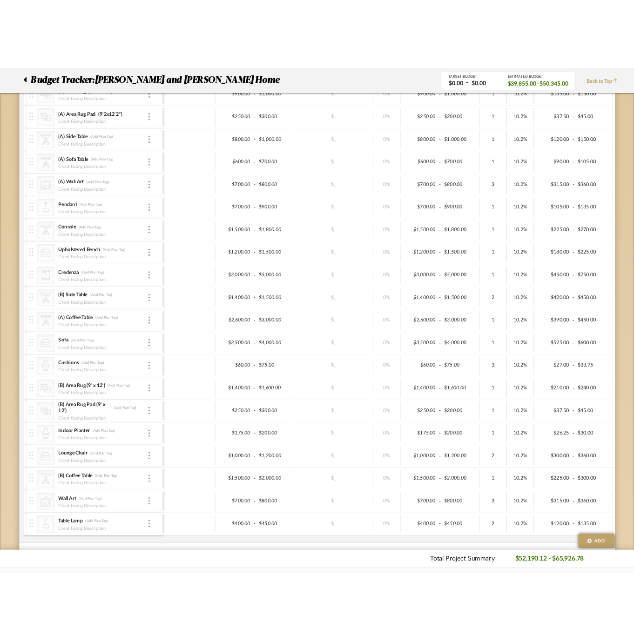
scroll to position [227, 0]
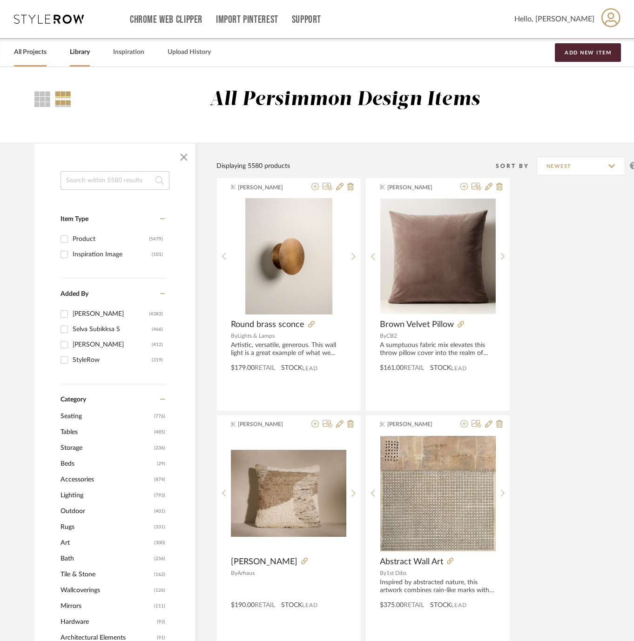
click at [22, 58] on link "All Projects" at bounding box center [30, 52] width 33 height 13
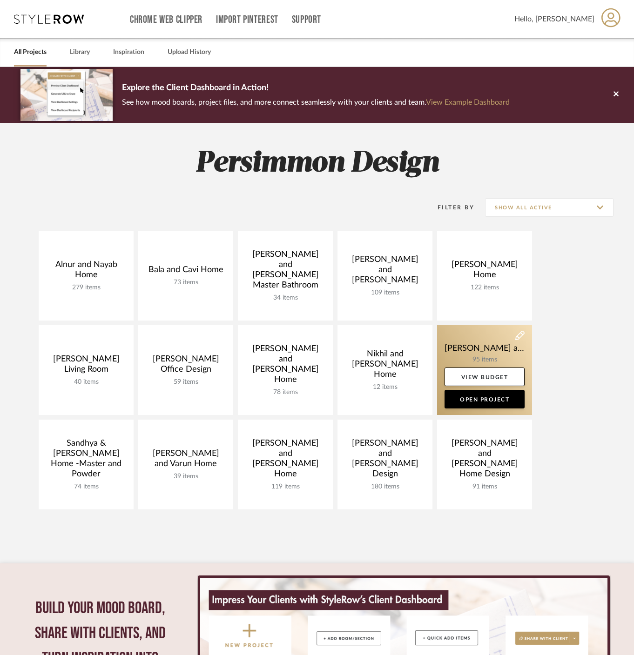
click at [472, 342] on link at bounding box center [484, 370] width 95 height 90
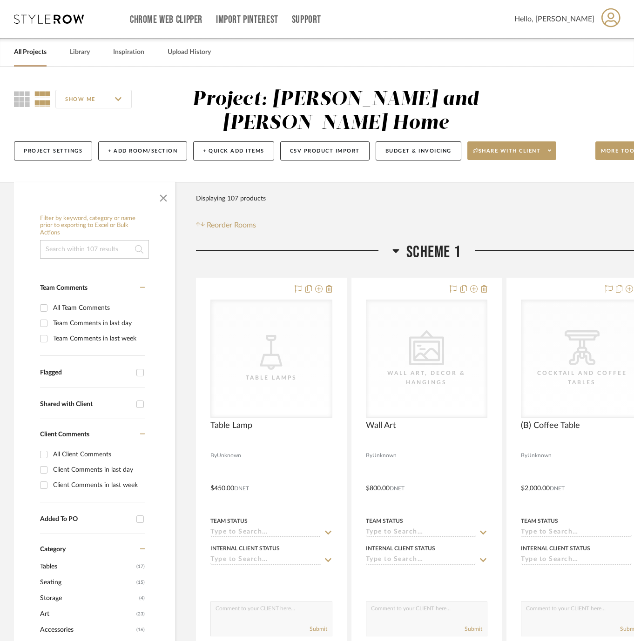
click at [395, 252] on icon at bounding box center [396, 251] width 7 height 4
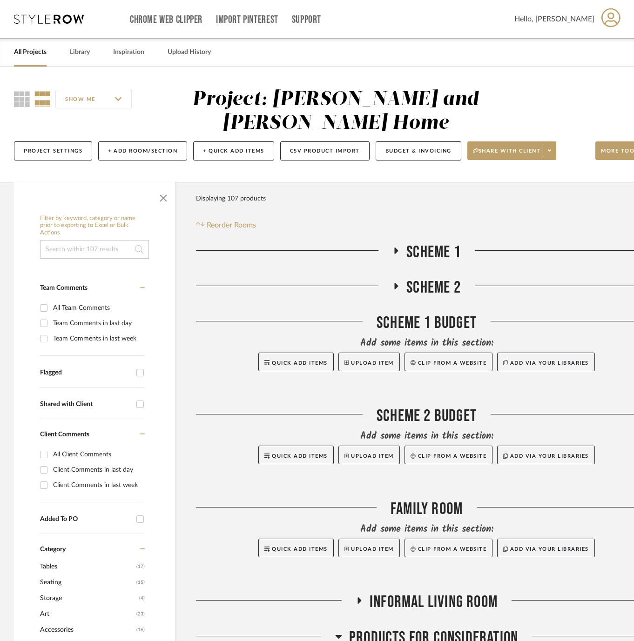
click at [393, 287] on icon at bounding box center [395, 285] width 11 height 7
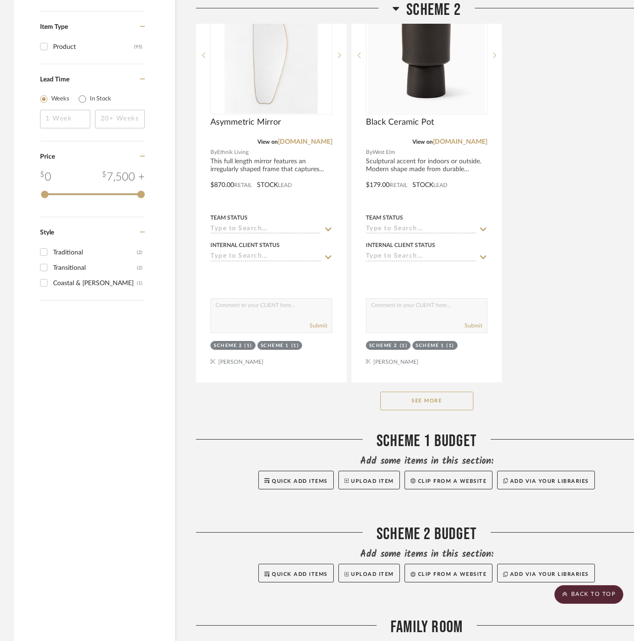
scroll to position [1179, 0]
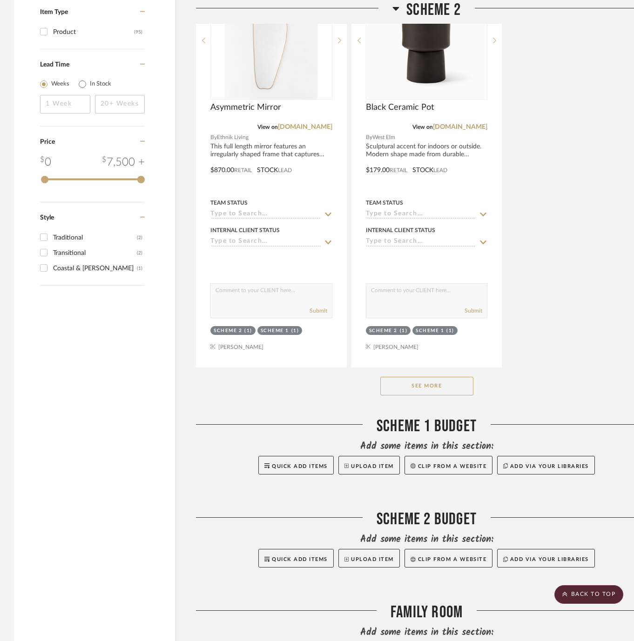
click at [442, 387] on button "See More" at bounding box center [426, 386] width 93 height 19
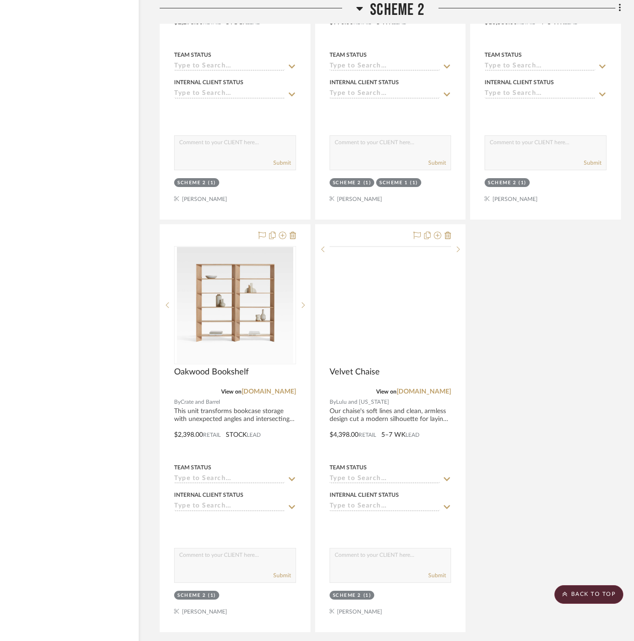
scroll to position [3033, 36]
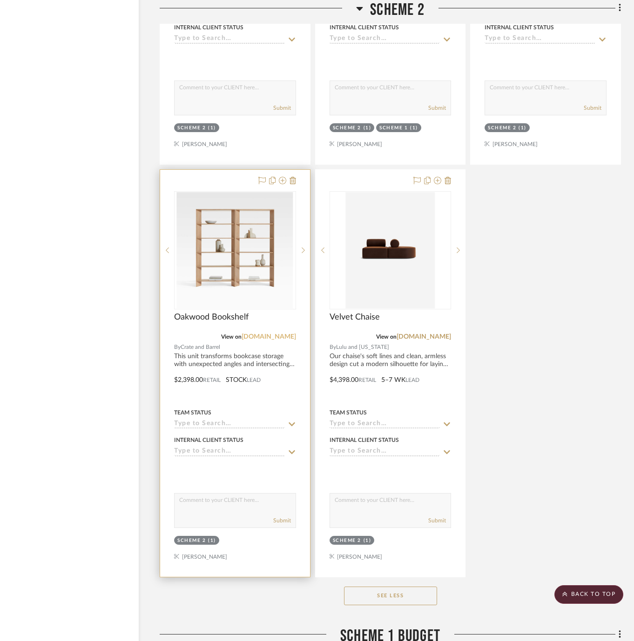
click at [283, 337] on link "crateandbarrel.com" at bounding box center [269, 337] width 54 height 7
click at [214, 292] on img "0" at bounding box center [235, 250] width 116 height 116
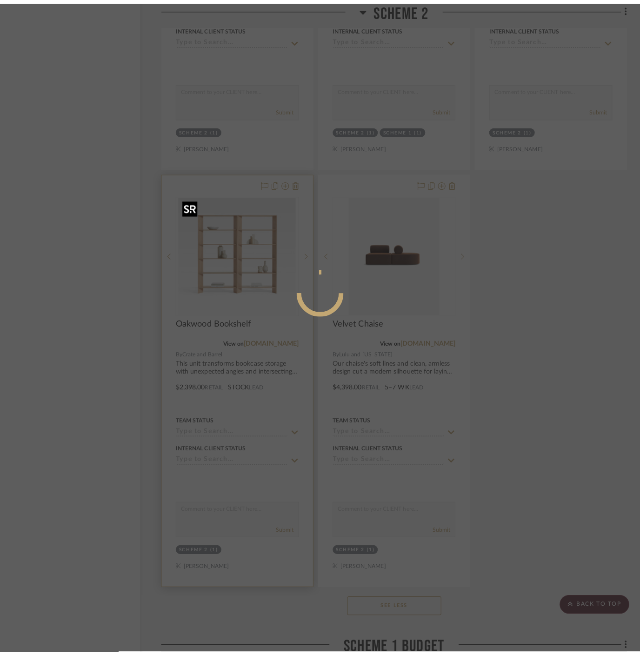
scroll to position [0, 0]
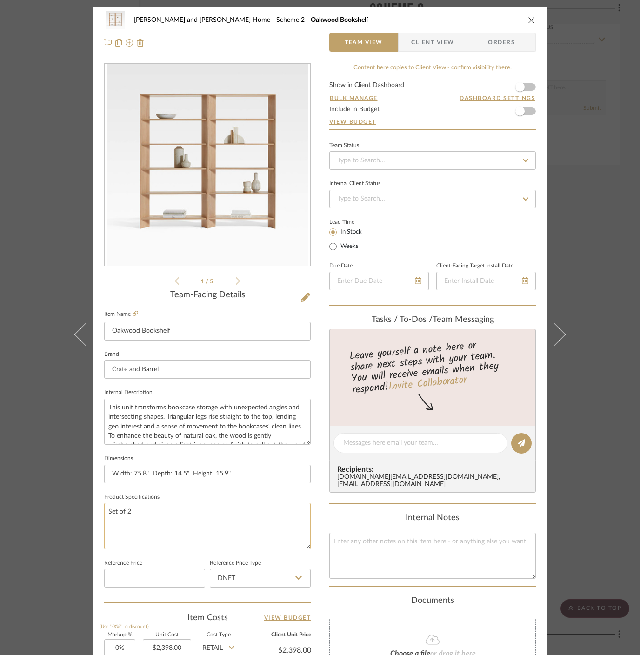
click at [135, 515] on textarea "Set of 2" at bounding box center [207, 526] width 207 height 46
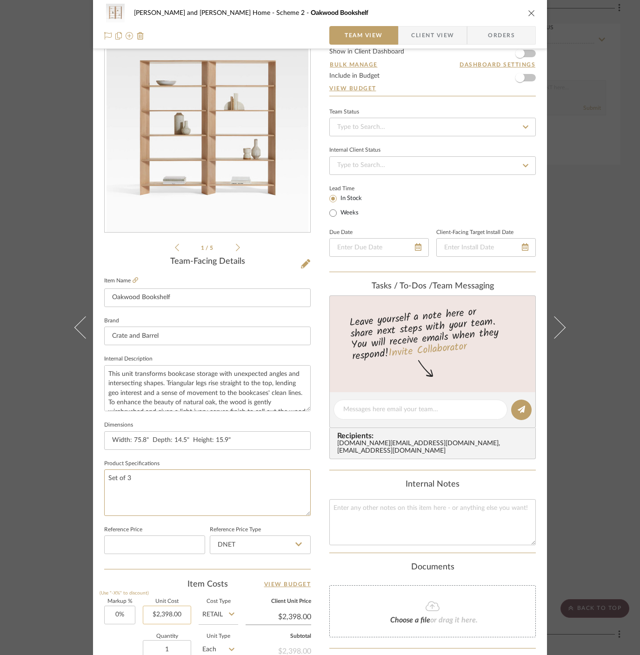
type textarea "Set of 3"
type input "2398.00"
click at [162, 614] on input "2398.00" at bounding box center [167, 615] width 48 height 19
type input "$3,897.00"
click at [108, 638] on div "Quantity 1 Unit Type Each" at bounding box center [171, 650] width 134 height 33
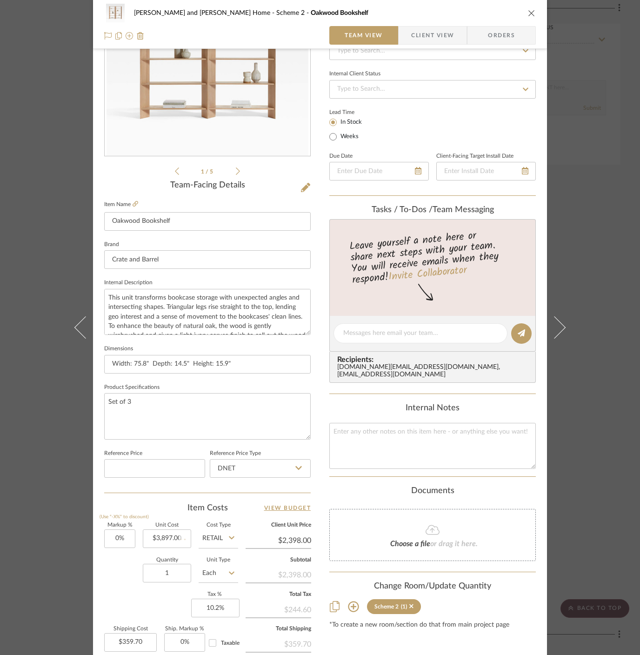
scroll to position [146, 0]
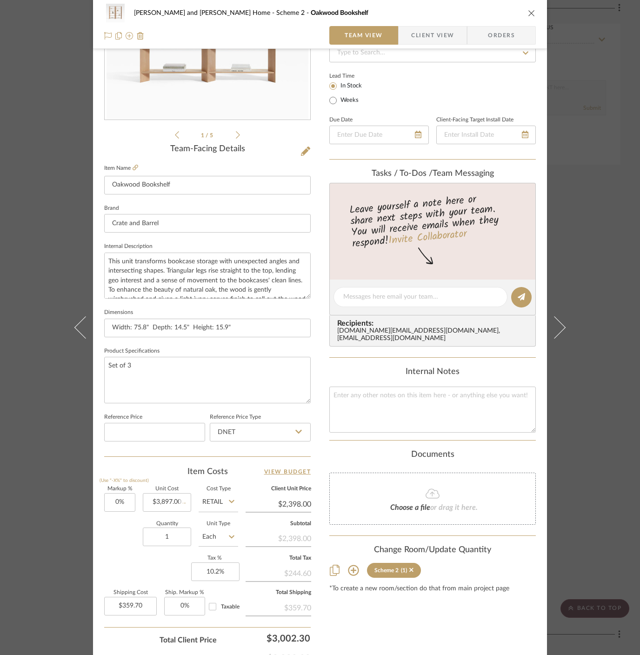
type input "$3,897.00"
type input "$584.55"
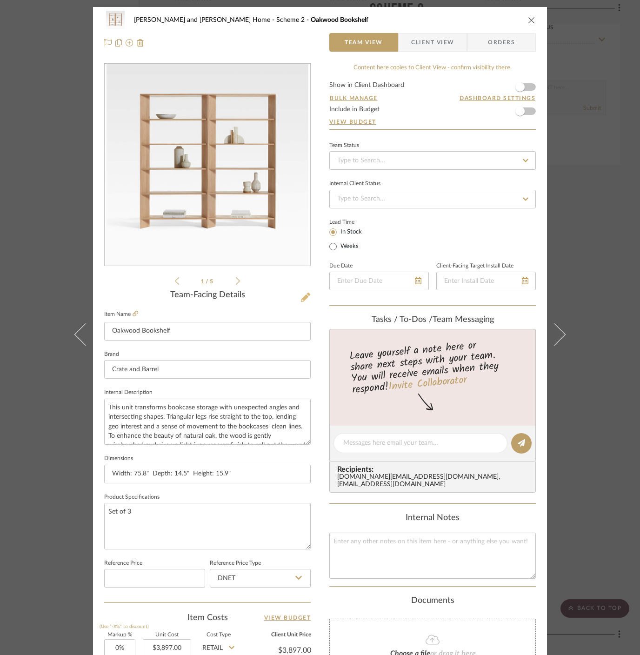
click at [301, 301] on icon at bounding box center [305, 297] width 9 height 9
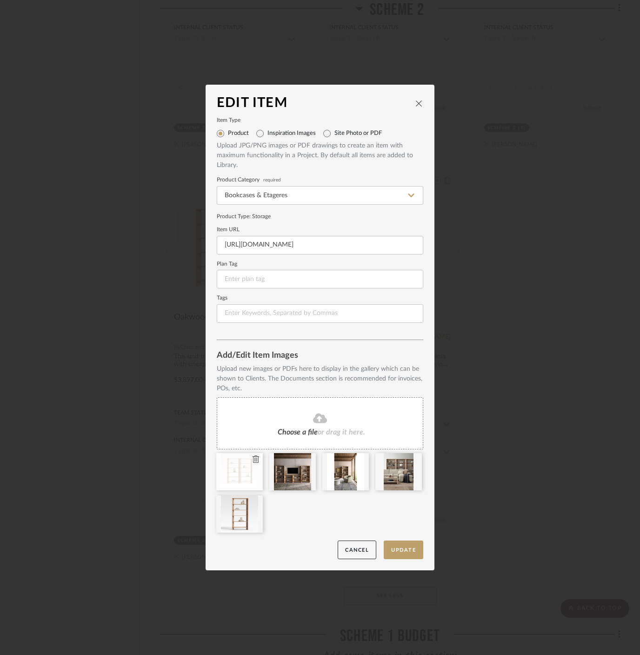
click at [253, 462] on icon at bounding box center [256, 459] width 7 height 7
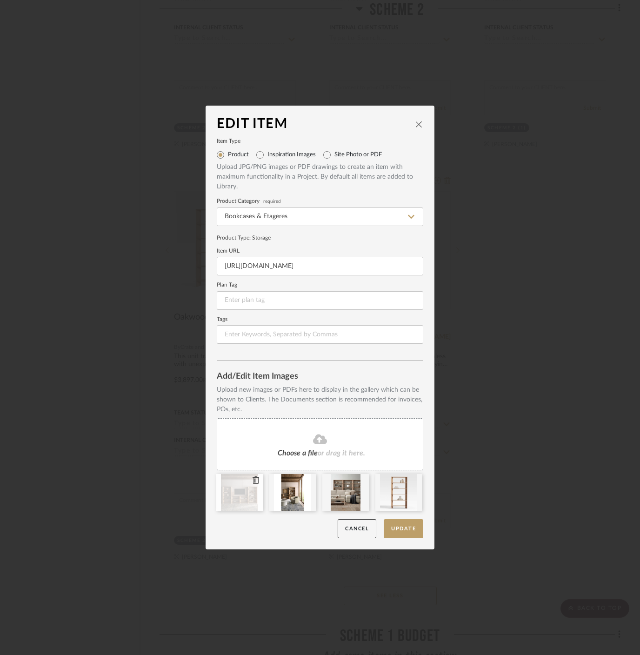
click at [255, 479] on icon at bounding box center [256, 479] width 7 height 7
click at [0, 0] on icon at bounding box center [0, 0] width 0 height 0
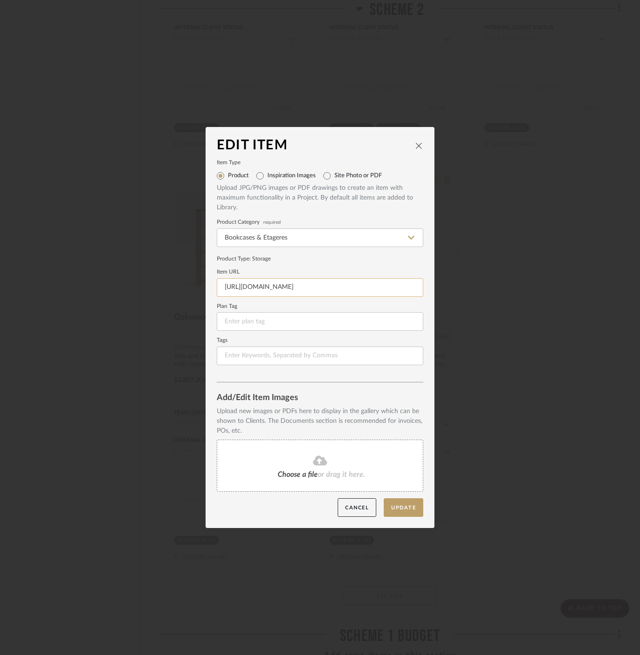
click at [257, 289] on input "https://www.crateandbarrel.com/terrazza-natural-oak-5-shelf-bookcases-set-of-2/…" at bounding box center [320, 287] width 207 height 19
paste input "114-natural-solid-oak-wood-5-shelf-bookcases-set-of-3/s431615"
type input "https://www.crateandbarrel.com/terrazza-114-natural-solid-oak-wood-5-shelf-book…"
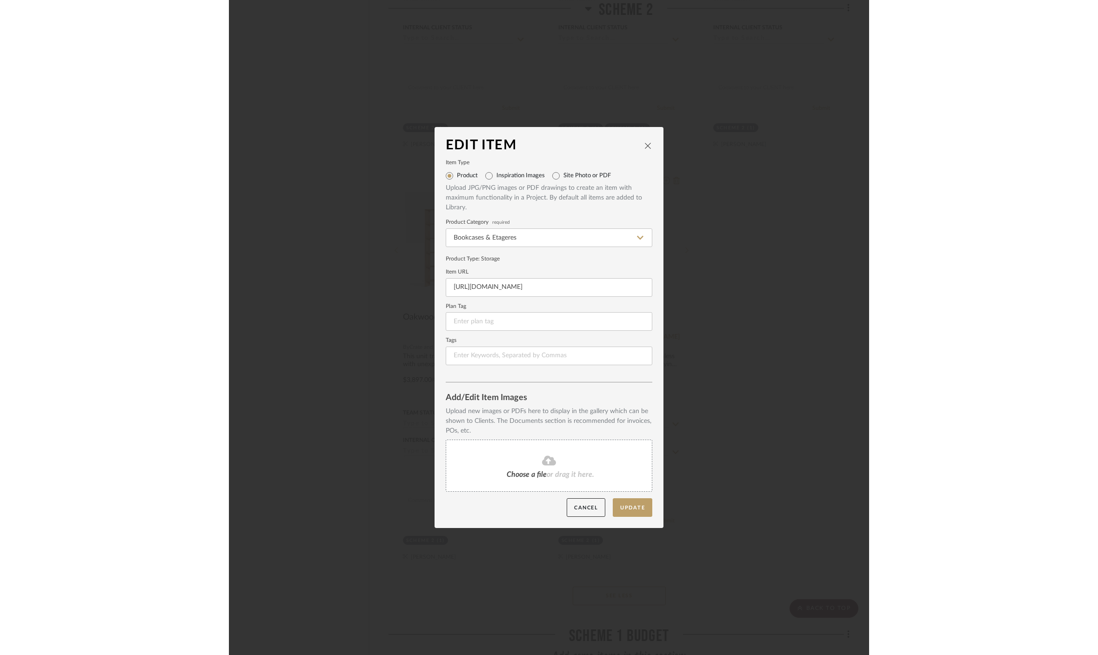
scroll to position [0, 0]
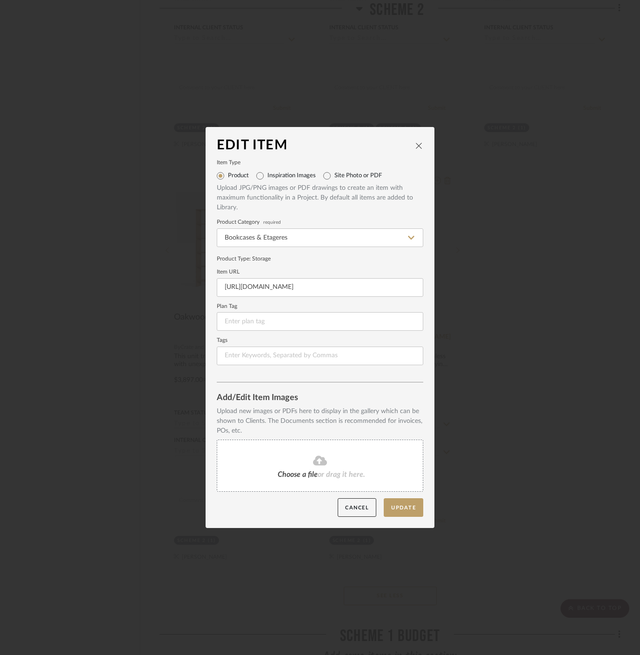
click at [376, 264] on form "Item Type Product Inspiration Images Site Photo or PDF Upload JPG/PNG images or…" at bounding box center [320, 263] width 207 height 205
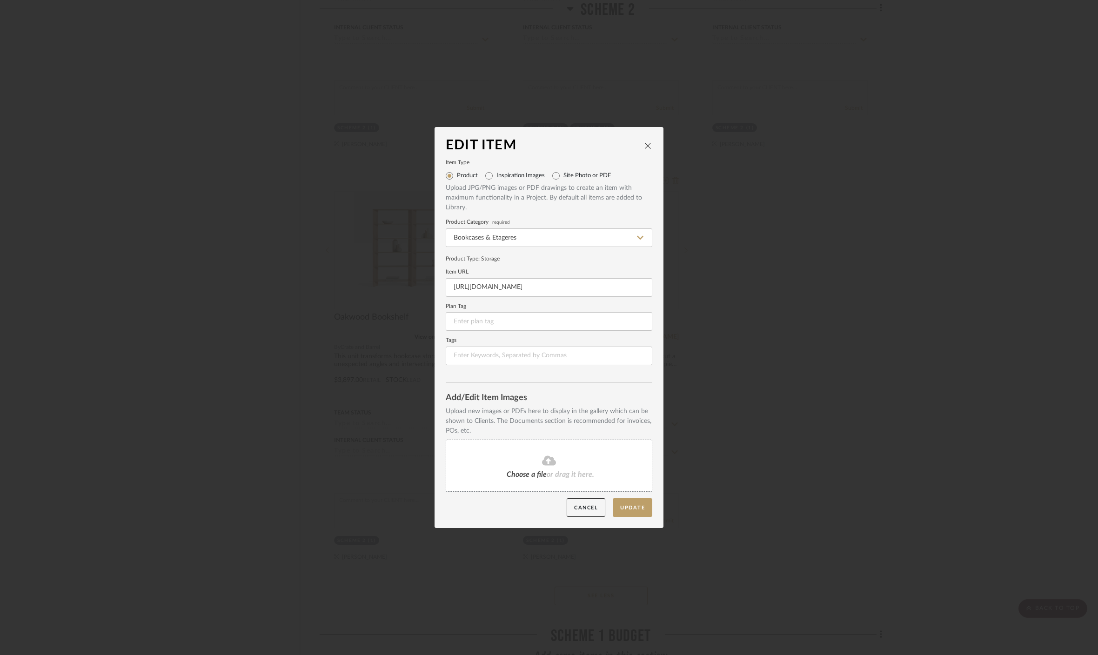
click at [538, 476] on span "Choose a file" at bounding box center [527, 474] width 40 height 7
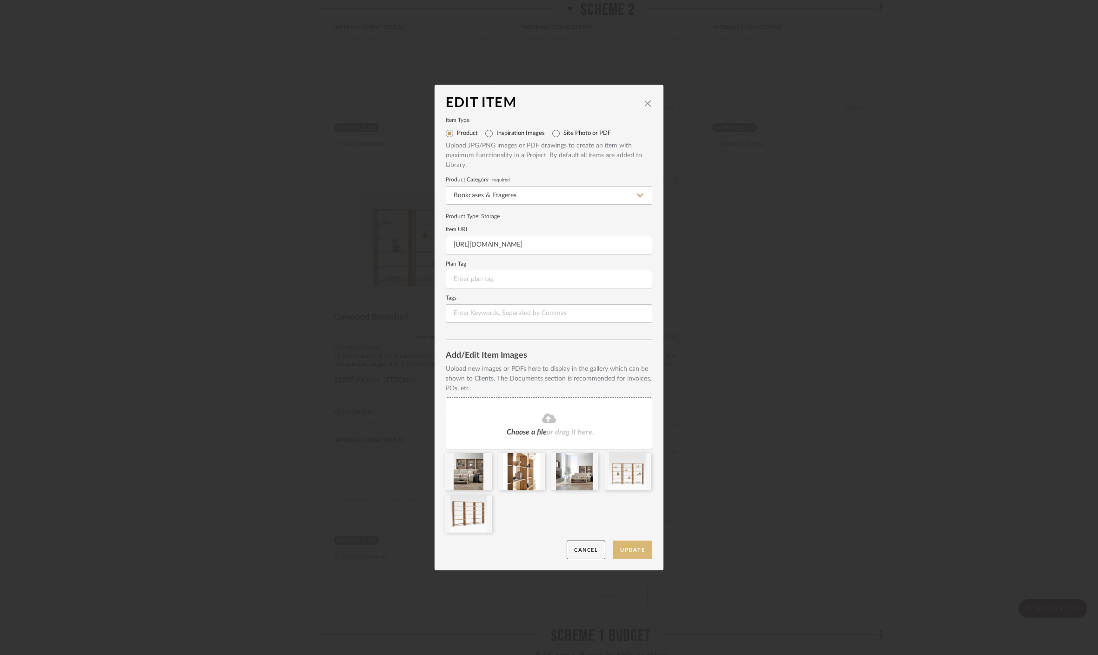
click at [634, 551] on button "Update" at bounding box center [633, 550] width 40 height 19
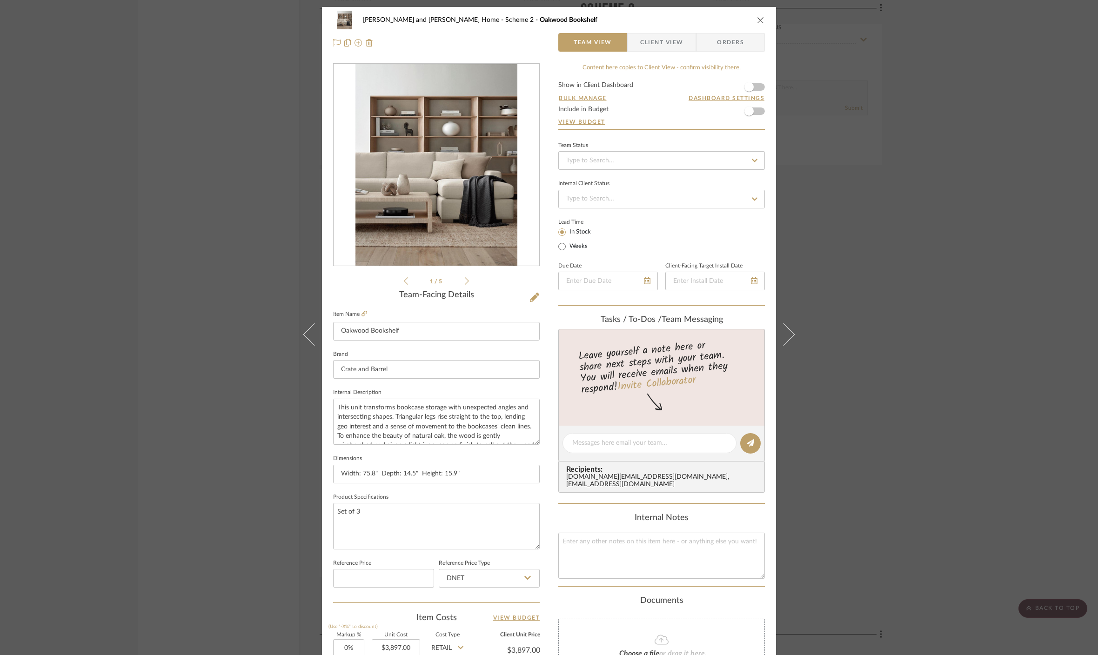
click at [698, 16] on icon "close" at bounding box center [760, 19] width 7 height 7
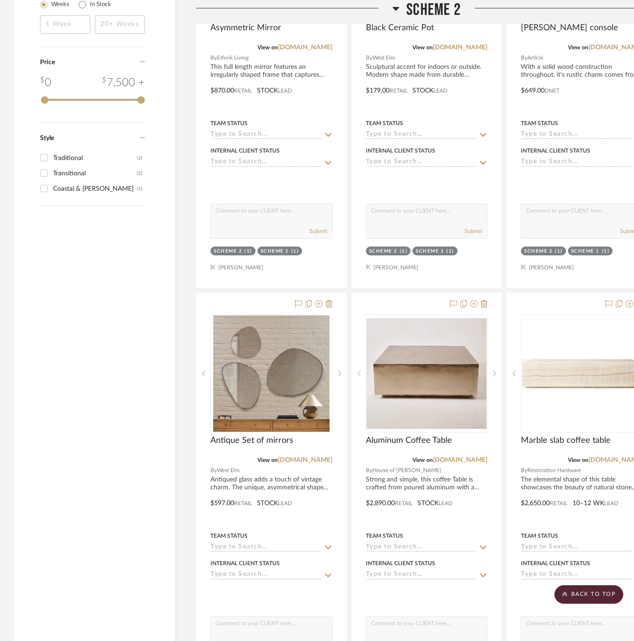
scroll to position [1266, 0]
